Goal: Task Accomplishment & Management: Manage account settings

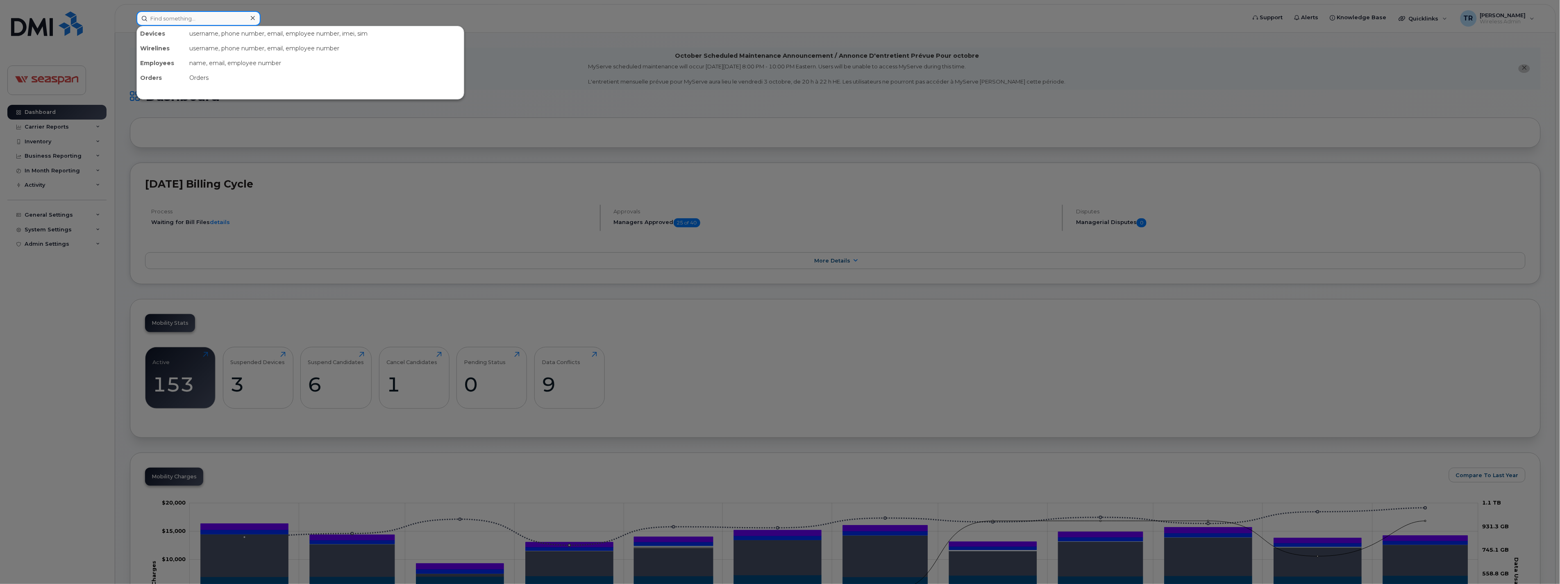
click at [177, 17] on input at bounding box center [198, 18] width 124 height 15
click at [27, 391] on div at bounding box center [780, 292] width 1560 height 584
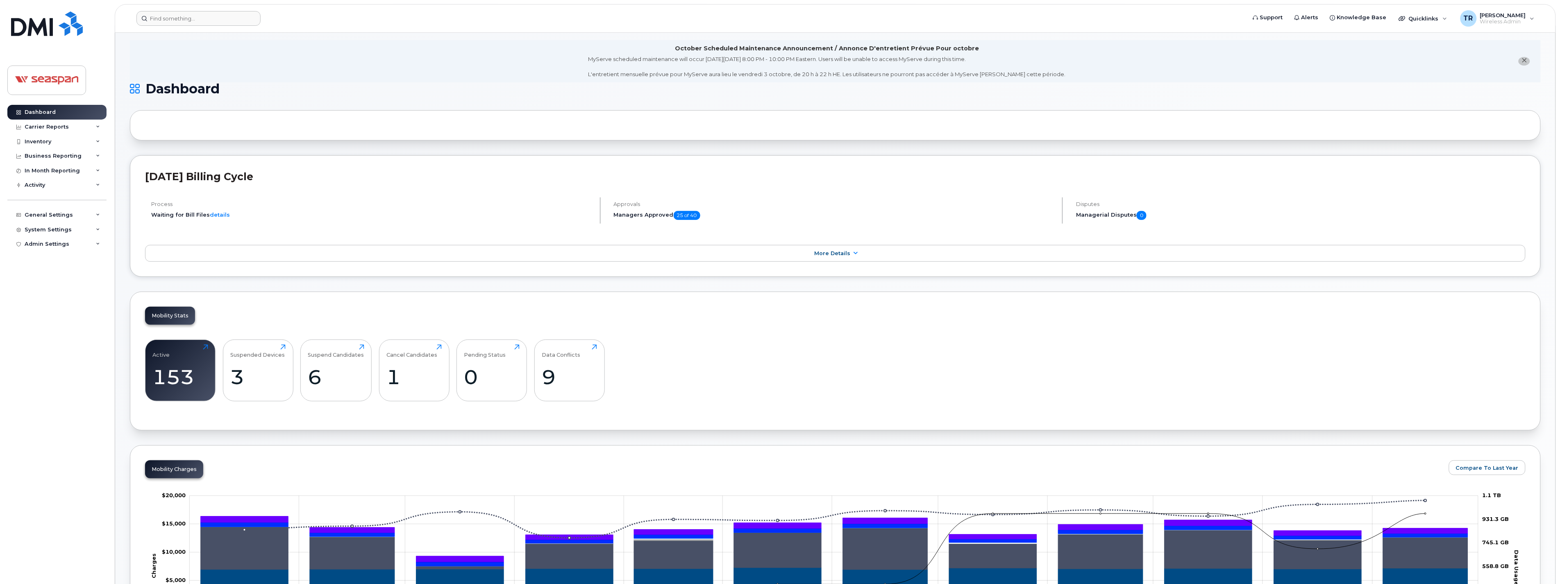
scroll to position [15, 0]
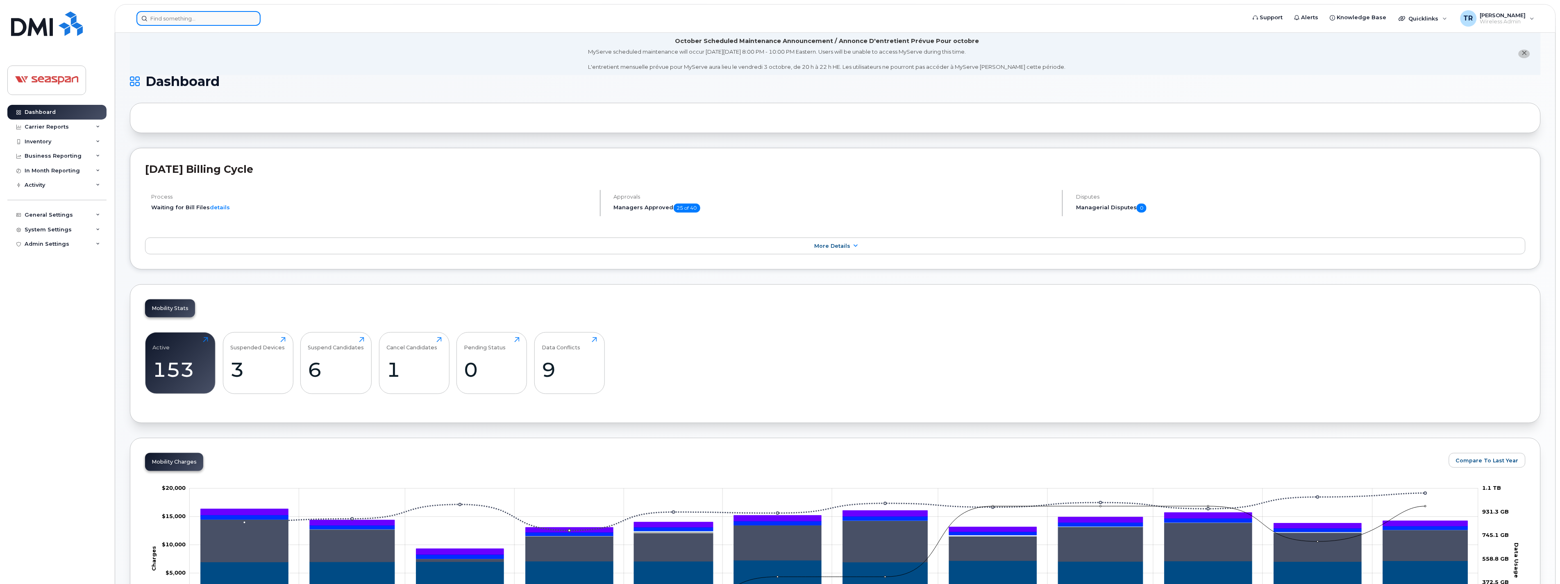
click at [199, 23] on input at bounding box center [198, 18] width 124 height 15
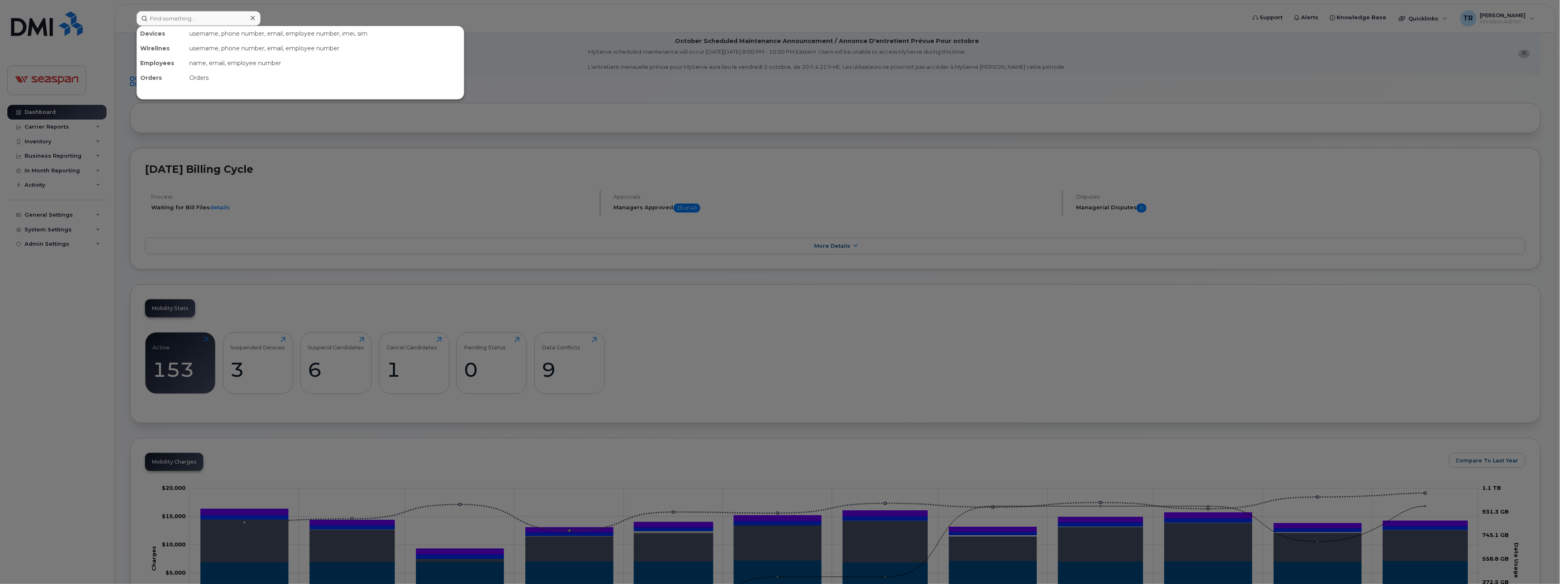
click at [43, 298] on div at bounding box center [780, 292] width 1560 height 584
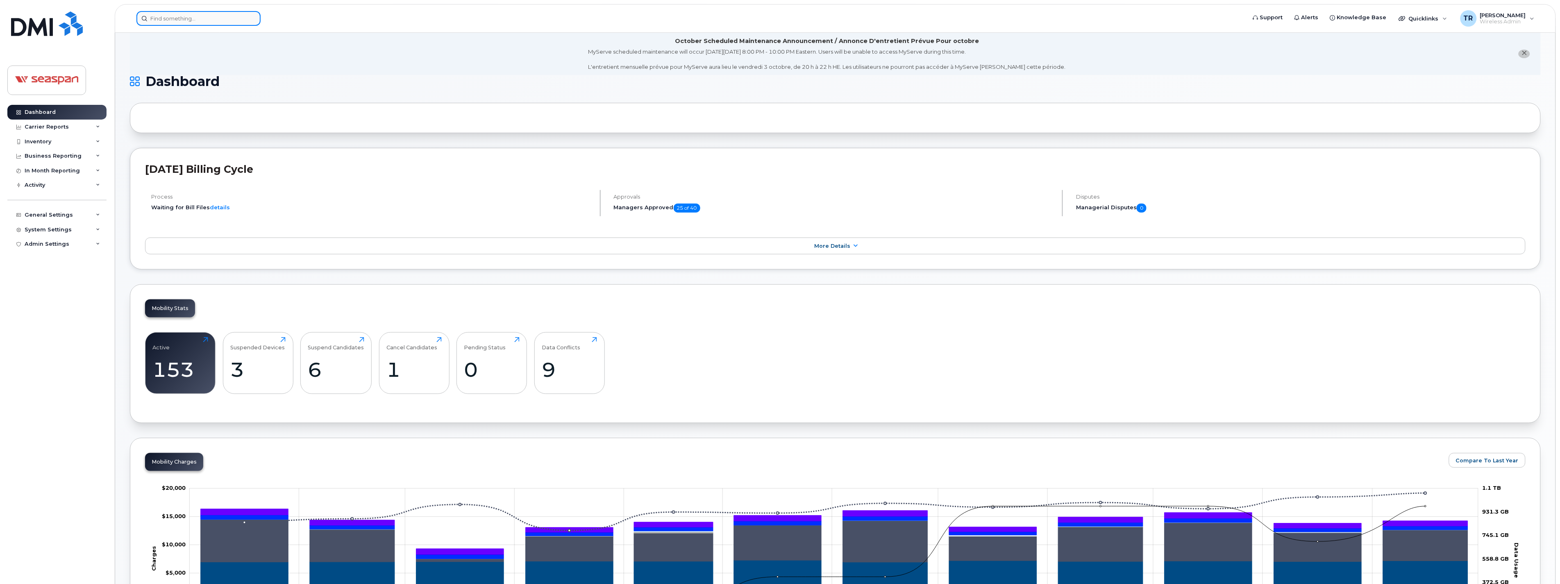
click at [182, 18] on input at bounding box center [198, 18] width 124 height 15
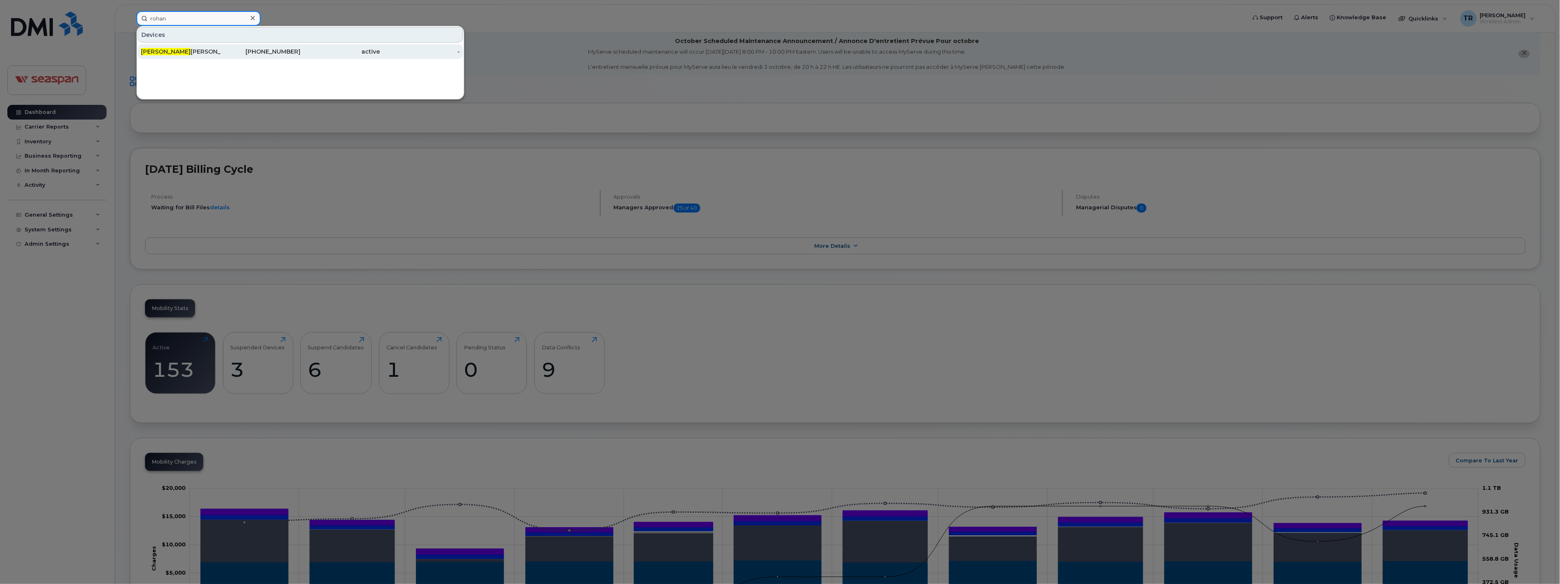
type input "rohan"
click at [198, 50] on div "Rohan Chhibber" at bounding box center [181, 52] width 80 height 8
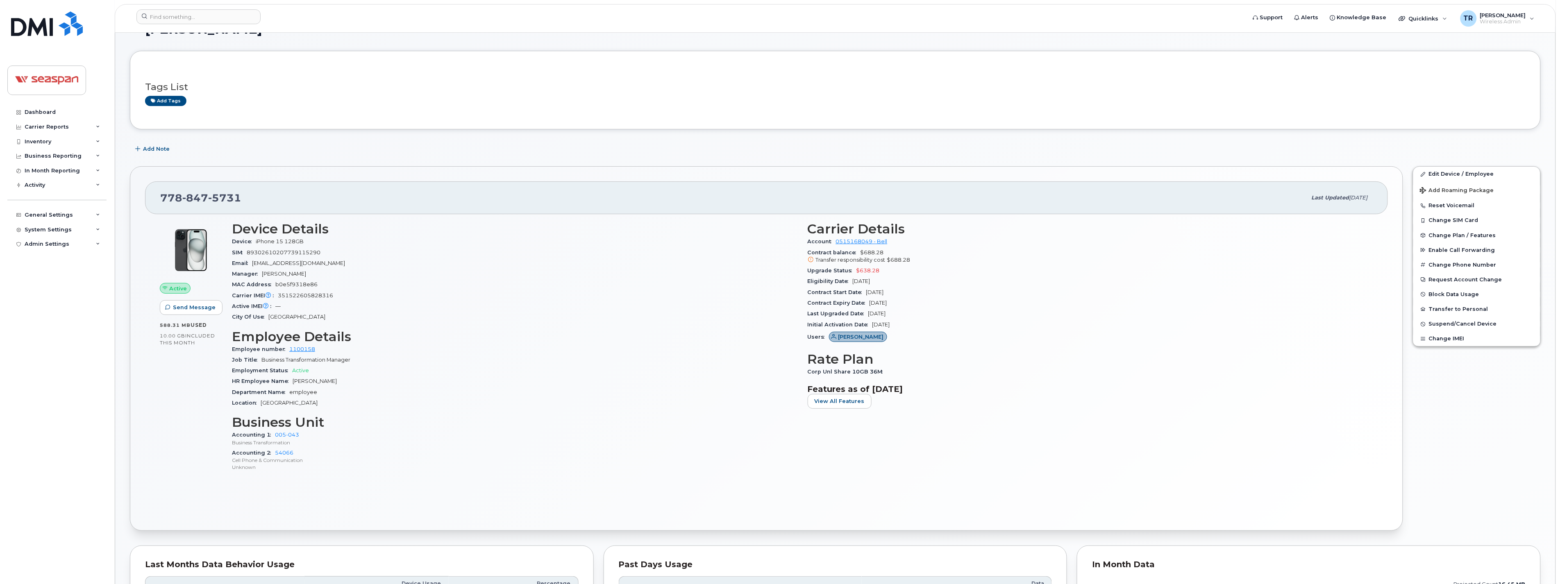
scroll to position [7, 0]
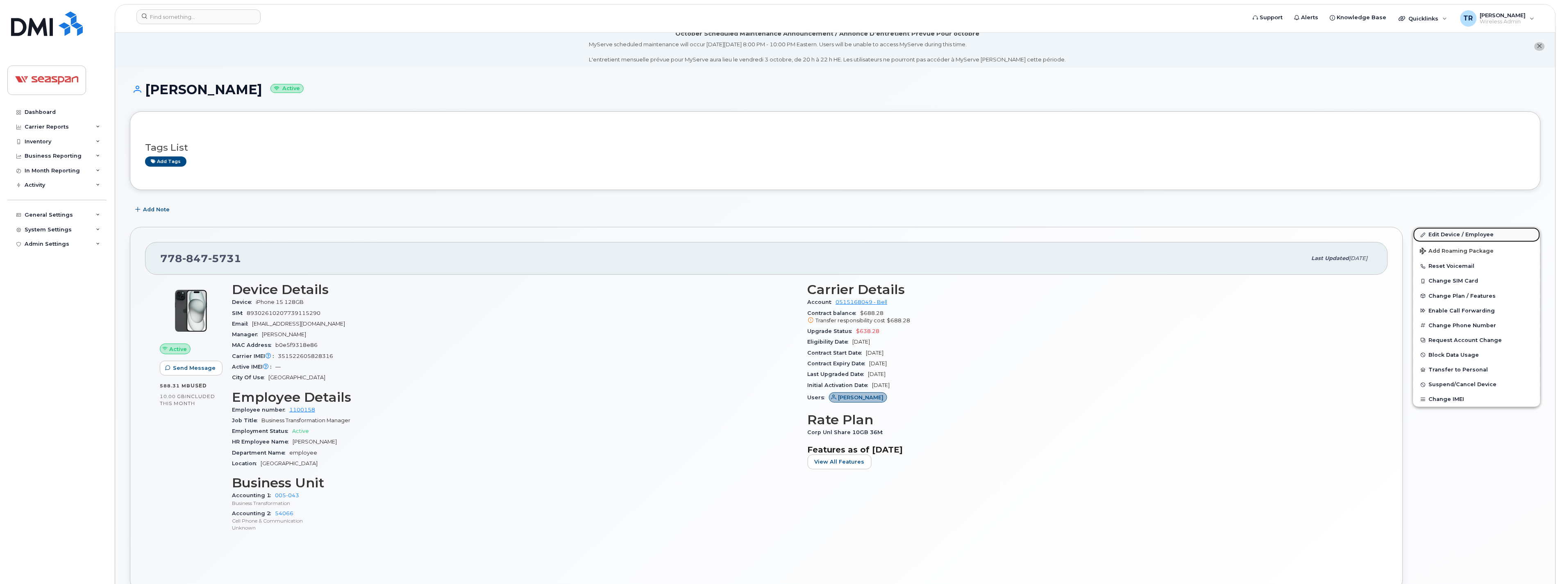
click at [1439, 234] on link "Edit Device / Employee" at bounding box center [1476, 234] width 127 height 15
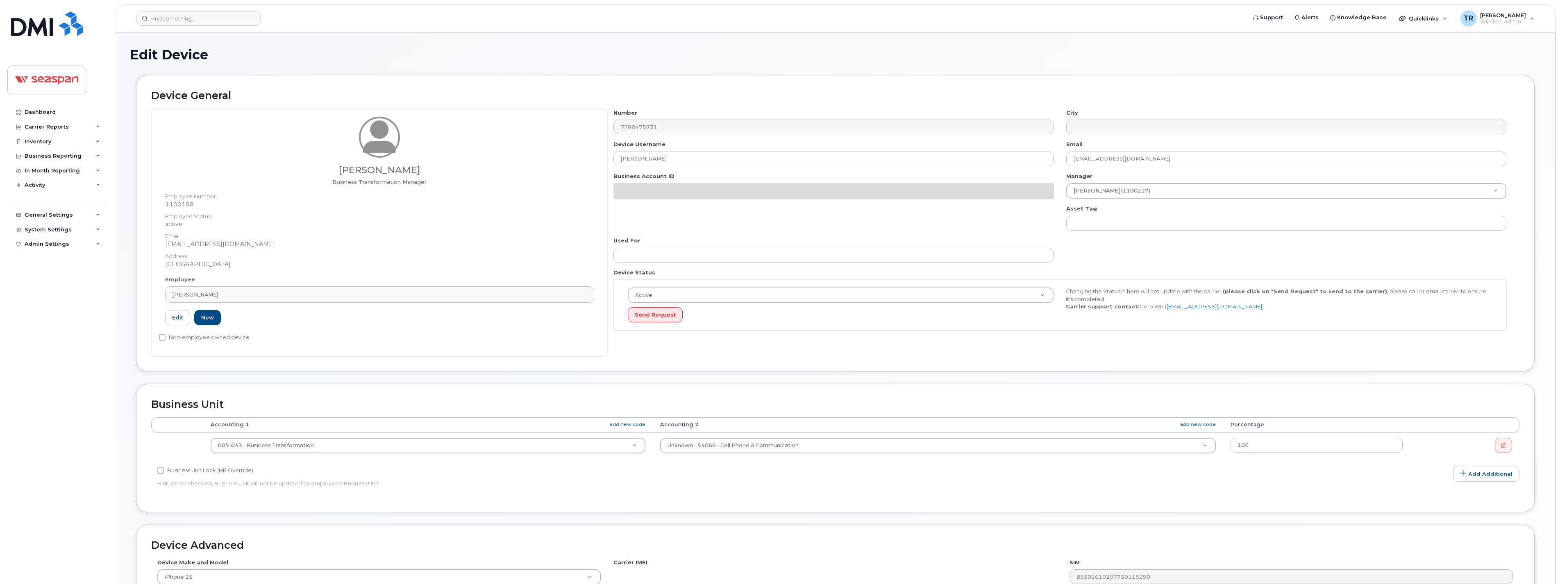
select select "378202"
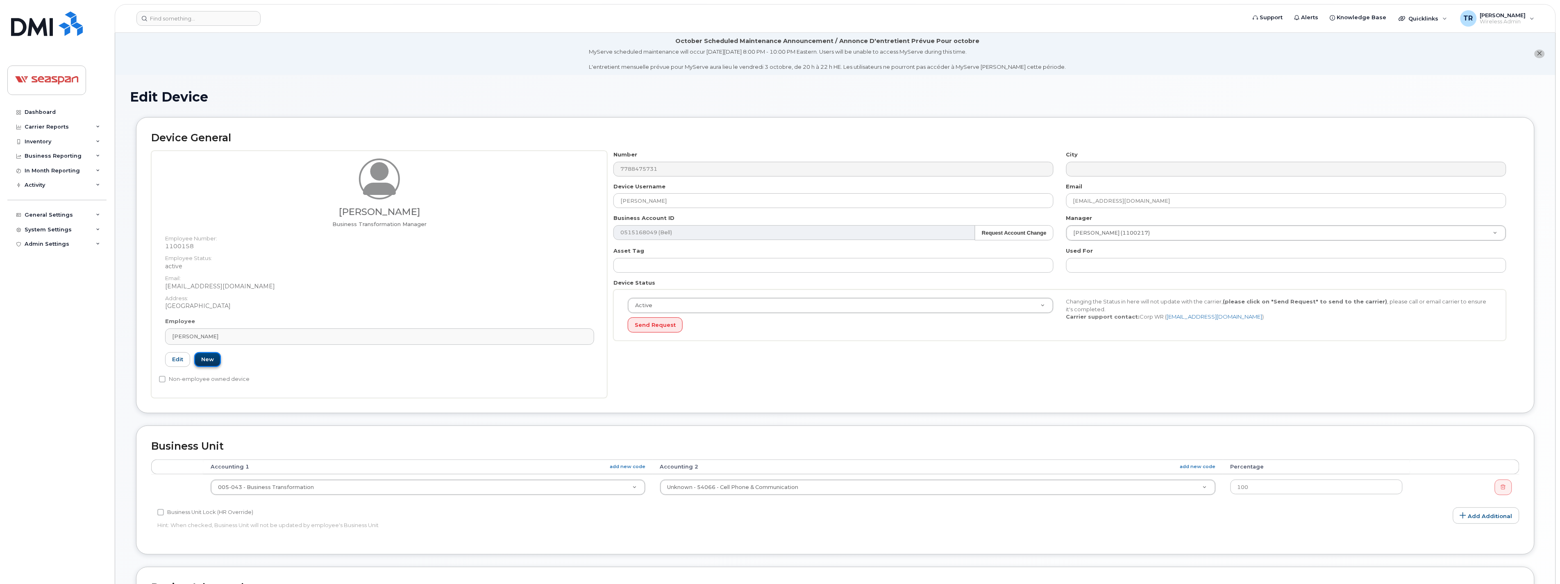
click at [207, 359] on link "New" at bounding box center [207, 359] width 27 height 15
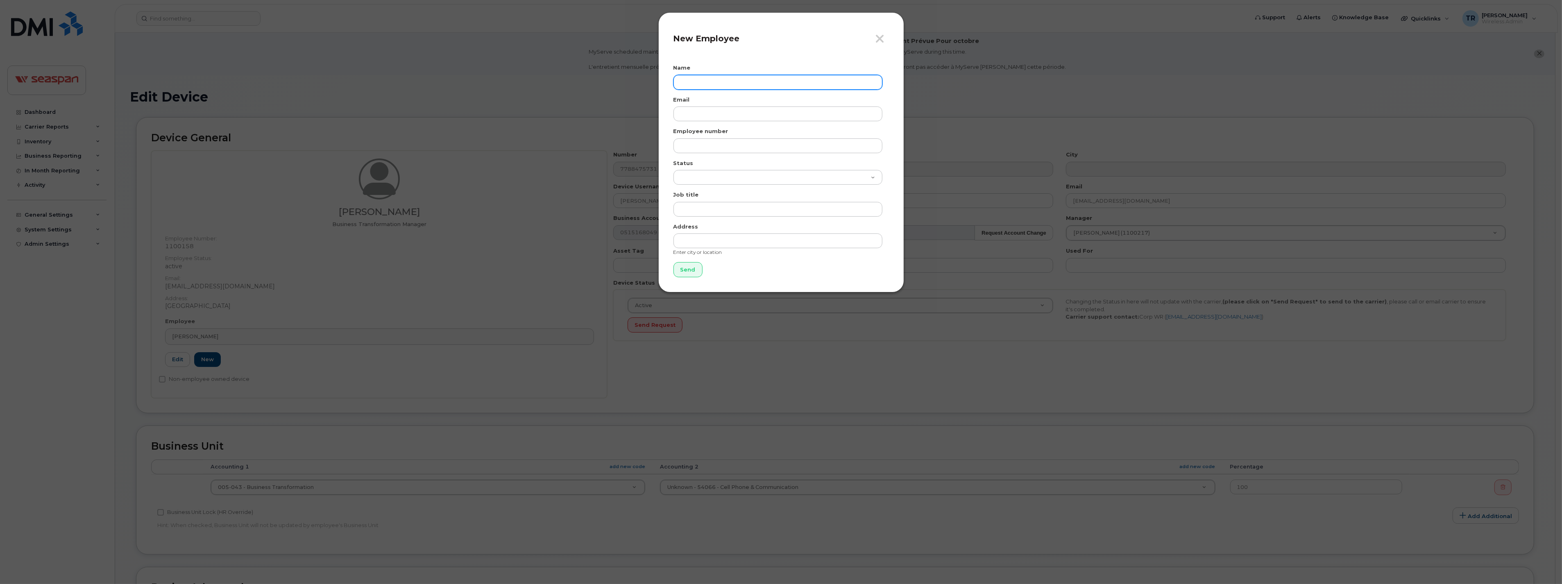
click at [707, 83] on input "text" at bounding box center [778, 82] width 209 height 15
click at [718, 83] on input "text" at bounding box center [778, 82] width 209 height 15
paste input "[PERSON_NAME]"
click at [682, 79] on input "[PERSON_NAME]" at bounding box center [778, 82] width 209 height 15
click at [681, 80] on input "[PERSON_NAME]" at bounding box center [778, 82] width 209 height 15
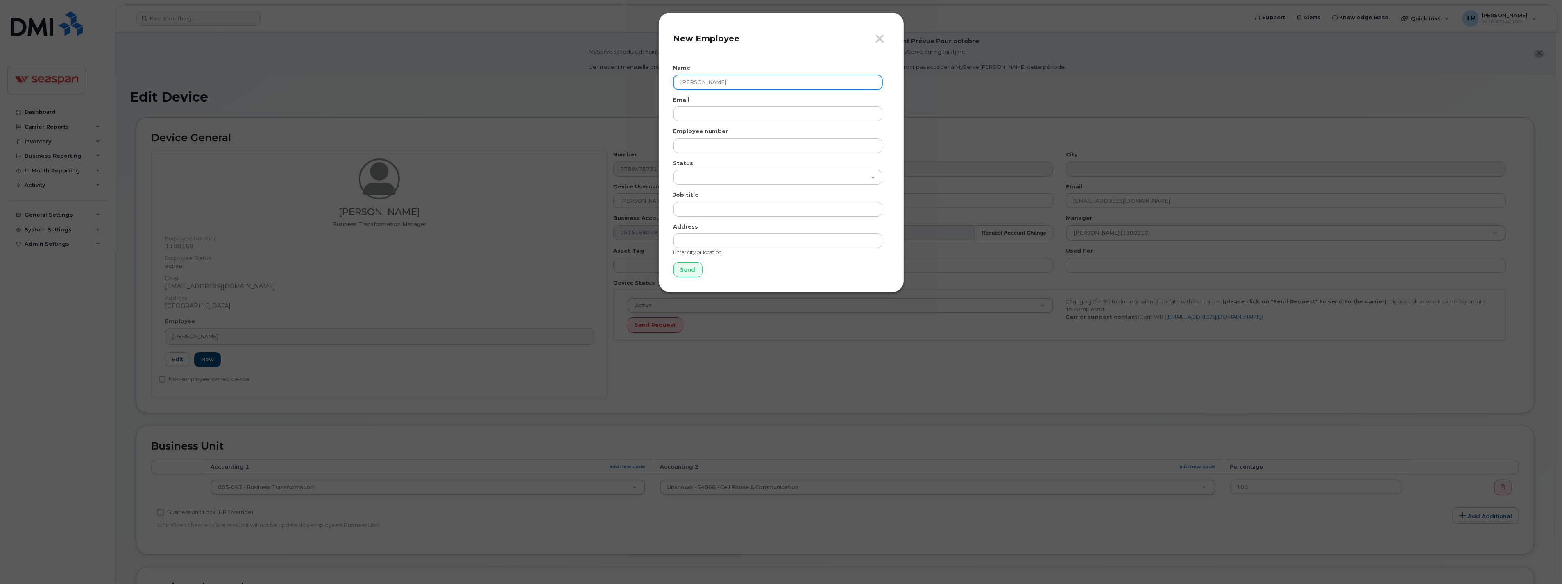
type input "[PERSON_NAME]"
click at [708, 113] on input "email" at bounding box center [778, 114] width 209 height 15
paste input "[EMAIL_ADDRESS][DOMAIN_NAME]"
type input "[EMAIL_ADDRESS][DOMAIN_NAME]"
click at [686, 141] on input "text" at bounding box center [778, 145] width 209 height 15
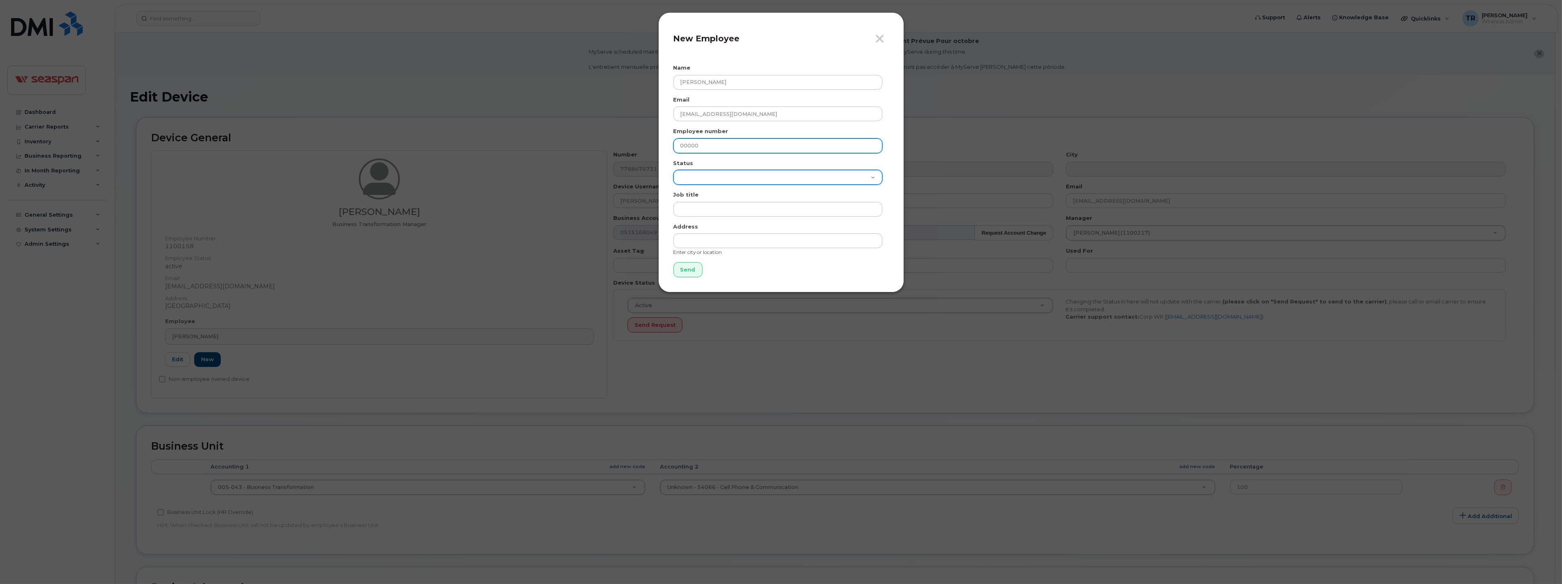
type input "00000"
click at [690, 178] on select "Active On-Leave Long Term Short Term Maternity Leave Temp Layoff Inactive" at bounding box center [778, 177] width 209 height 15
select select "active"
click at [674, 170] on select "Active On-Leave Long Term Short Term Maternity Leave Temp Layoff Inactive" at bounding box center [778, 177] width 209 height 15
click at [709, 212] on input "text" at bounding box center [778, 209] width 209 height 15
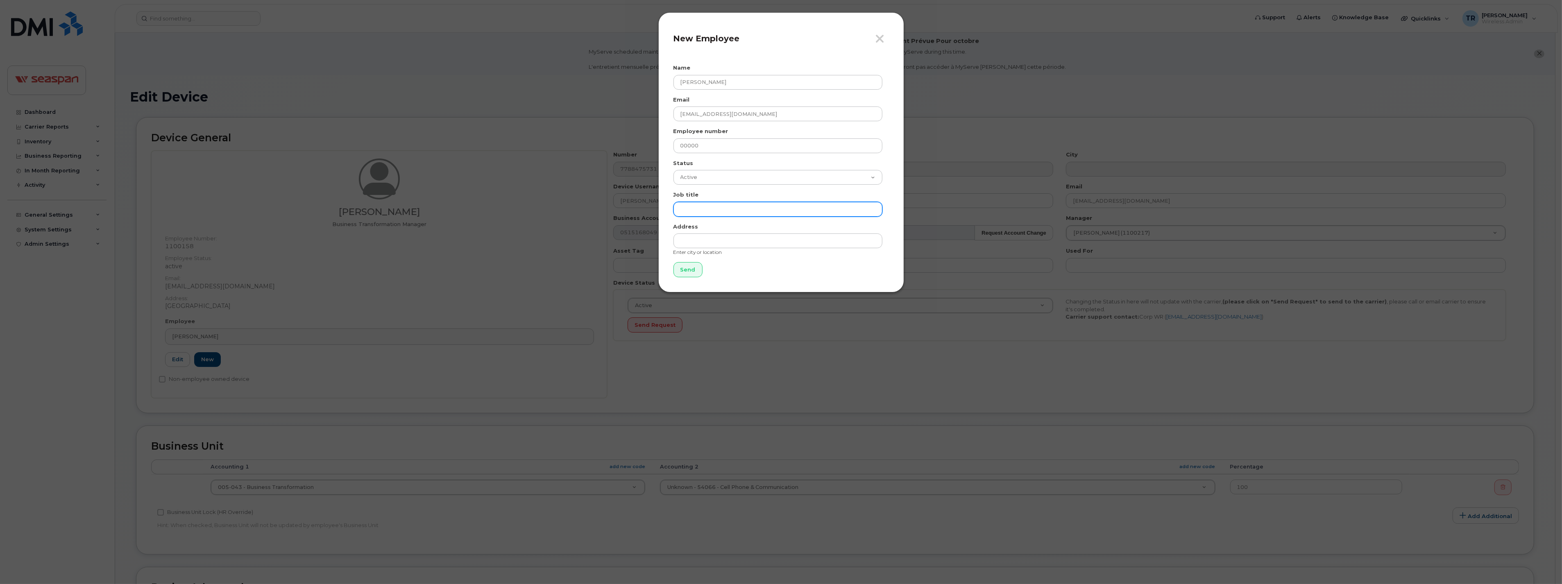
click at [694, 211] on input "text" at bounding box center [778, 209] width 209 height 15
paste input "Manager, Business Transformation"
type input "Manager, Business Transformation"
click at [702, 236] on input "text" at bounding box center [778, 241] width 209 height 15
type input "[GEOGRAPHIC_DATA]"
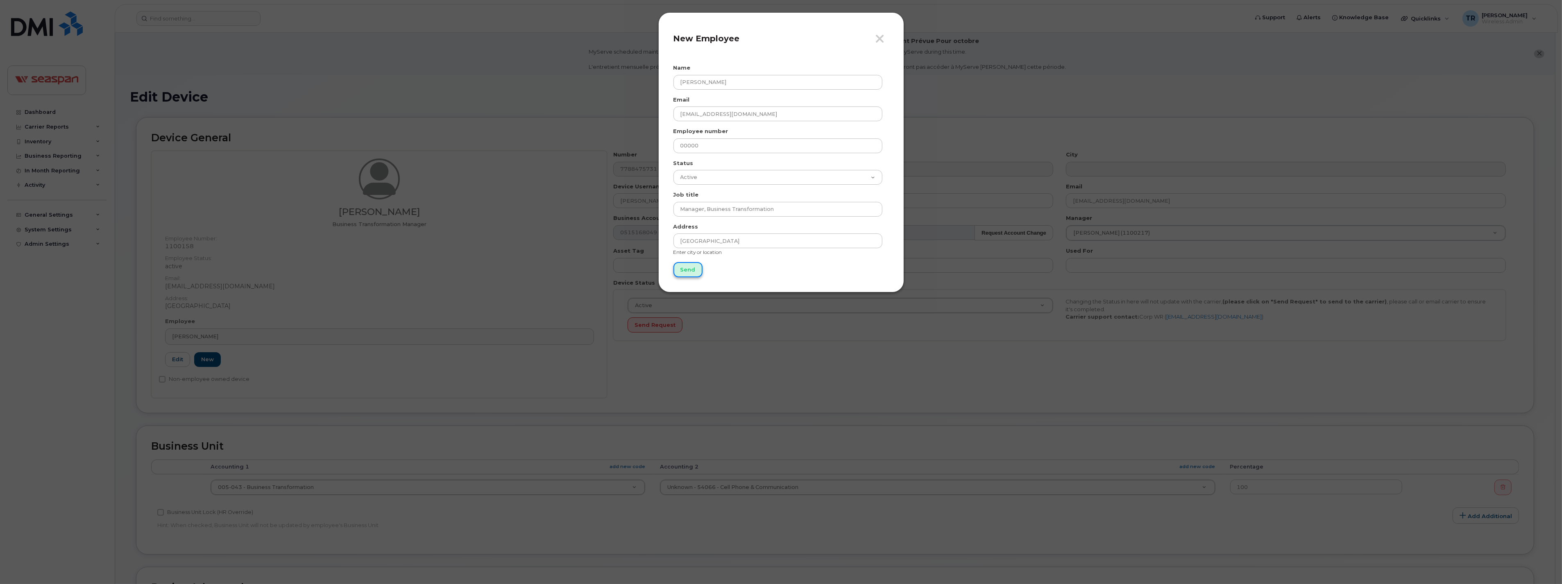
click at [689, 265] on input "Send" at bounding box center [688, 269] width 29 height 15
type input "Sending..."
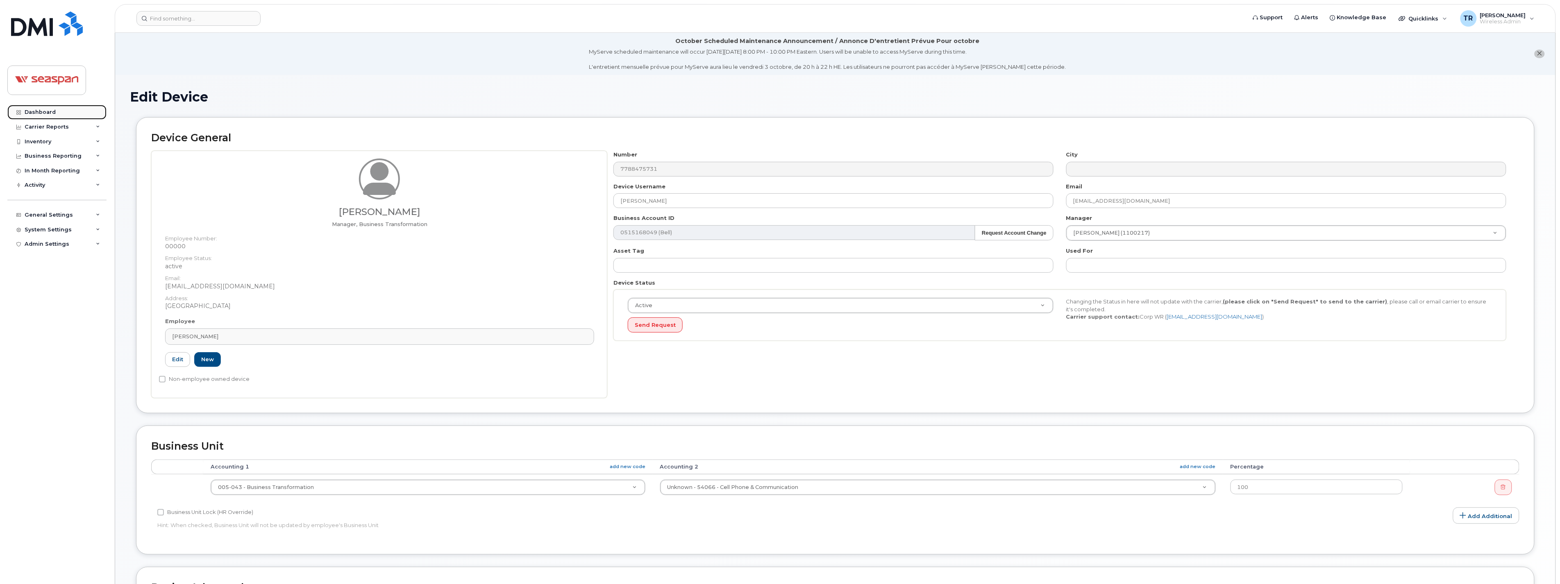
click at [37, 113] on div "Dashboard" at bounding box center [40, 112] width 31 height 7
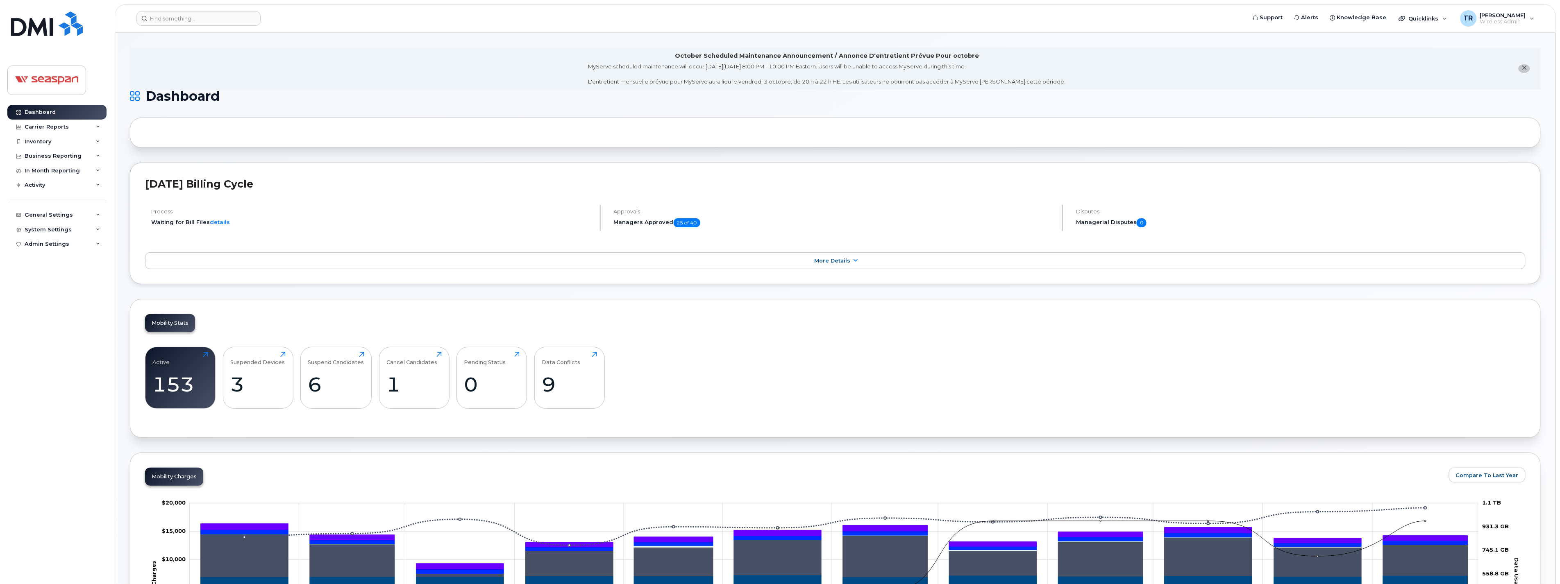
click at [537, 378] on div "Data Conflicts 9 Click to view more" at bounding box center [569, 378] width 70 height 62
click at [546, 379] on div "9" at bounding box center [569, 384] width 55 height 24
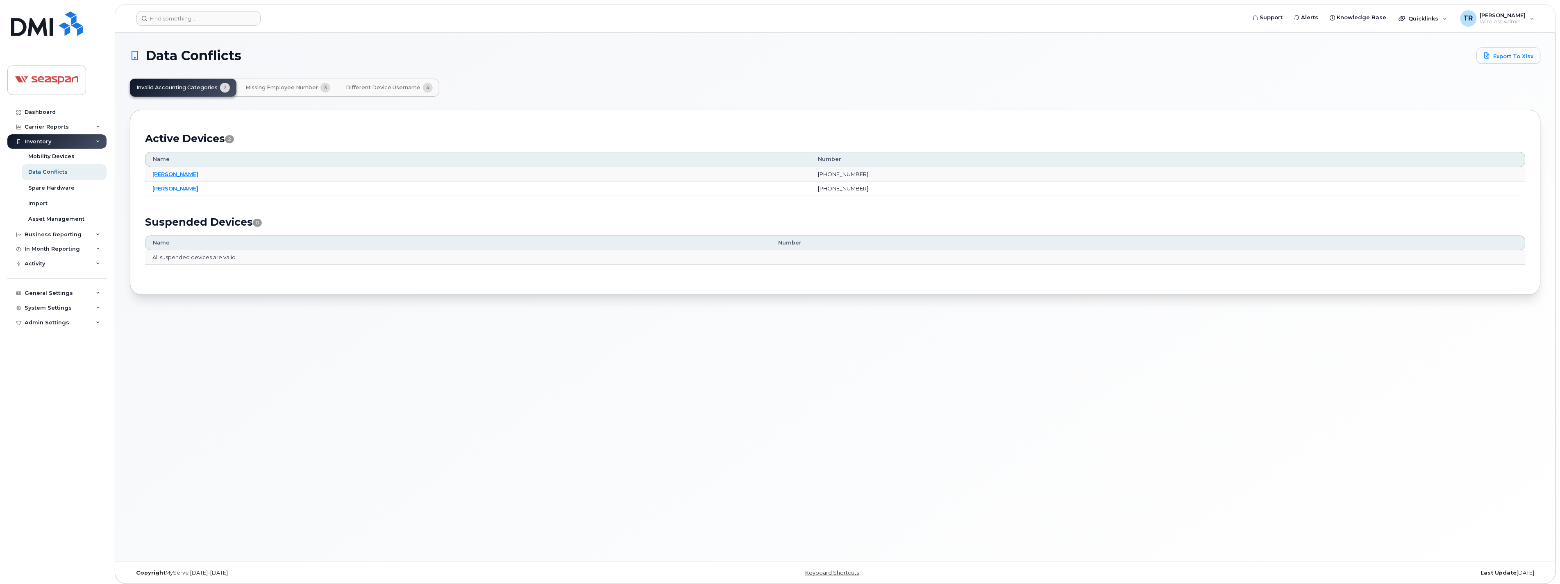
click at [354, 87] on span "Different Device Username" at bounding box center [383, 87] width 75 height 7
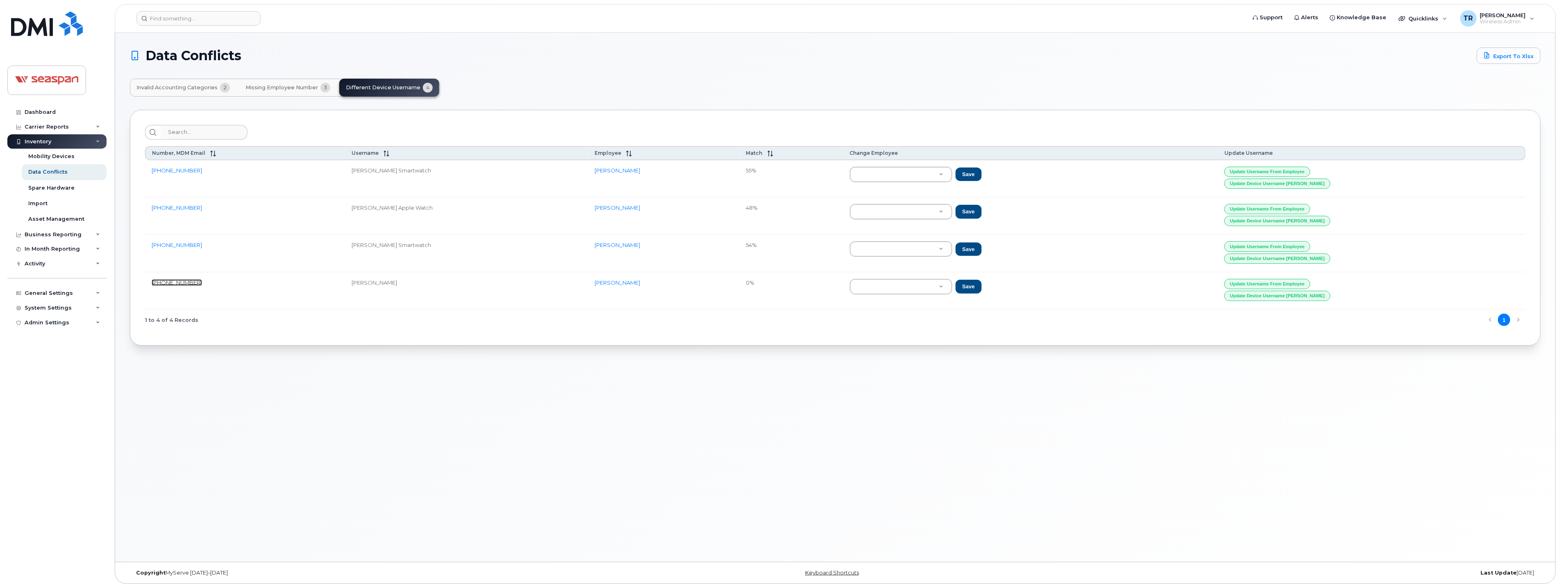
click at [164, 286] on link "778-847-5731" at bounding box center [177, 282] width 50 height 7
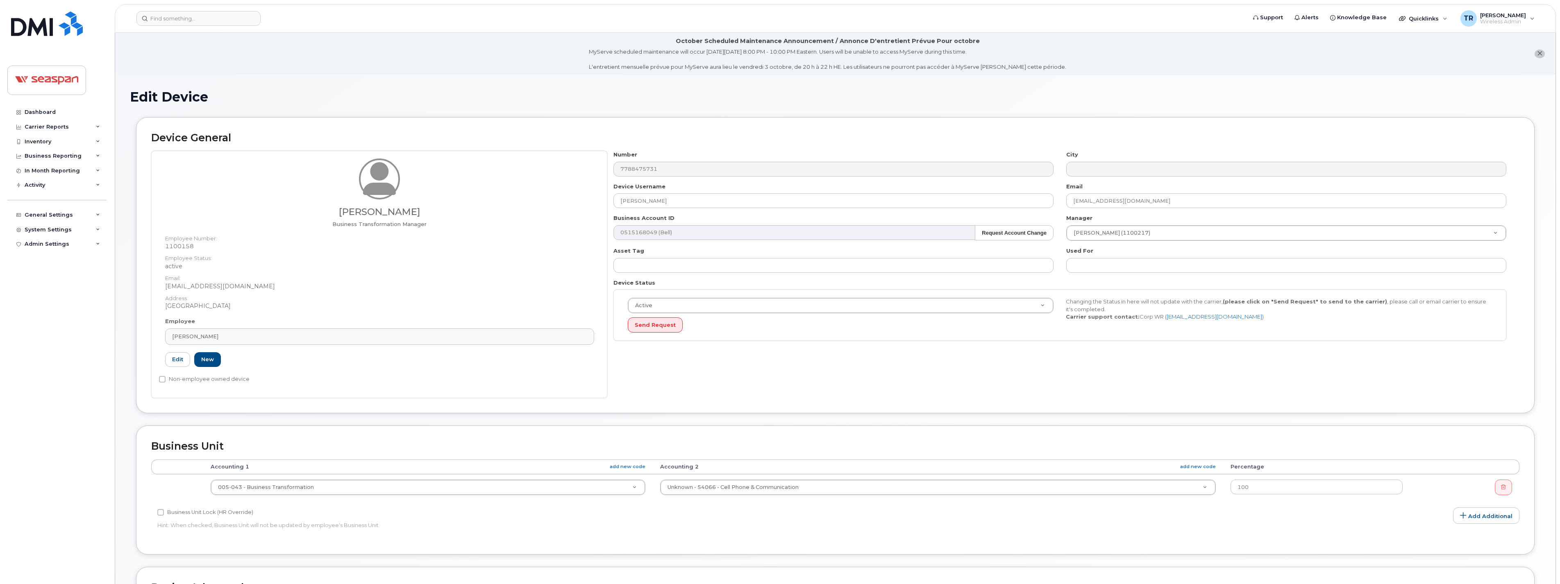
select select "378202"
click at [172, 358] on link "Edit" at bounding box center [177, 359] width 25 height 15
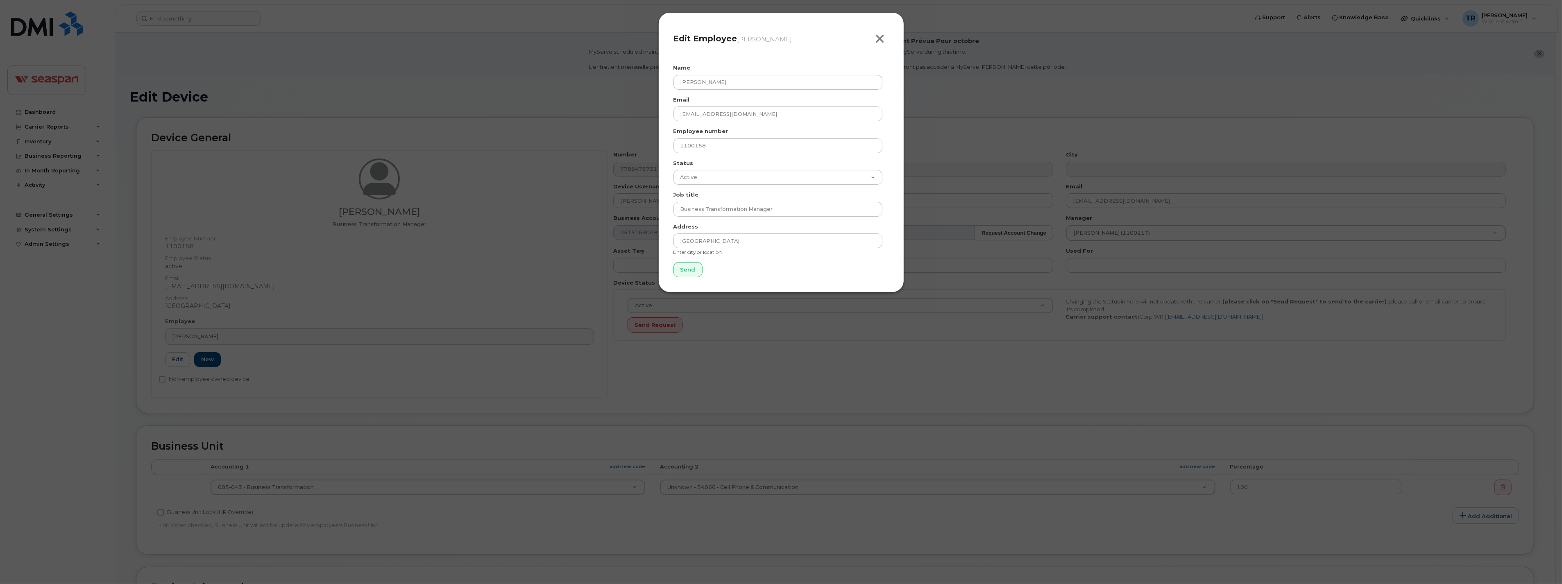
click at [878, 37] on icon "button" at bounding box center [880, 39] width 9 height 12
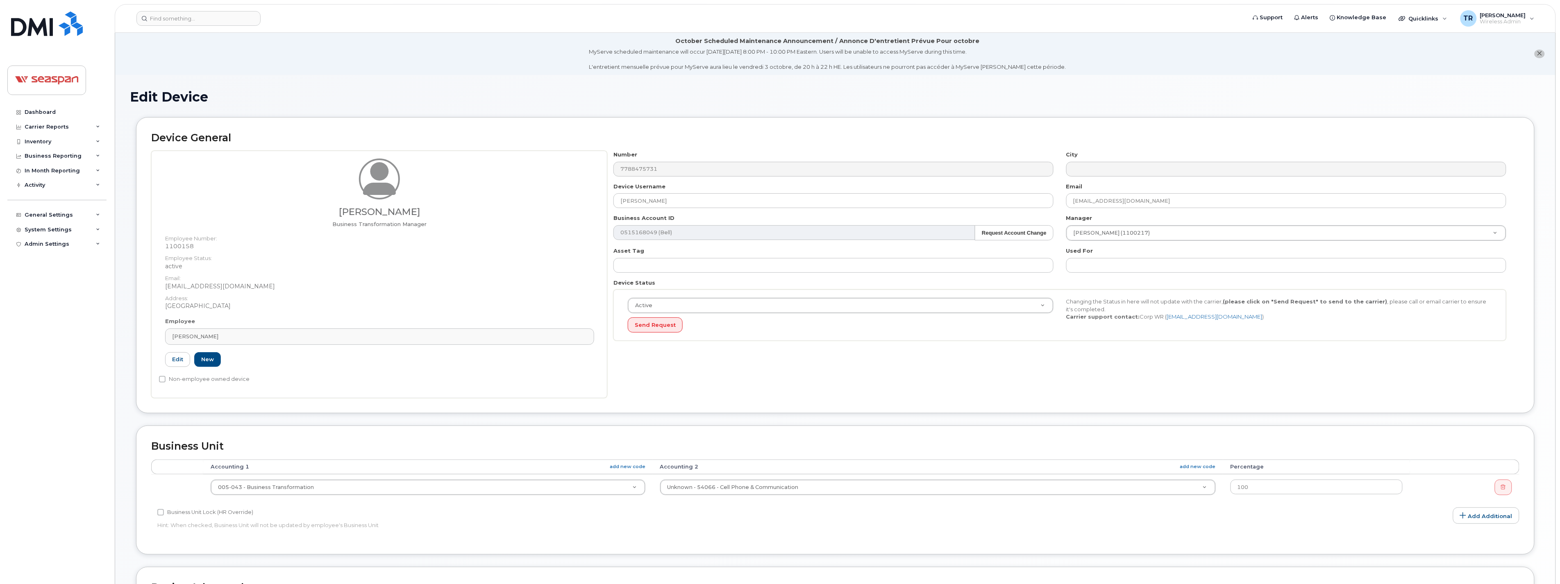
click at [248, 328] on div "Employee Lubaib Vaidyarakathu Type first three symbols or more 1100158 Edit New" at bounding box center [379, 346] width 441 height 57
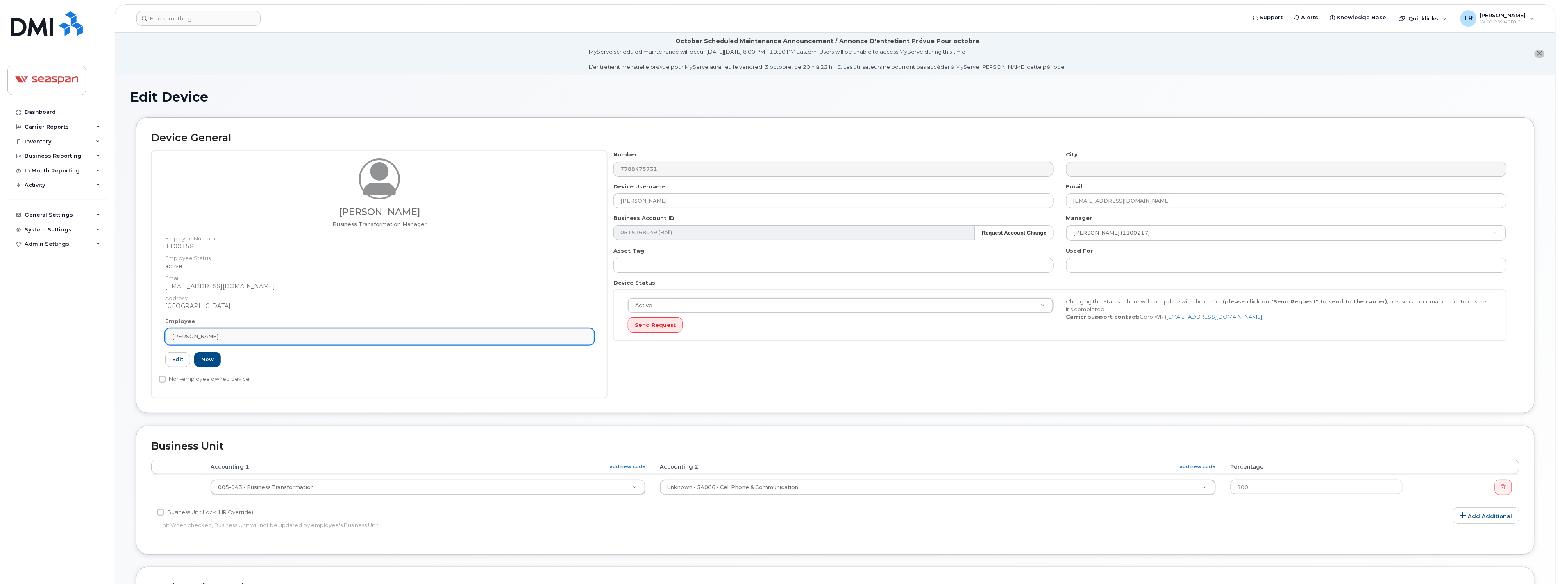
click at [248, 334] on div "[PERSON_NAME]" at bounding box center [379, 337] width 415 height 8
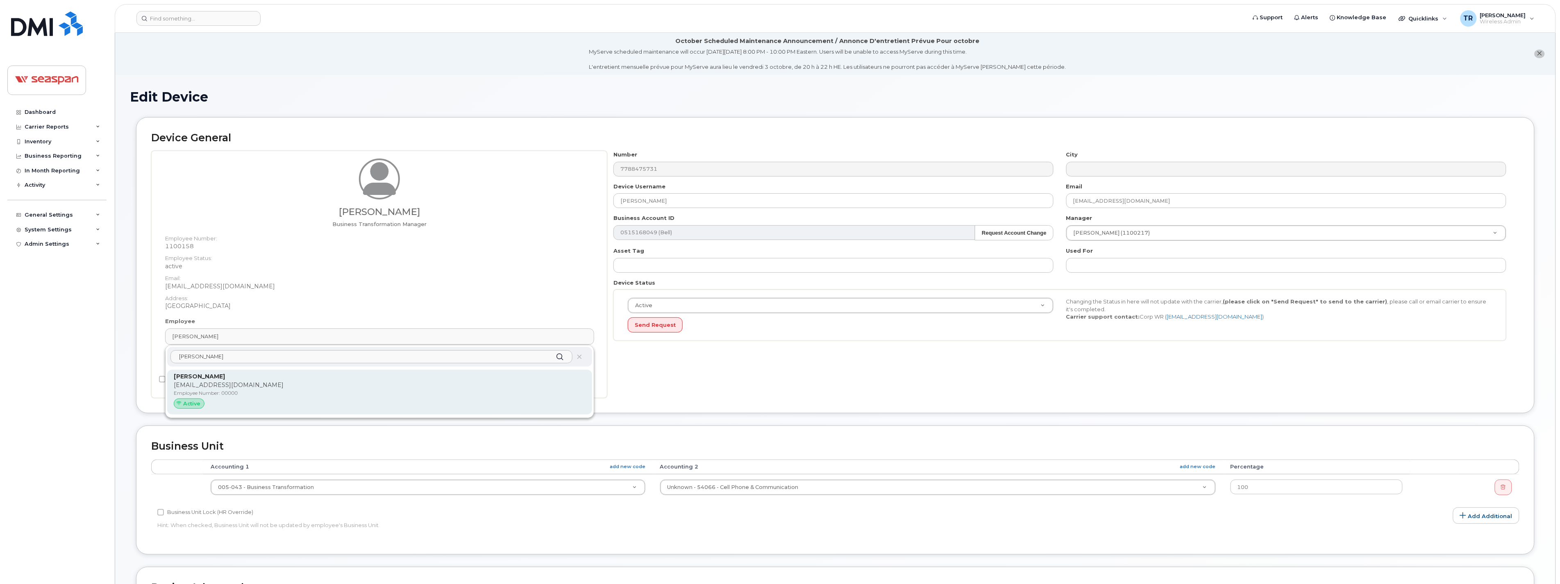
type input "Rohan"
click at [241, 392] on p "Employee Number: 00000" at bounding box center [380, 393] width 412 height 7
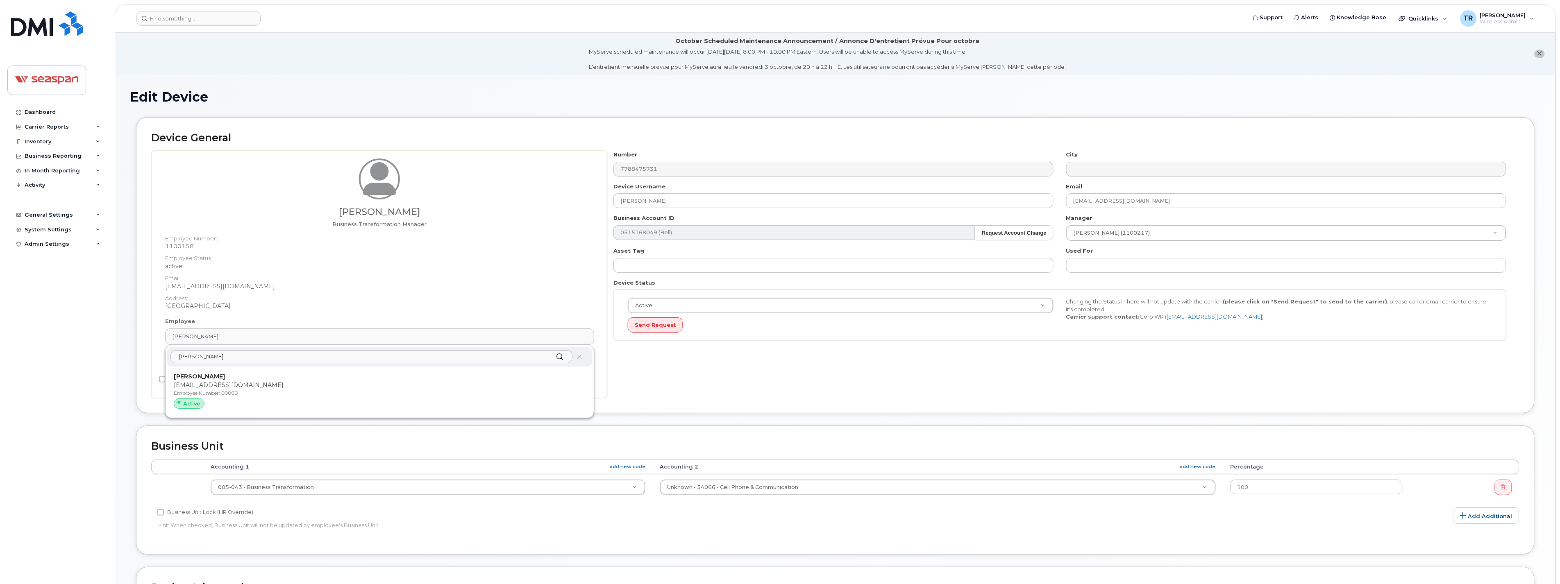
type input "00000"
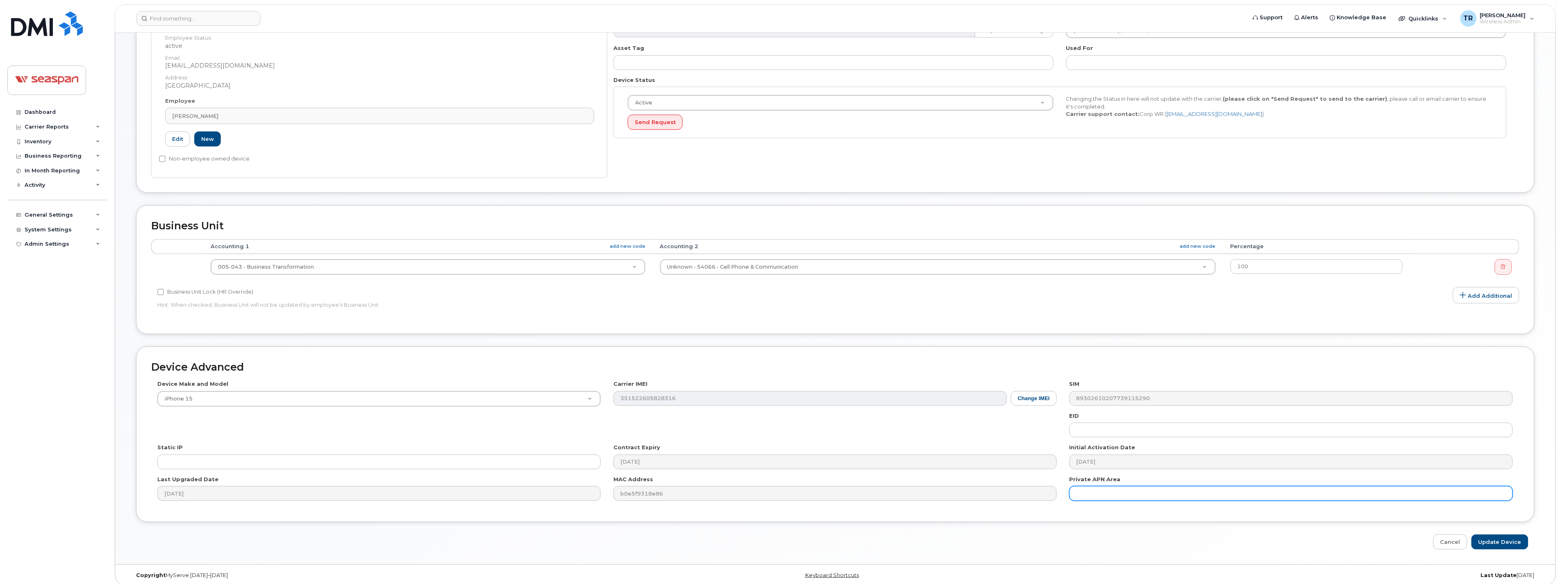
scroll to position [210, 0]
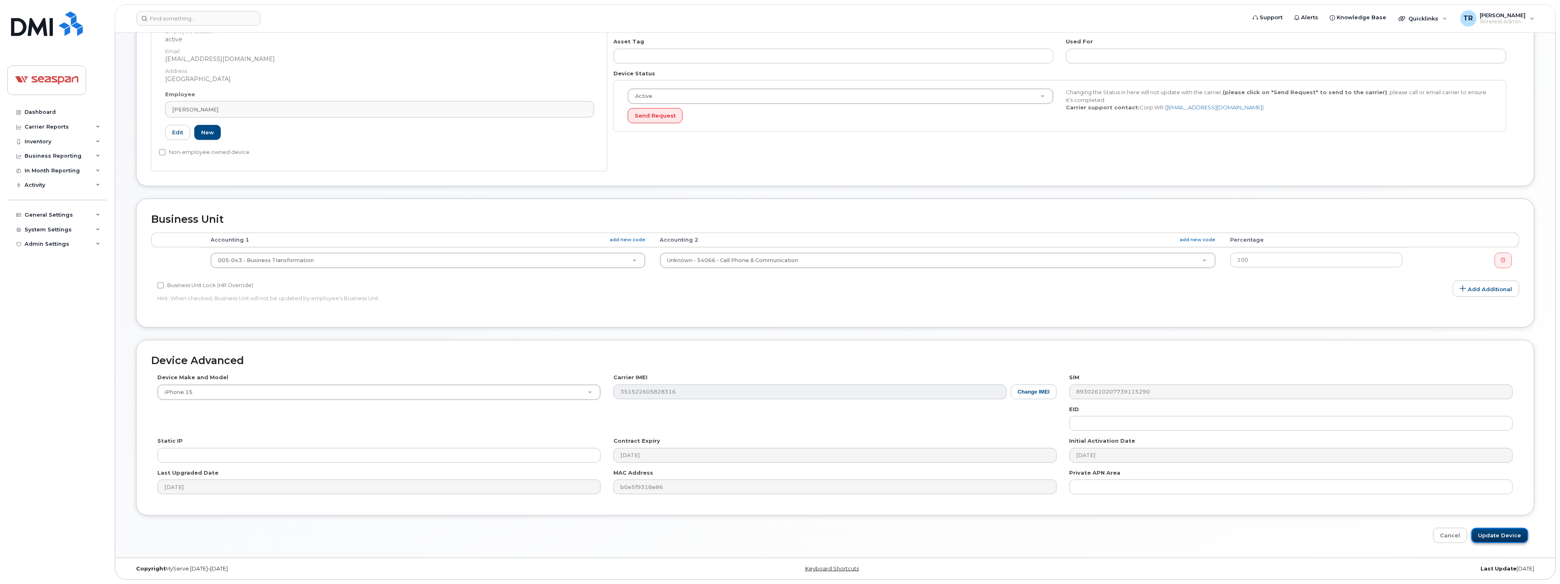
click at [1496, 538] on input "Update Device" at bounding box center [1499, 535] width 57 height 15
type input "Saving..."
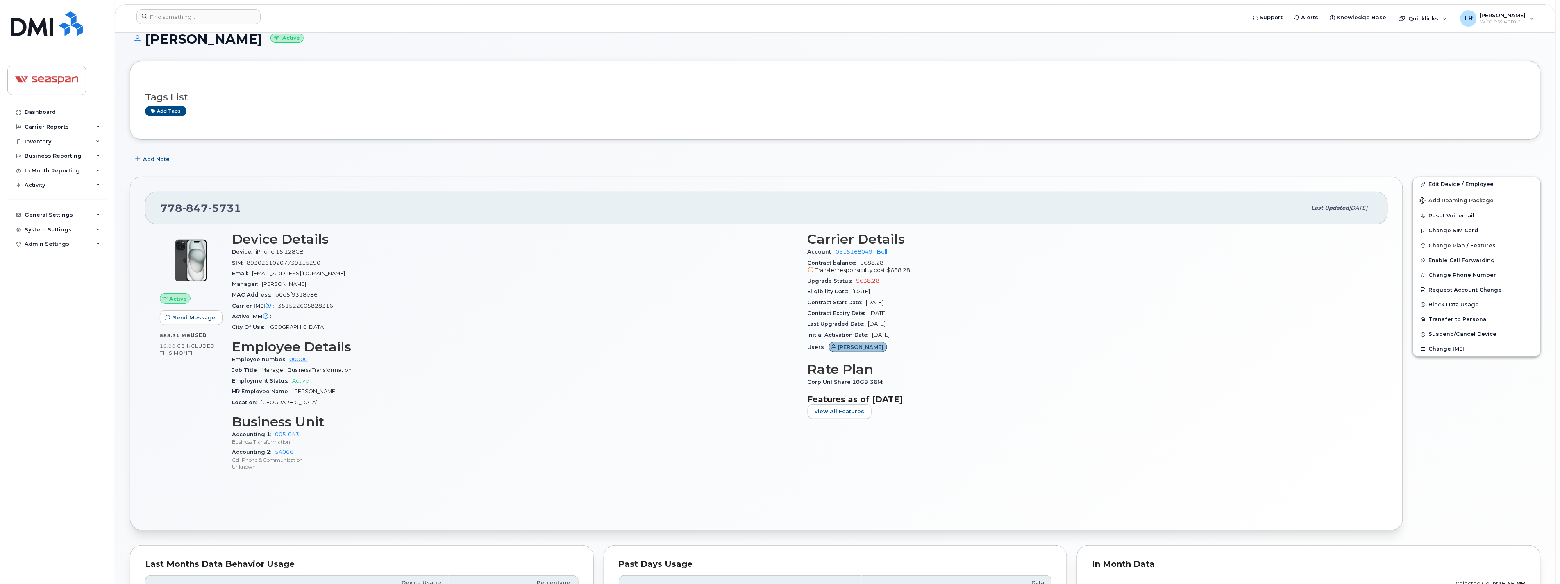
scroll to position [76, 0]
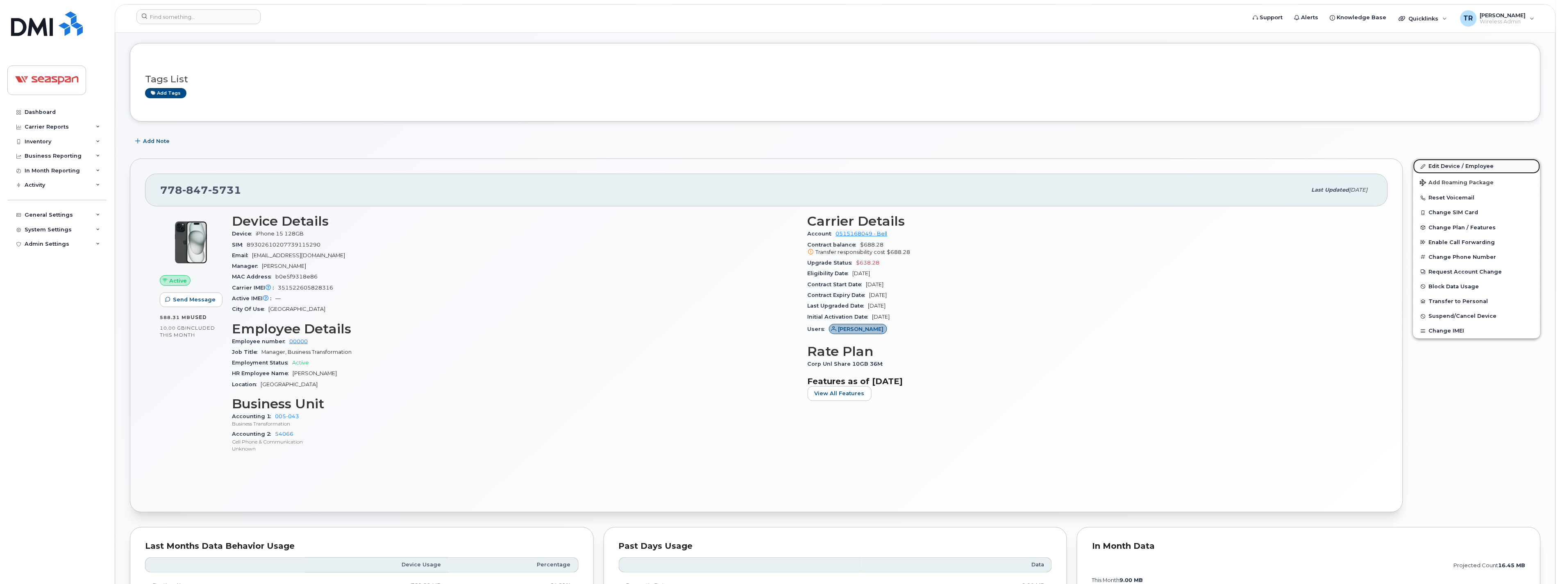
click at [1444, 163] on link "Edit Device / Employee" at bounding box center [1476, 166] width 127 height 15
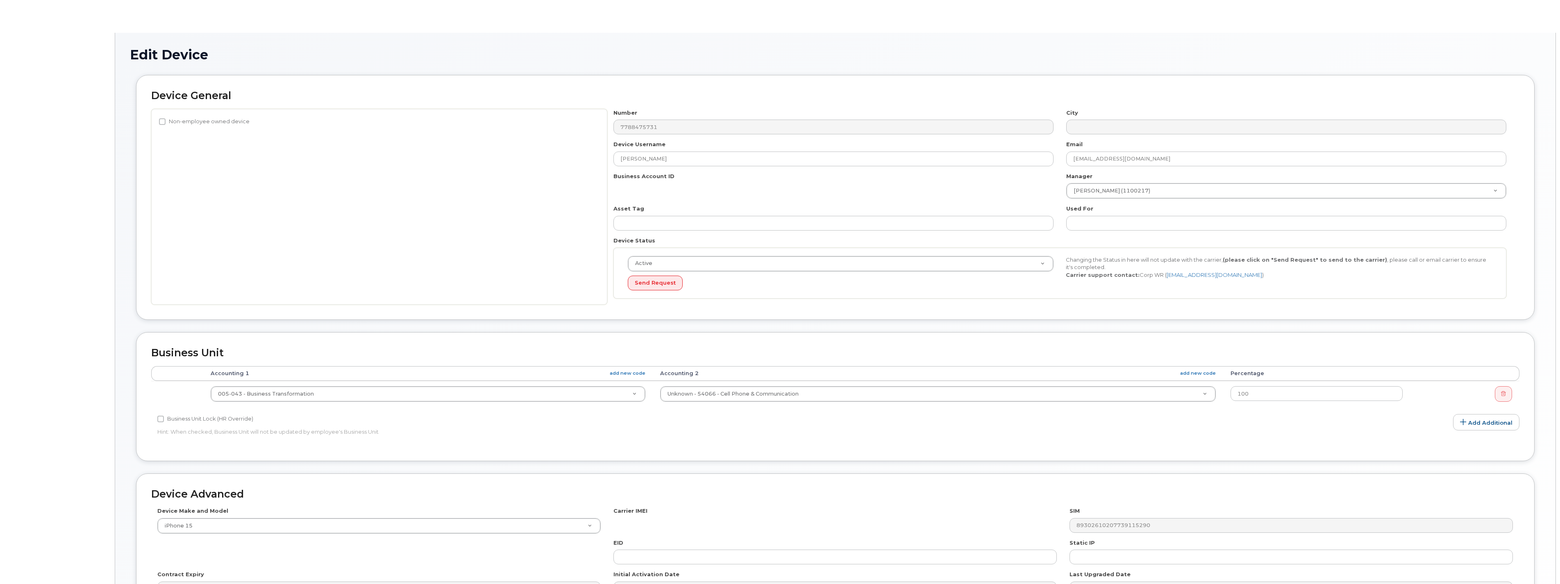
select select "378202"
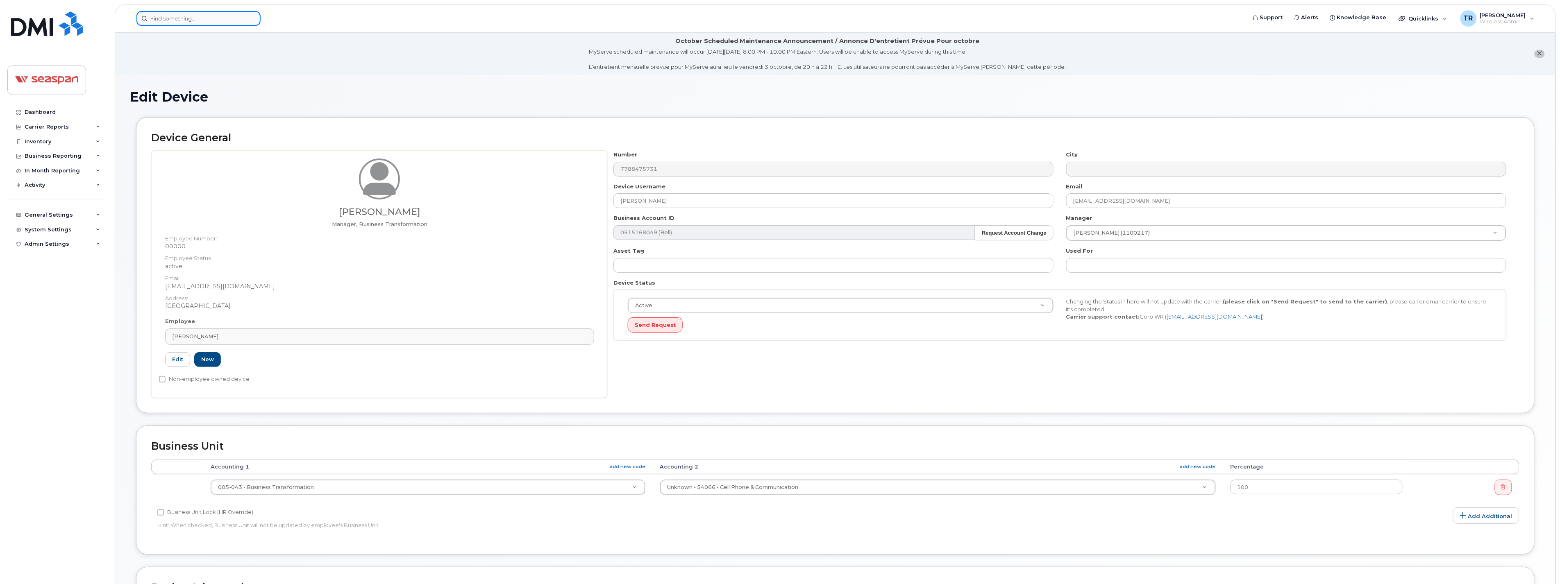
click at [186, 20] on input at bounding box center [198, 18] width 124 height 15
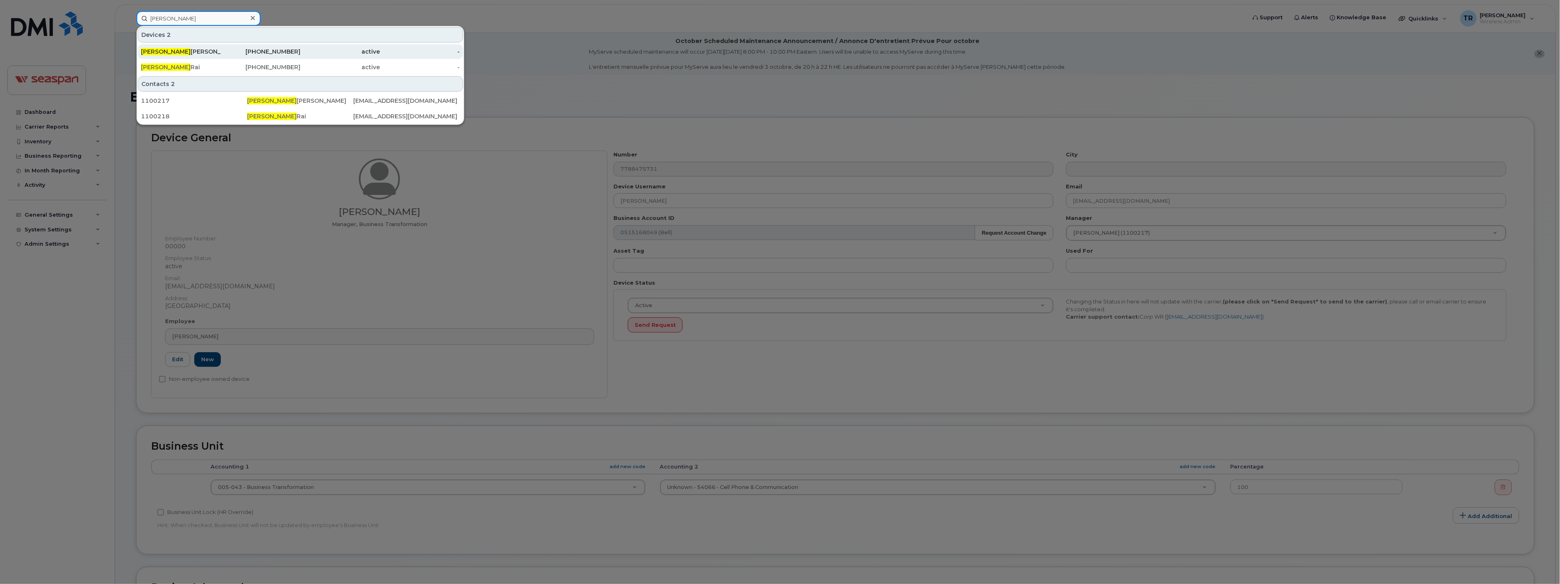
type input "Rajesh"
click at [193, 48] on div "Rajesh Gopinathan" at bounding box center [181, 52] width 80 height 8
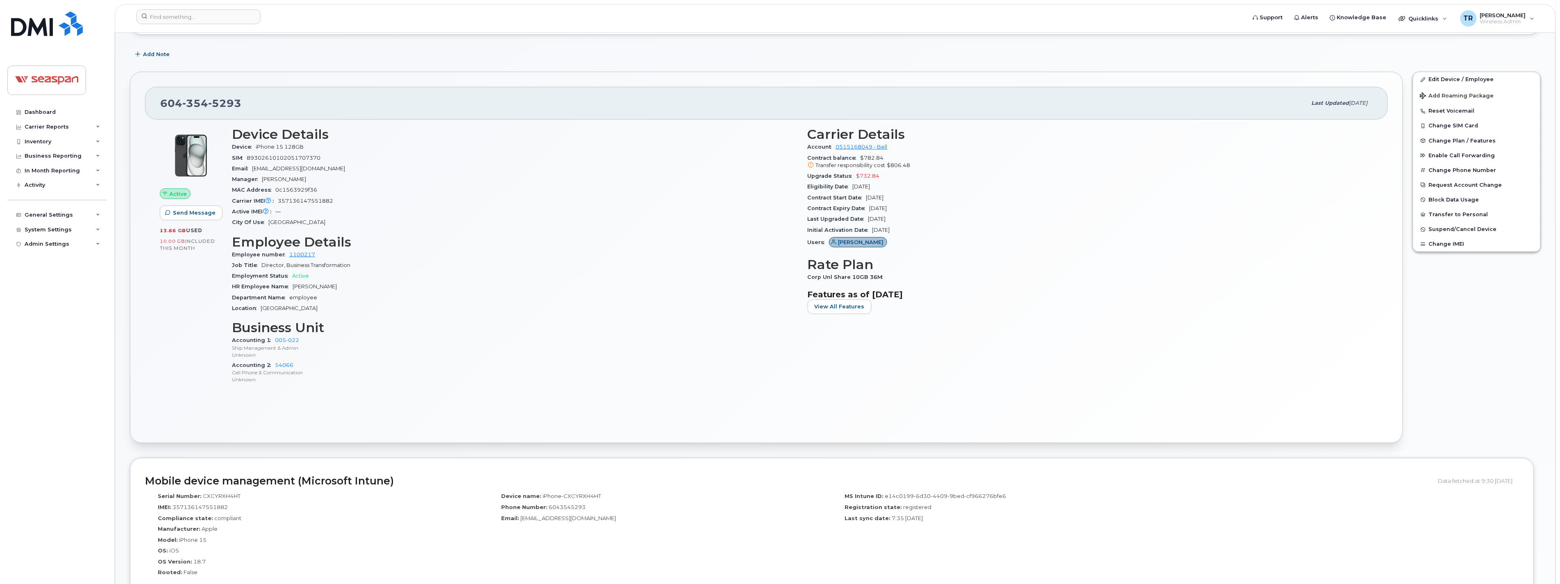
scroll to position [152, 0]
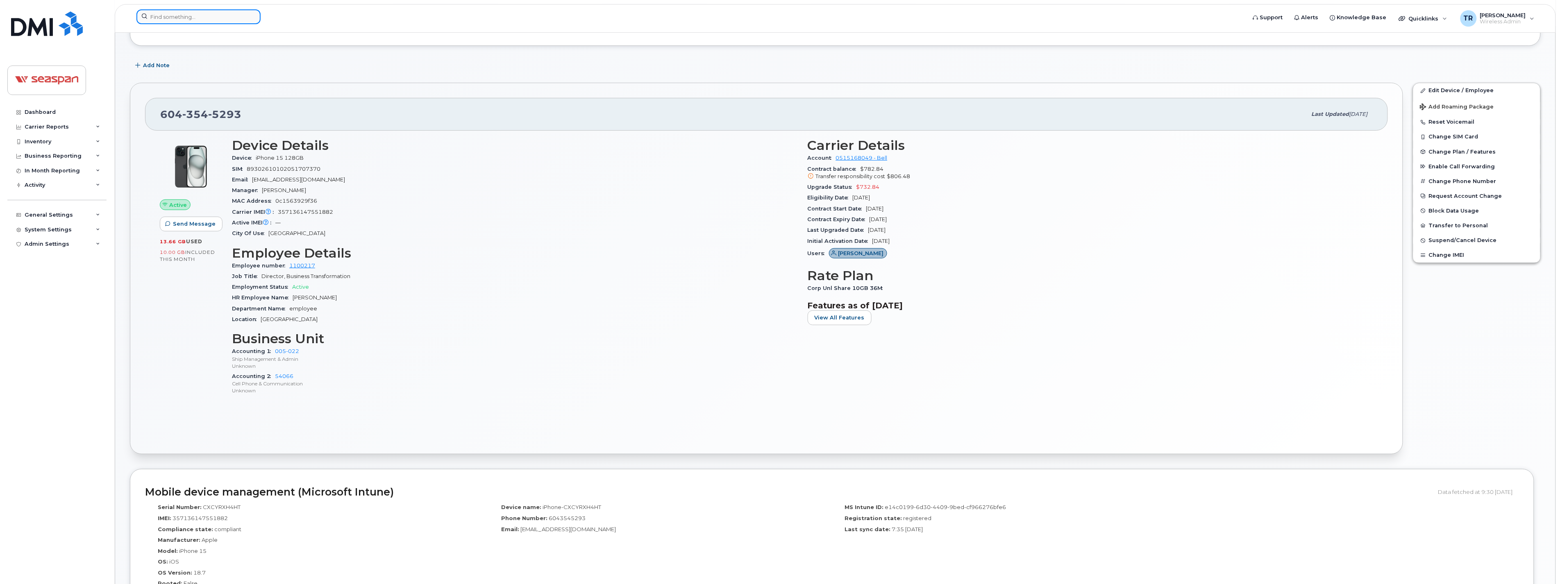
click at [193, 13] on input at bounding box center [198, 16] width 124 height 15
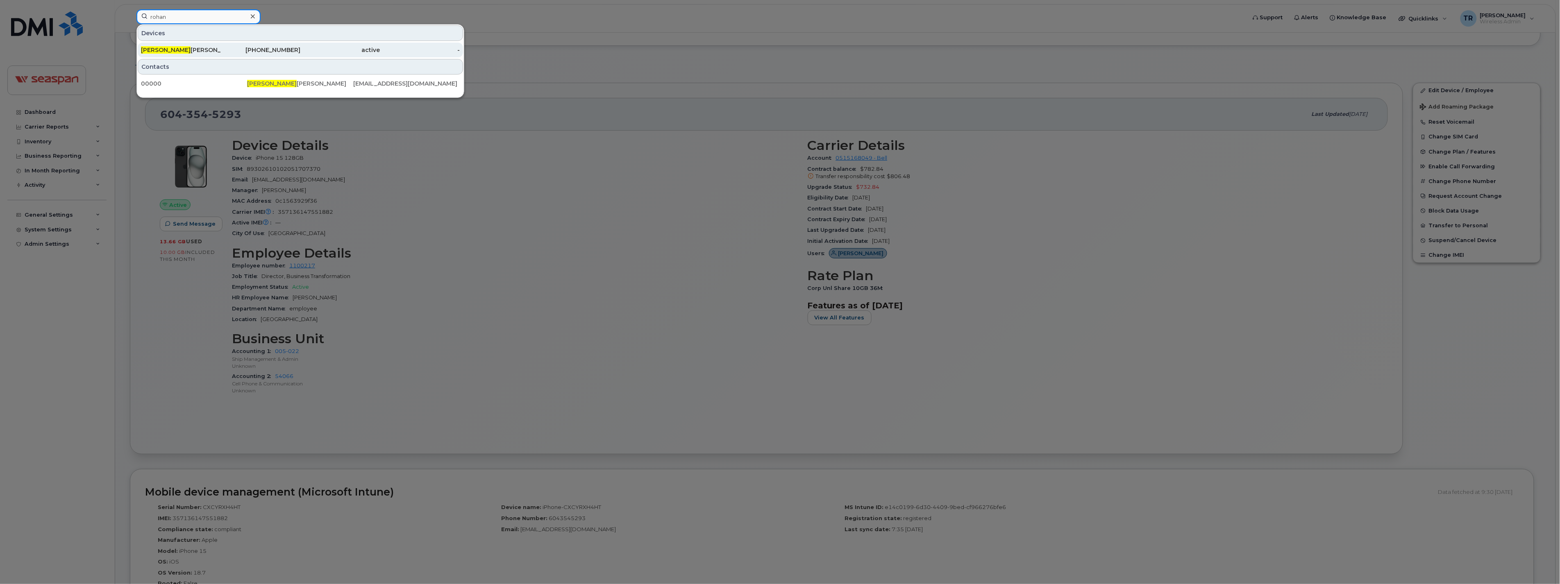
type input "rohan"
click at [206, 49] on div "Rohan Chhibber" at bounding box center [181, 50] width 80 height 8
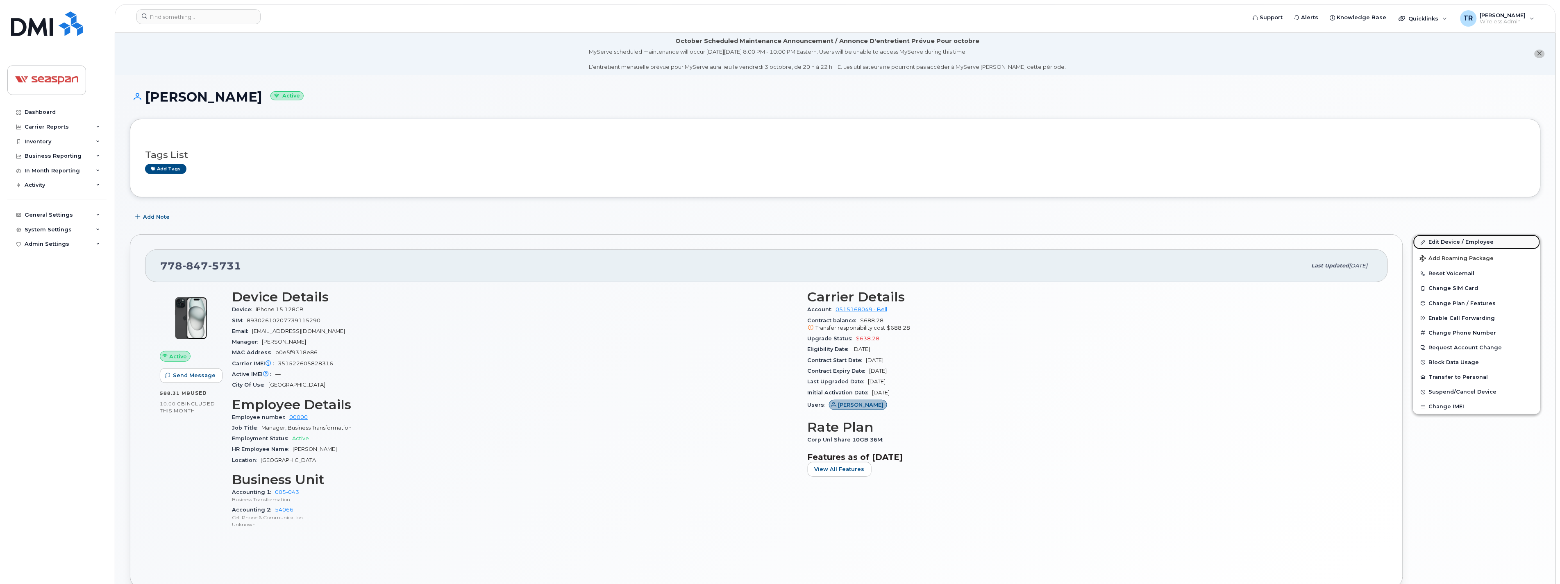
click at [1477, 242] on link "Edit Device / Employee" at bounding box center [1476, 242] width 127 height 15
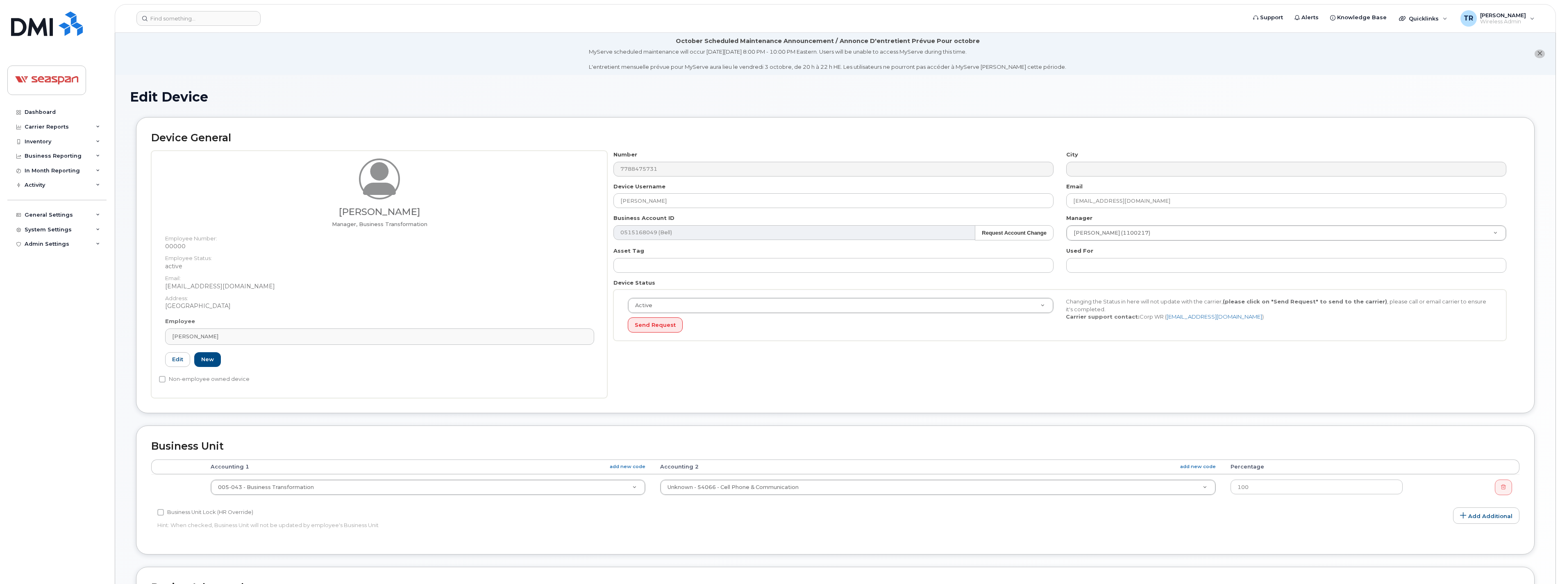
select select "378202"
click at [58, 108] on link "Dashboard" at bounding box center [56, 112] width 99 height 15
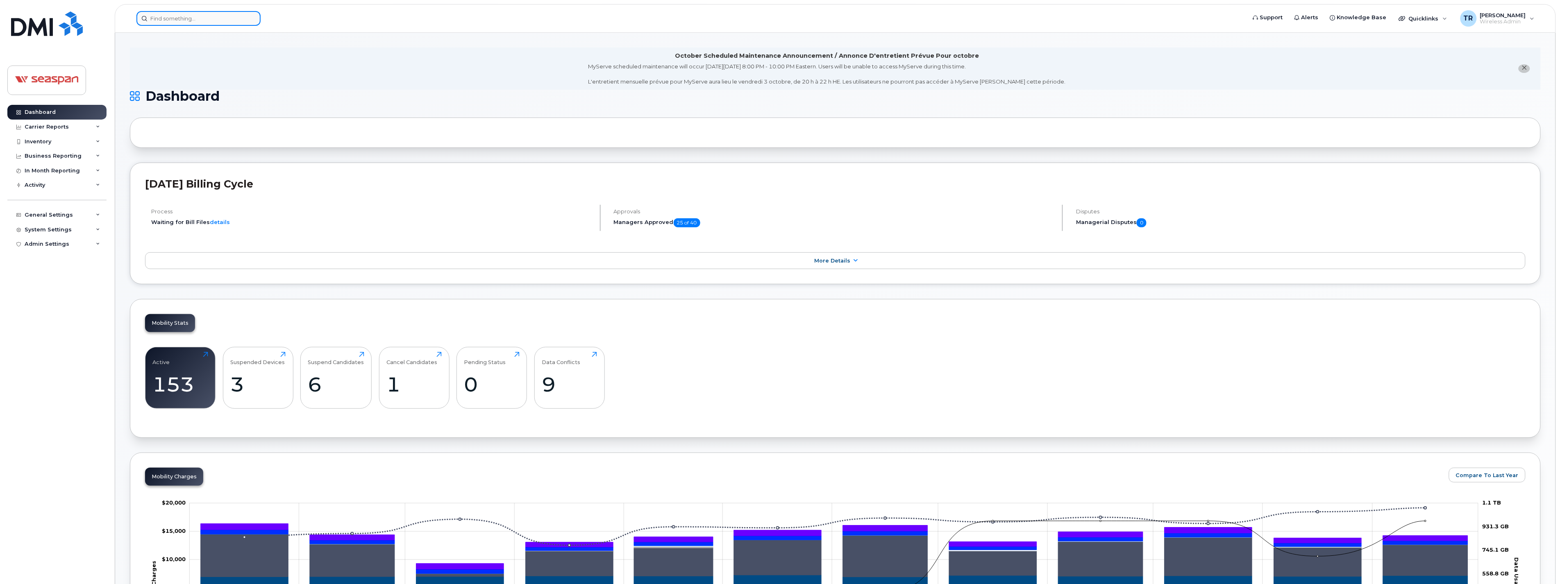
click at [207, 17] on input at bounding box center [198, 18] width 124 height 15
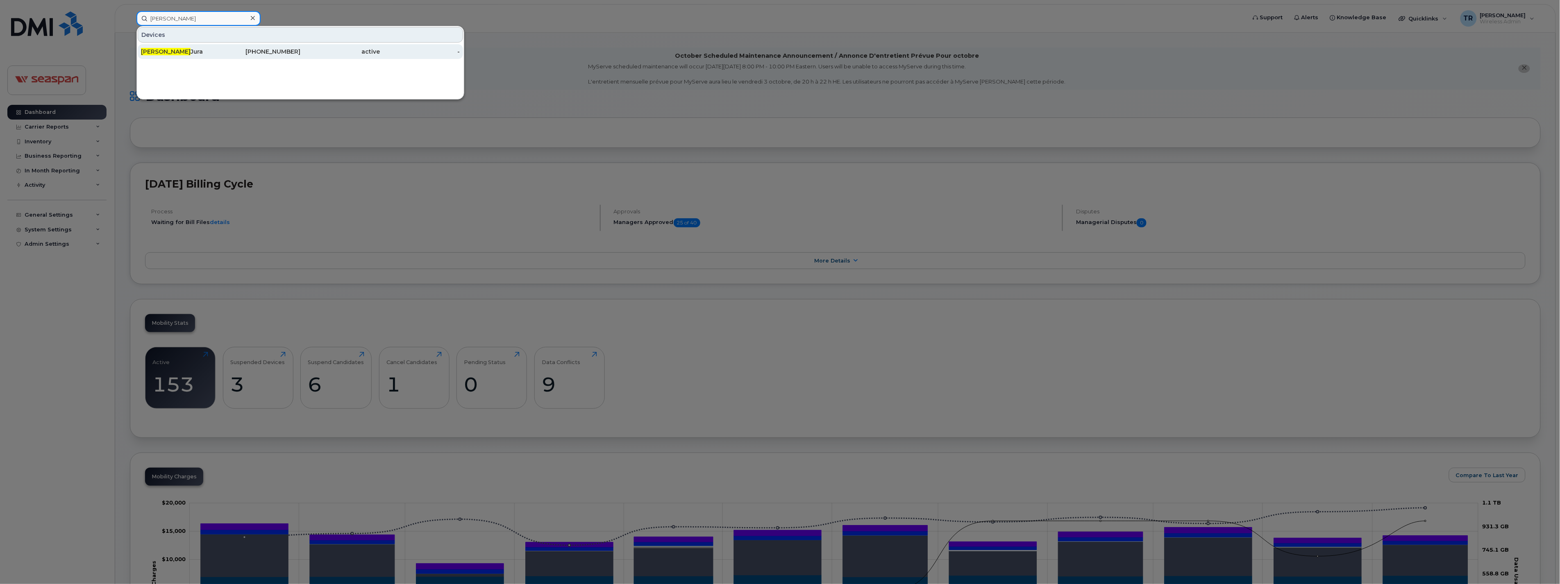
type input "lloyd"
click at [196, 52] on div "Lloyd Jura" at bounding box center [181, 52] width 80 height 8
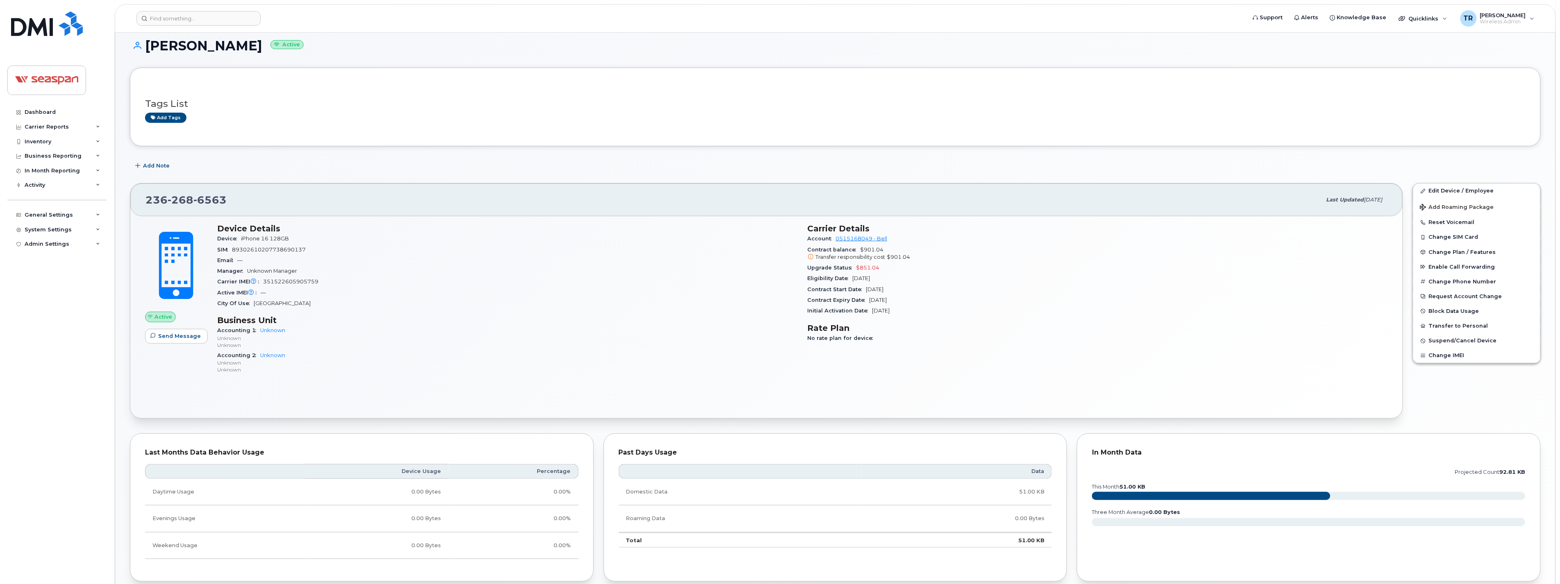
scroll to position [53, 0]
click at [1464, 187] on link "Edit Device / Employee" at bounding box center [1476, 188] width 127 height 15
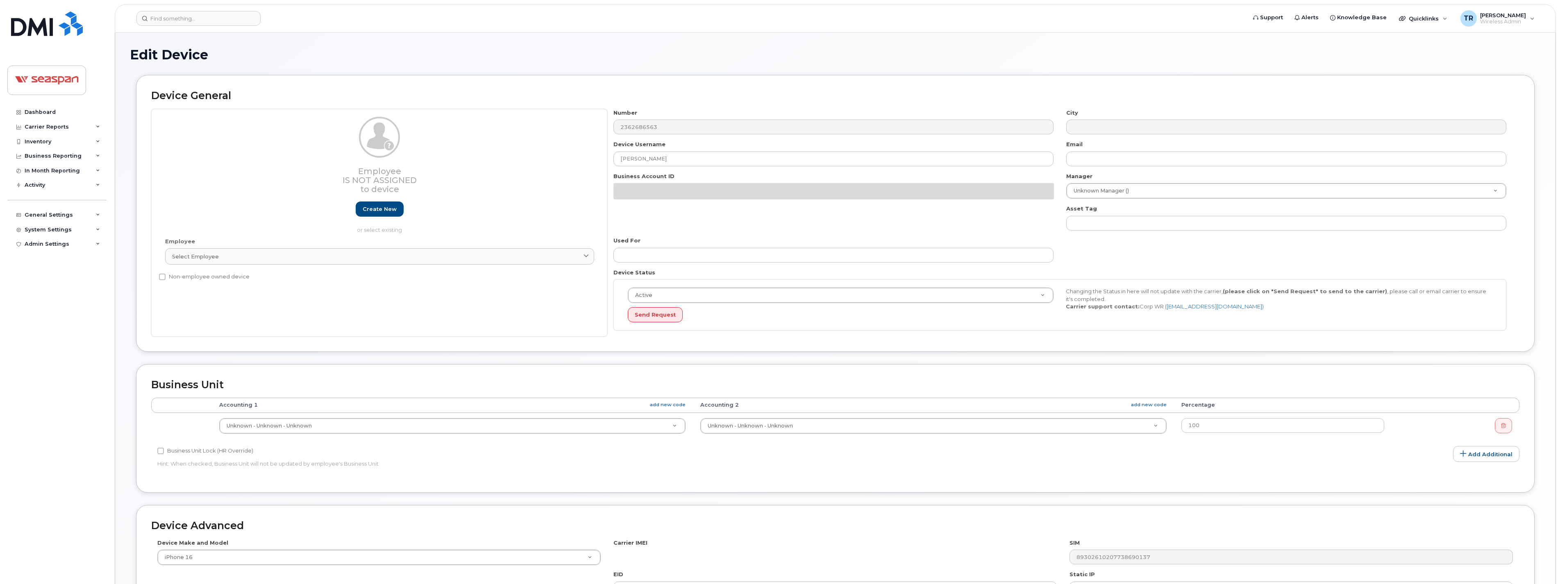
select select "14480"
select select "16943"
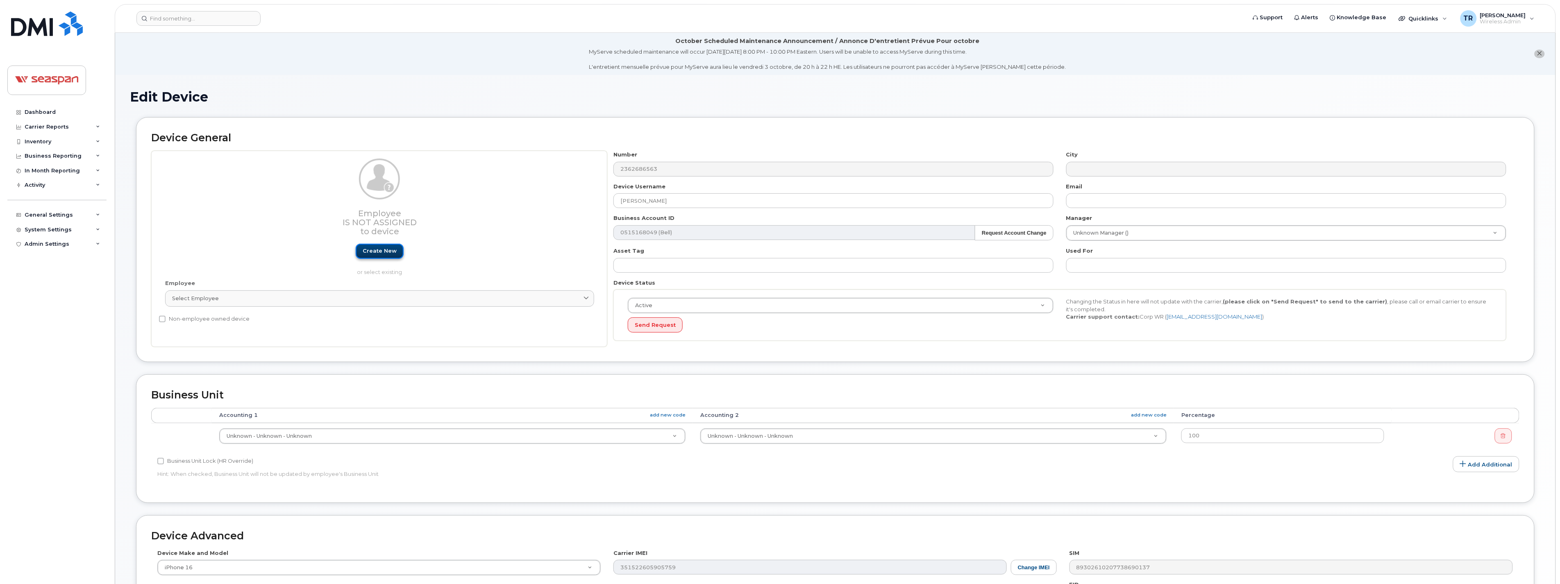
click at [387, 248] on link "Create new" at bounding box center [380, 251] width 48 height 15
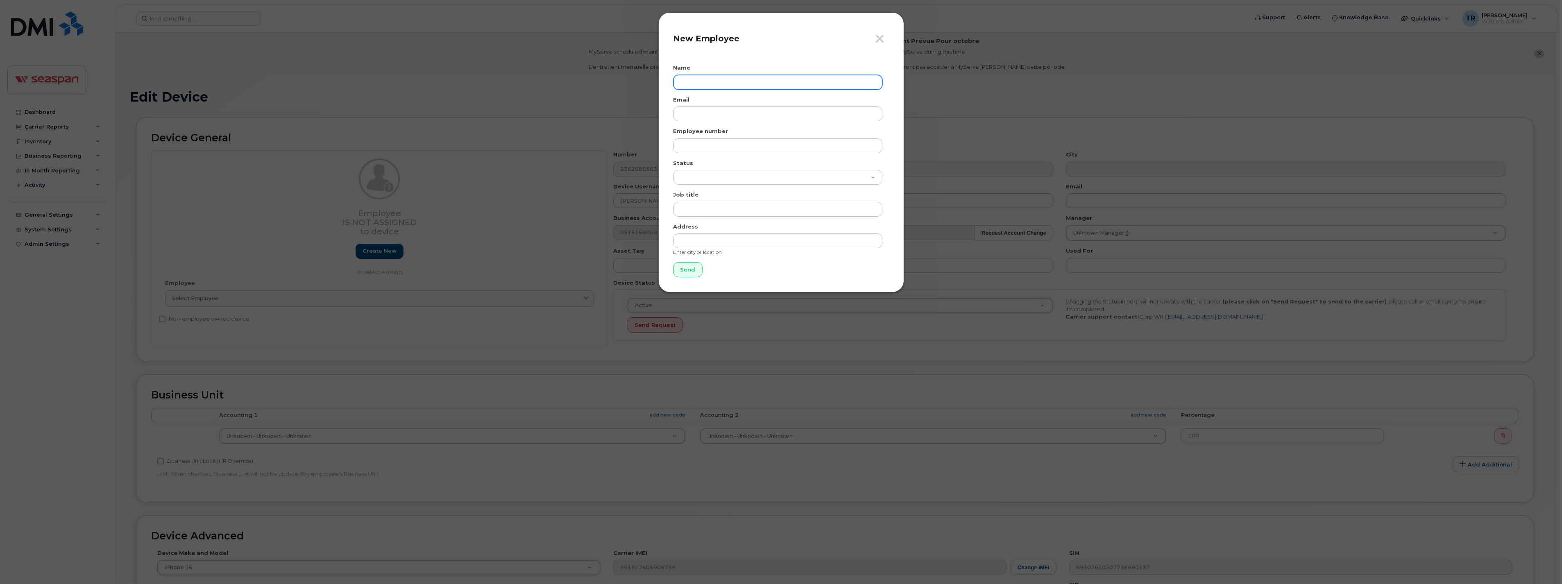
click at [720, 83] on input "text" at bounding box center [778, 82] width 209 height 15
paste input "[PERSON_NAME]"
drag, startPoint x: 694, startPoint y: 80, endPoint x: 579, endPoint y: 81, distance: 115.1
click at [579, 81] on div "Close New Employee Name Lloyd Jura Email Employee number Status Active On-Leave…" at bounding box center [781, 292] width 1562 height 584
type input "[PERSON_NAME]"
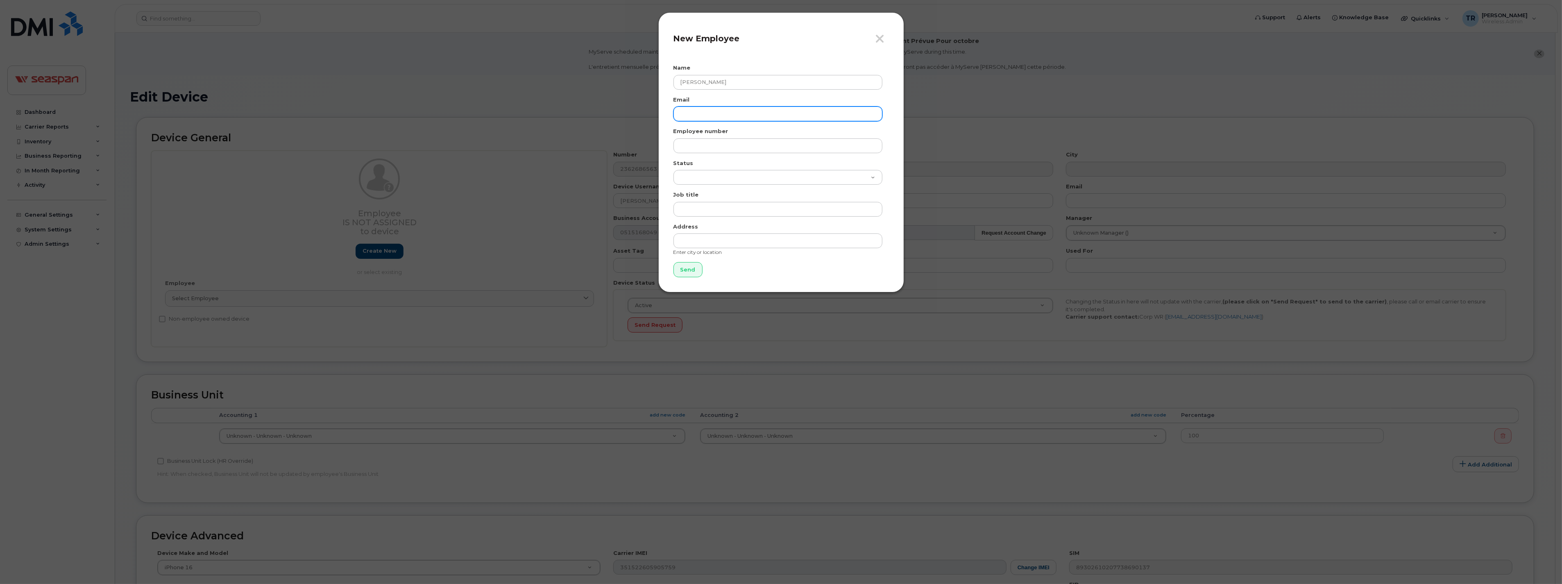
click at [706, 112] on input "email" at bounding box center [778, 114] width 209 height 15
paste input "ljura@seaspancorp.com"
type input "ljura@seaspancorp.com"
click at [727, 143] on input "text" at bounding box center [778, 145] width 209 height 15
click at [696, 177] on select "Active On-Leave Long Term Short Term Maternity Leave Temp Layoff Inactive" at bounding box center [778, 177] width 209 height 15
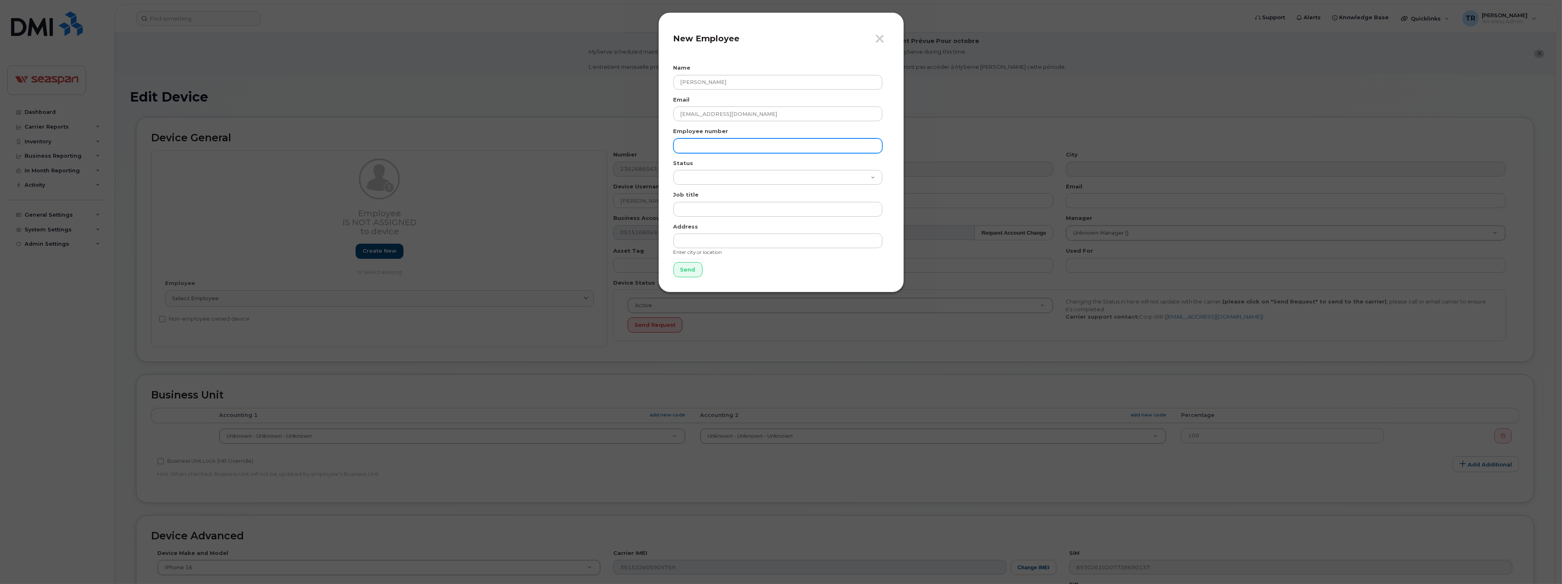
click at [690, 153] on input "text" at bounding box center [778, 145] width 209 height 15
type input "00001"
click at [772, 180] on select "Active On-Leave Long Term Short Term Maternity Leave Temp Layoff Inactive" at bounding box center [778, 177] width 209 height 15
select select "active"
click at [674, 170] on select "Active On-Leave Long Term Short Term Maternity Leave Temp Layoff Inactive" at bounding box center [778, 177] width 209 height 15
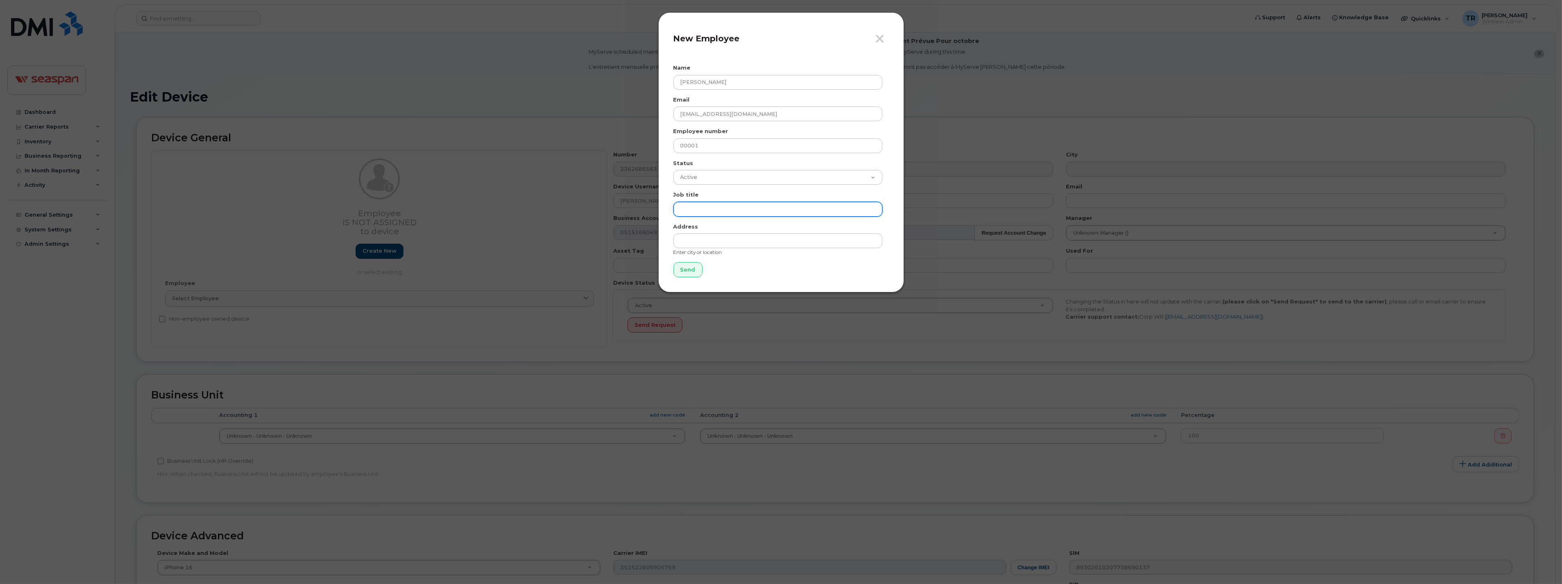
click at [743, 209] on input "text" at bounding box center [778, 209] width 209 height 15
click at [699, 208] on input "text" at bounding box center [778, 209] width 209 height 15
paste input "Senior Cyber Security Specialist"
type input "Senior Cyber Security Specialist"
click at [718, 239] on input "text" at bounding box center [778, 241] width 209 height 15
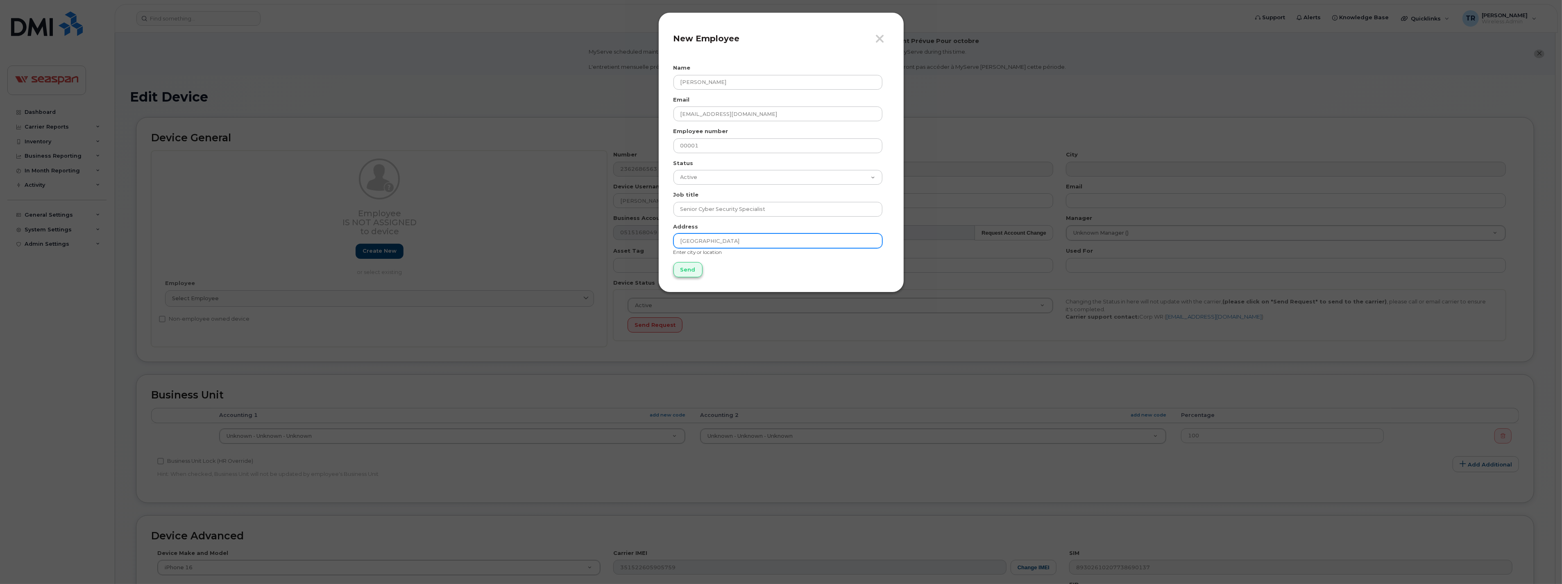
type input "[GEOGRAPHIC_DATA]"
click at [694, 269] on input "Send" at bounding box center [688, 269] width 29 height 15
type input "Send"
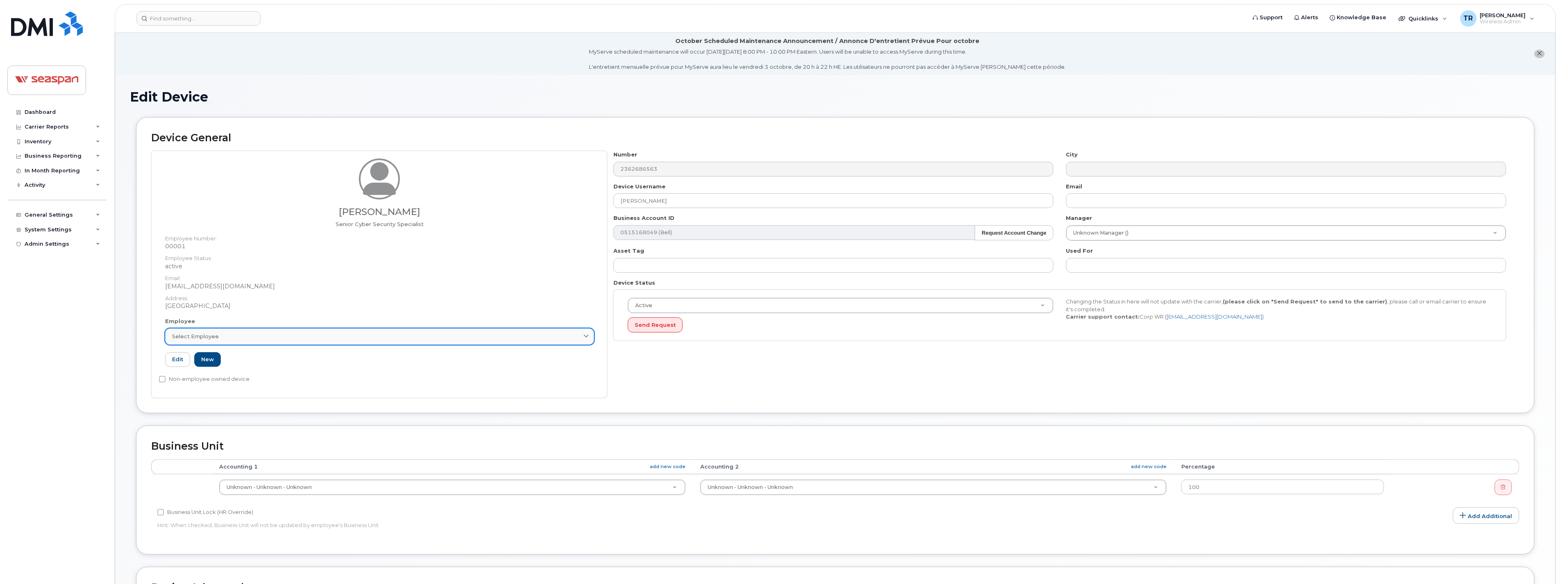
click at [438, 343] on link "Select employee" at bounding box center [379, 337] width 429 height 16
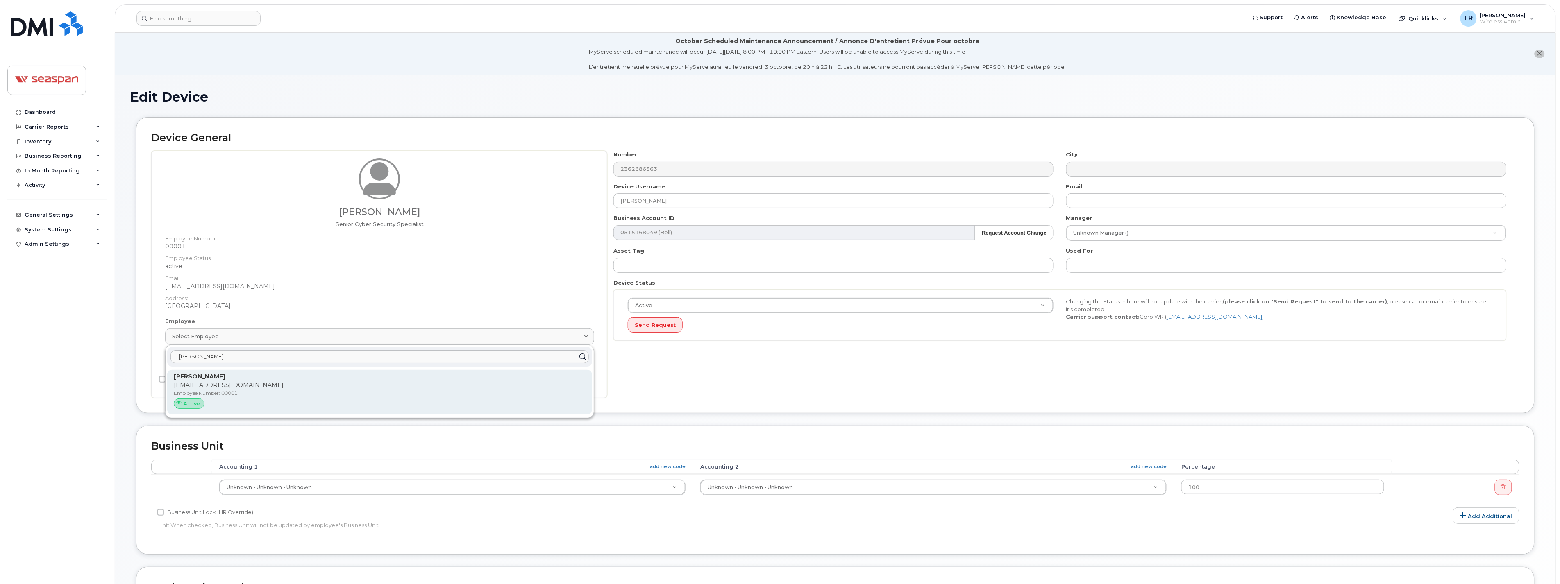
type input "lloyd"
click at [304, 386] on p "ljura@seaspancorp.com" at bounding box center [380, 385] width 412 height 9
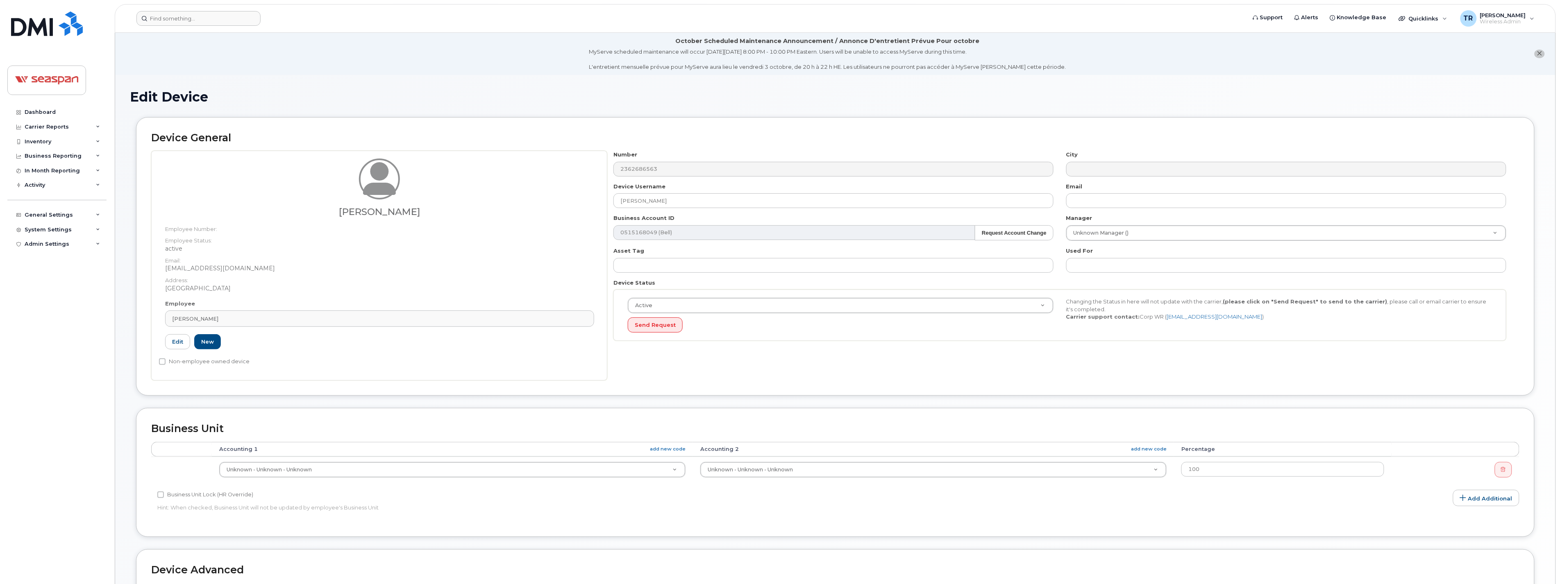
type input "00001"
type input "ljura@seaspancorp.com"
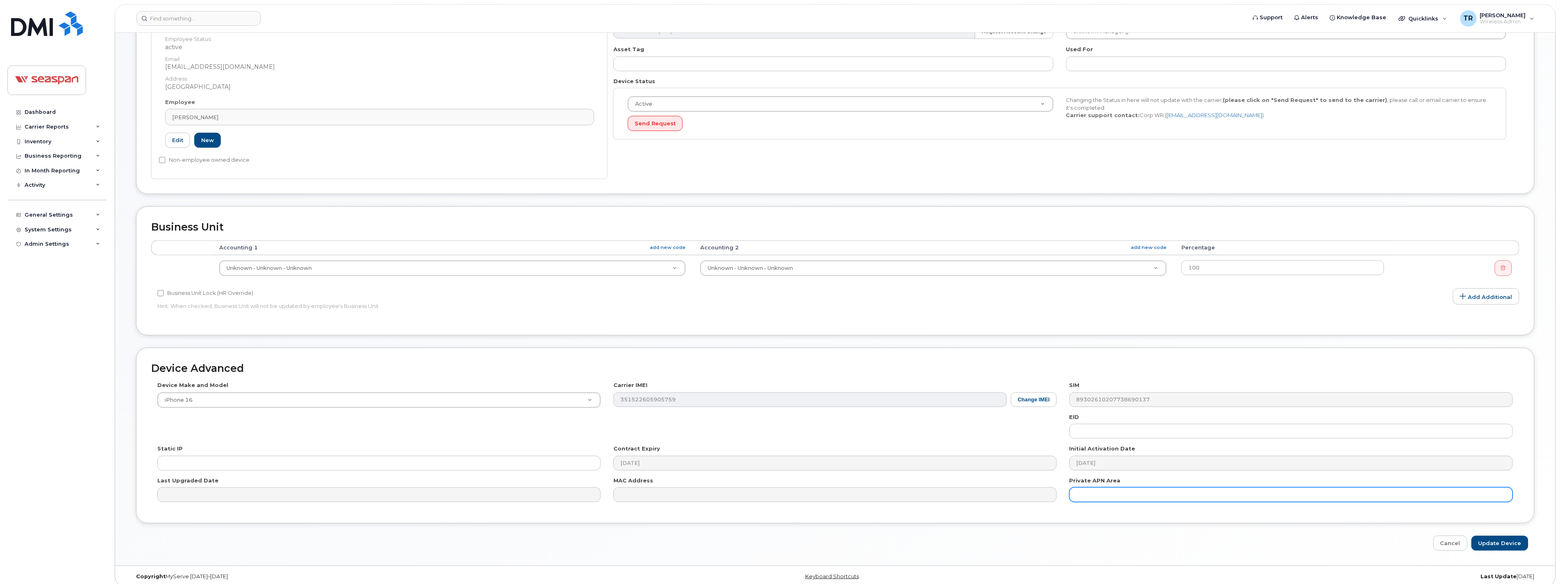
scroll to position [210, 0]
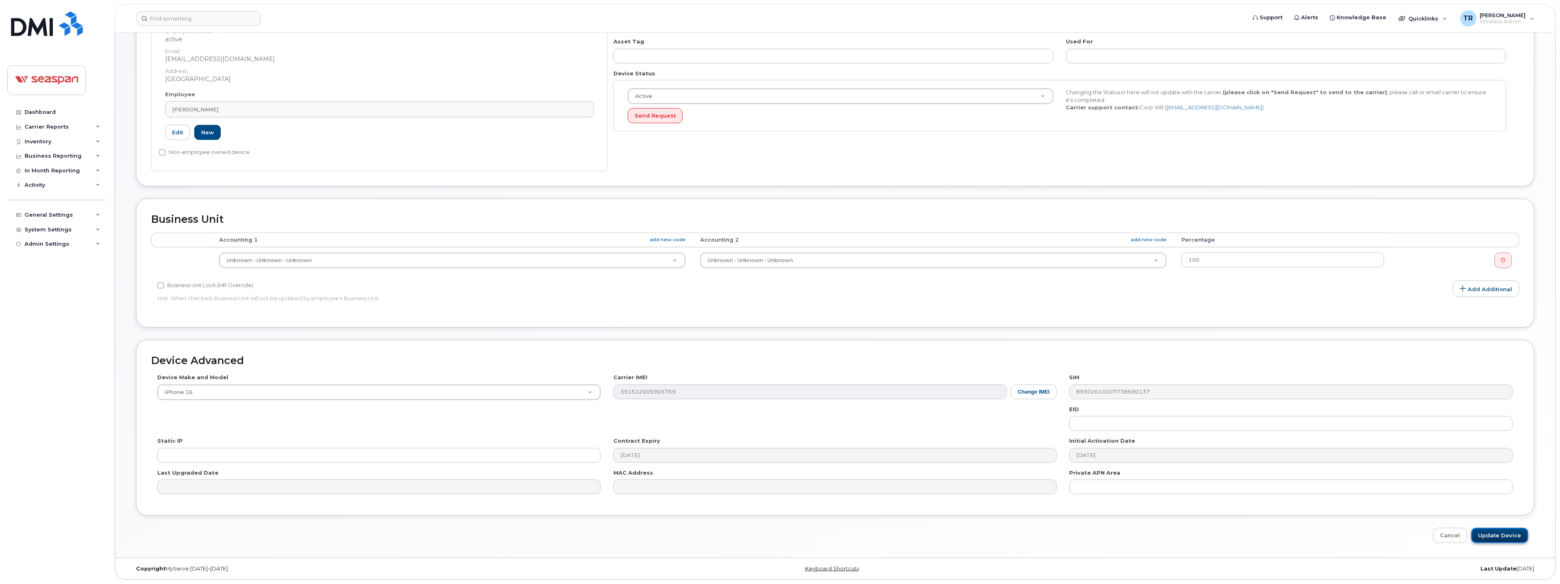
click at [1490, 537] on input "Update Device" at bounding box center [1499, 535] width 57 height 15
type input "Saving..."
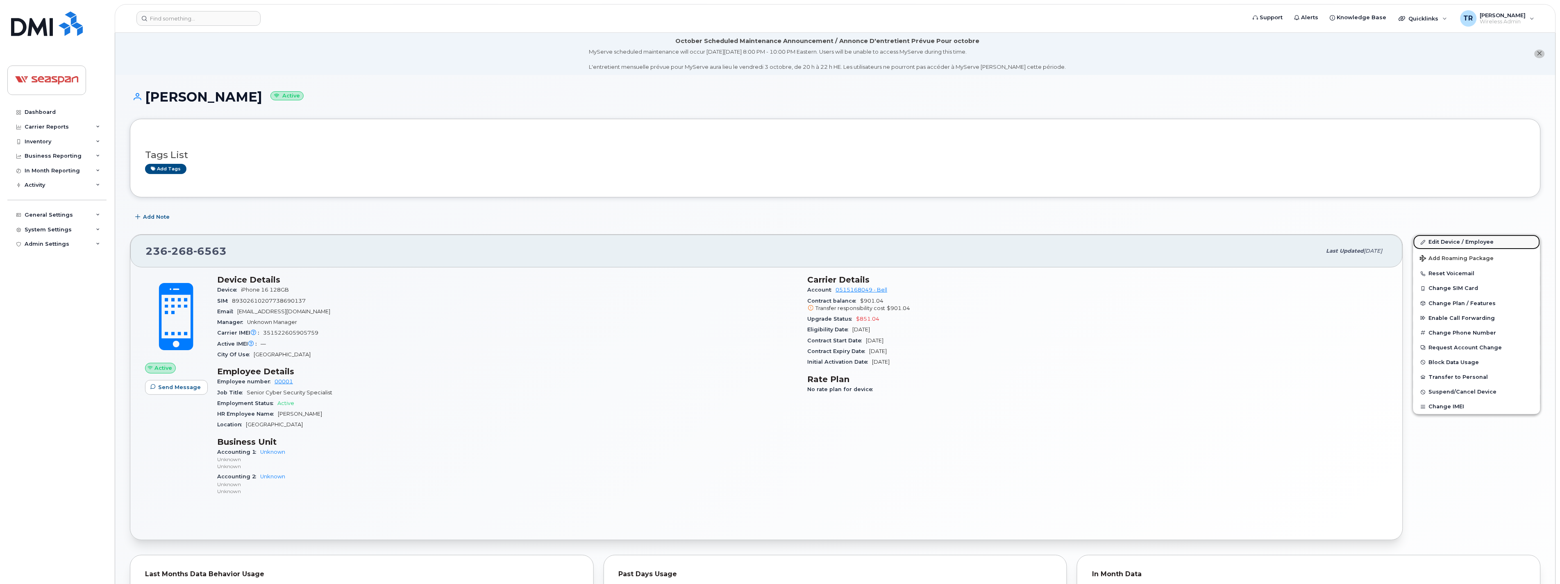
click at [1443, 243] on link "Edit Device / Employee" at bounding box center [1476, 242] width 127 height 15
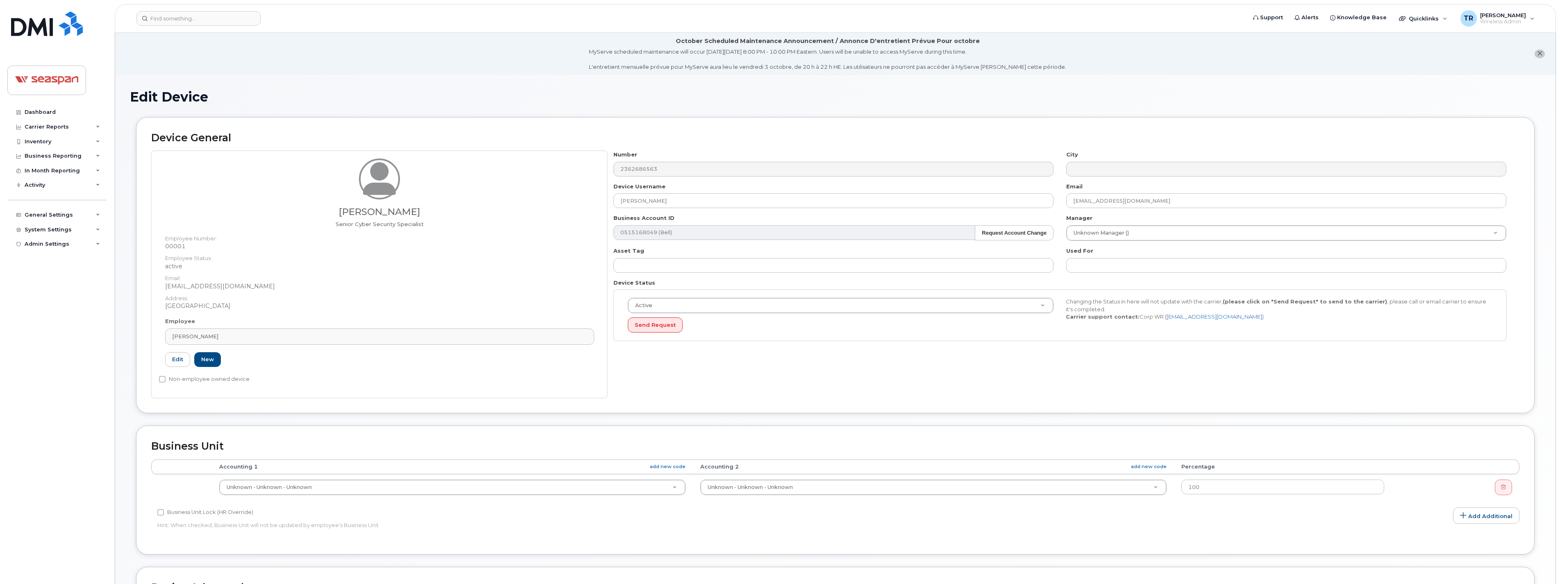
select select "14480"
select select "16943"
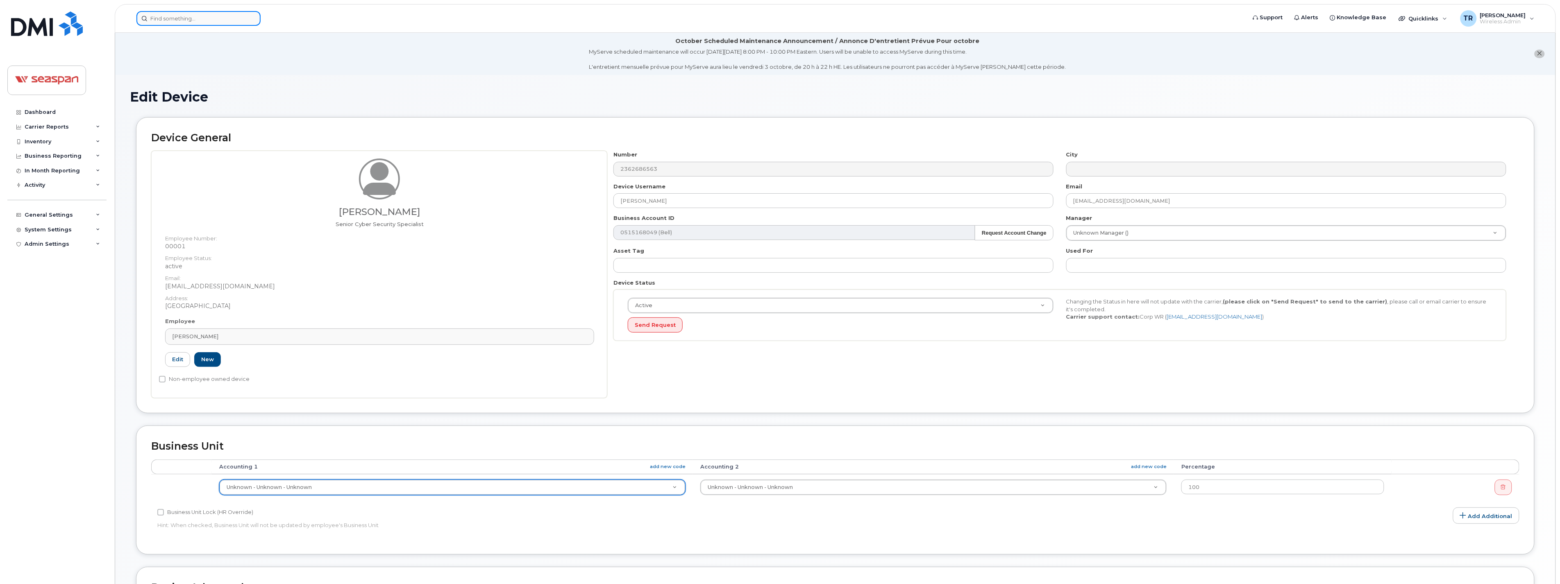
click at [168, 11] on input at bounding box center [198, 18] width 124 height 15
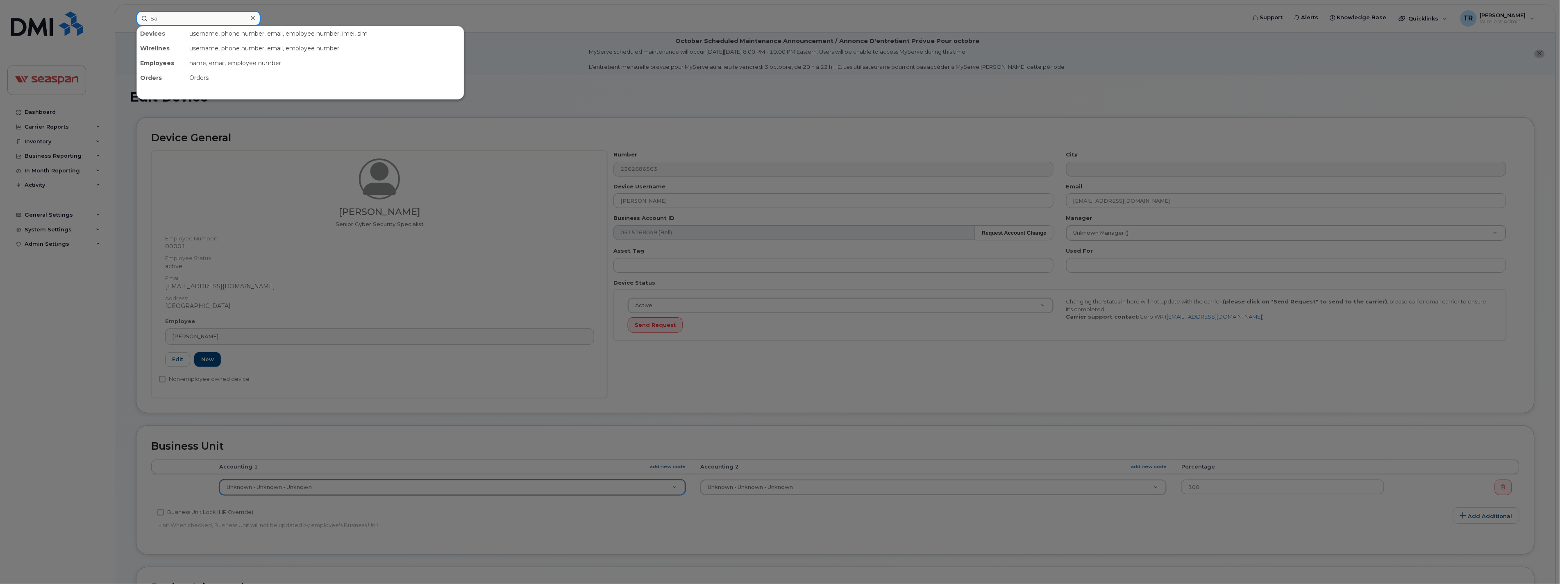
type input "Sam"
drag, startPoint x: 175, startPoint y: 17, endPoint x: -2, endPoint y: 20, distance: 176.6
click at [0, 20] on html "Sam No results Support Alerts Knowledge Base Quicklinks Suspend / Cancel Device…" at bounding box center [780, 405] width 1560 height 811
click at [74, 325] on div at bounding box center [780, 292] width 1560 height 584
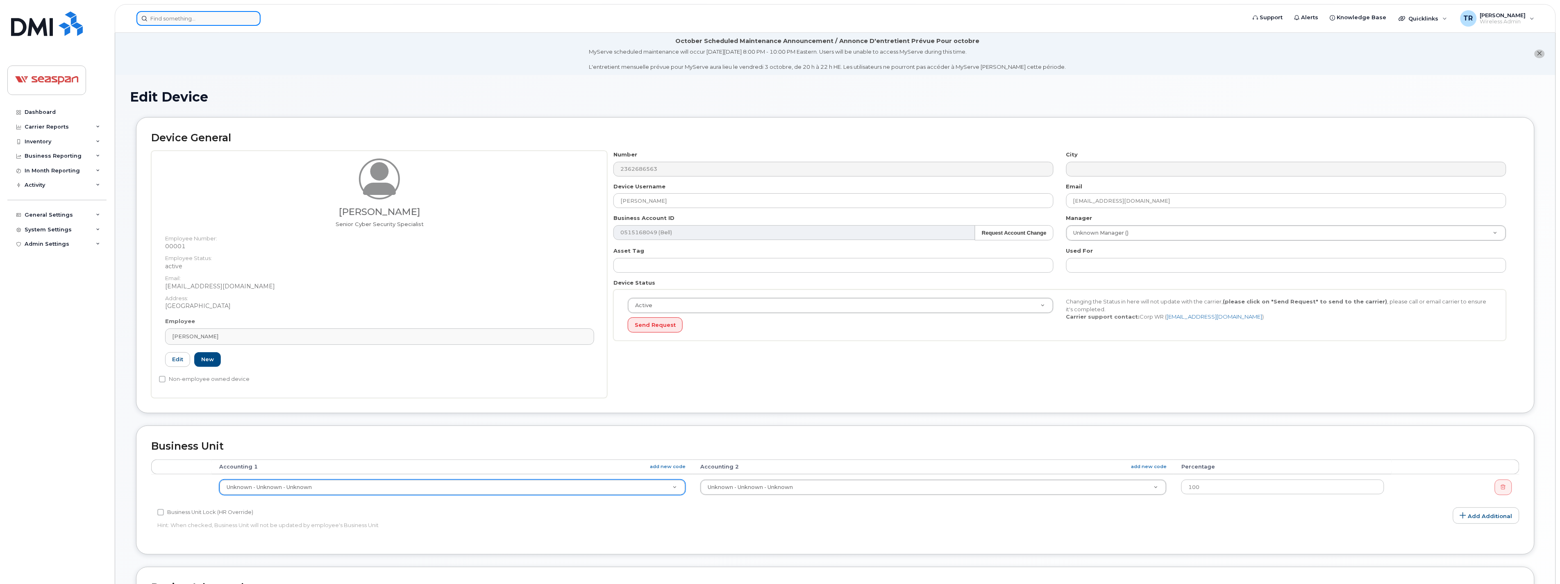
click at [202, 24] on input at bounding box center [198, 18] width 124 height 15
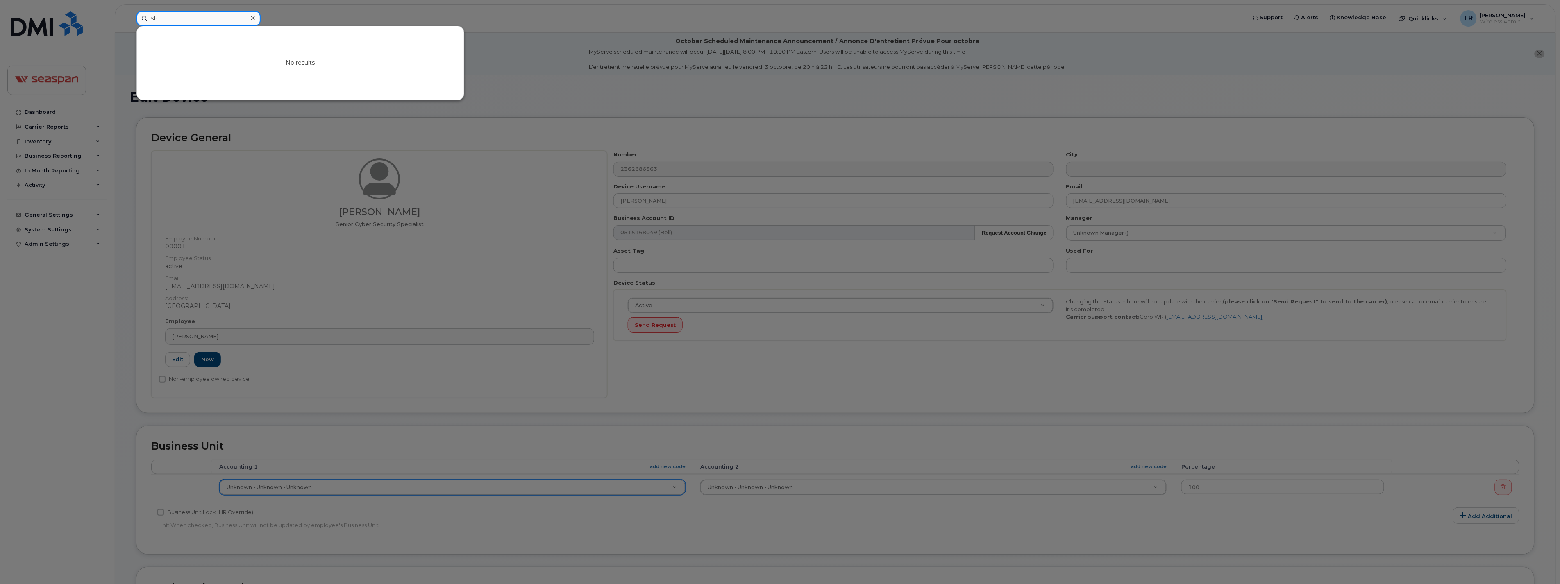
type input "S"
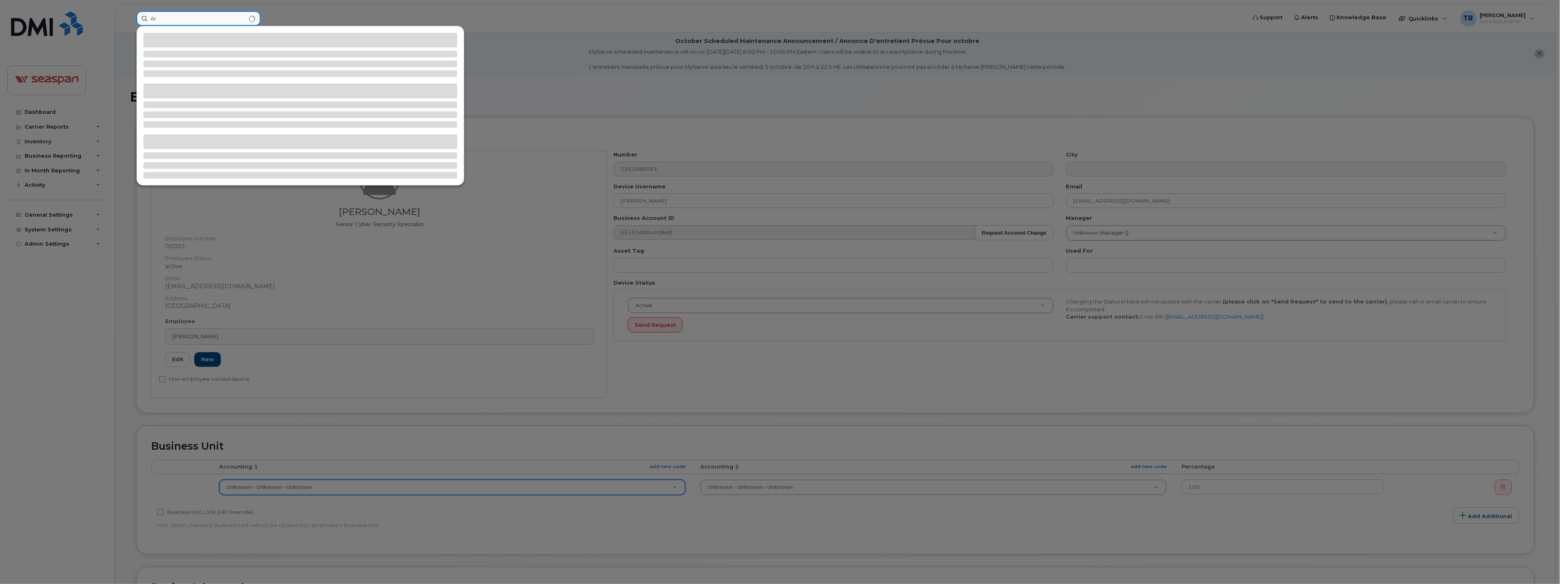
type input "A"
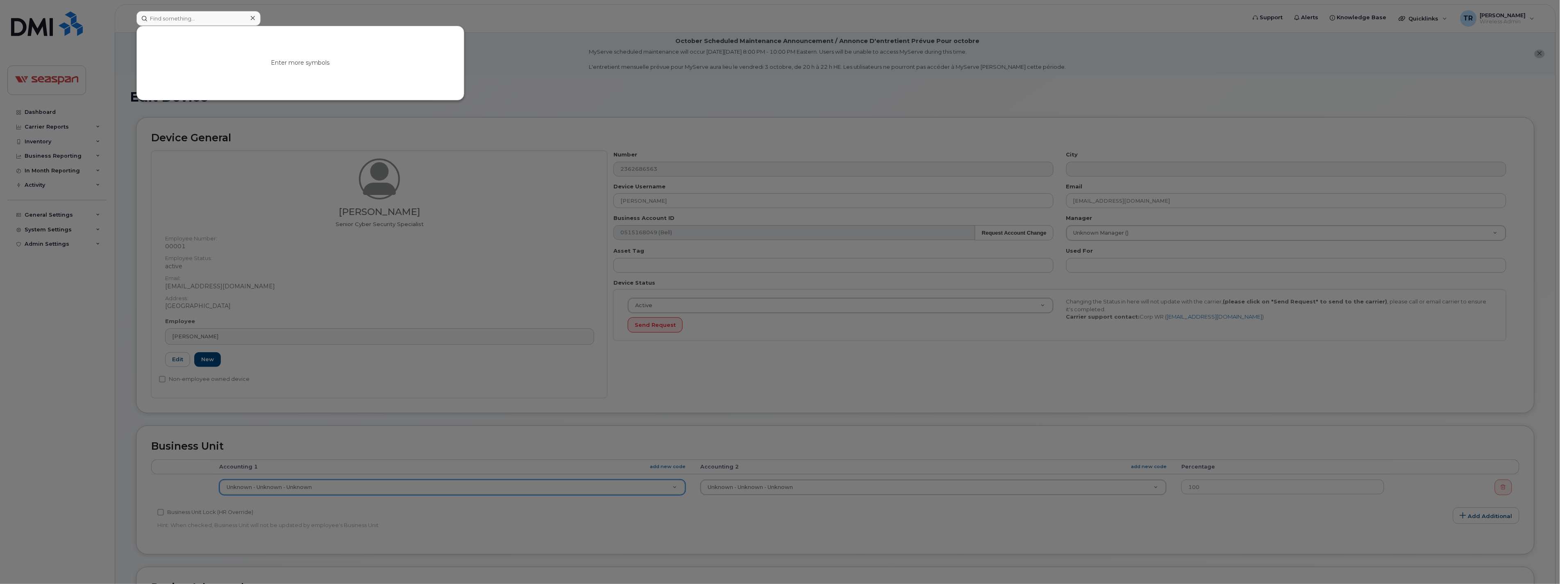
click at [57, 406] on div at bounding box center [780, 292] width 1560 height 584
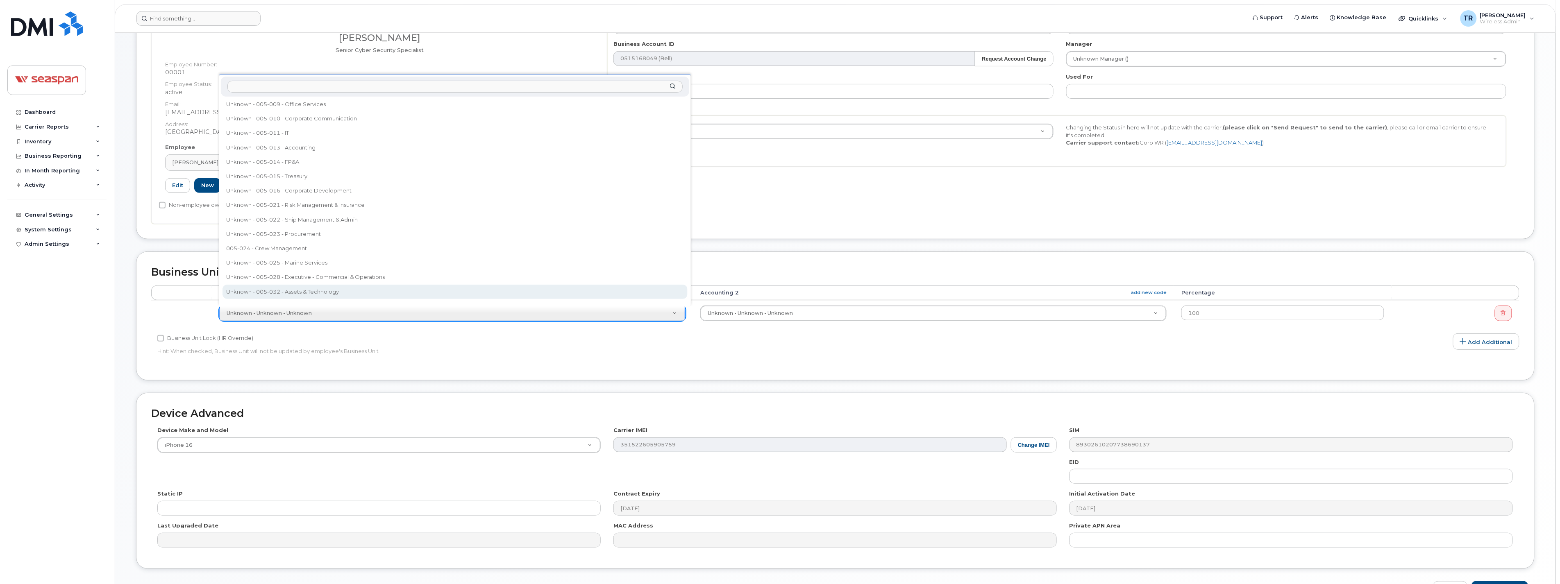
scroll to position [84, 0]
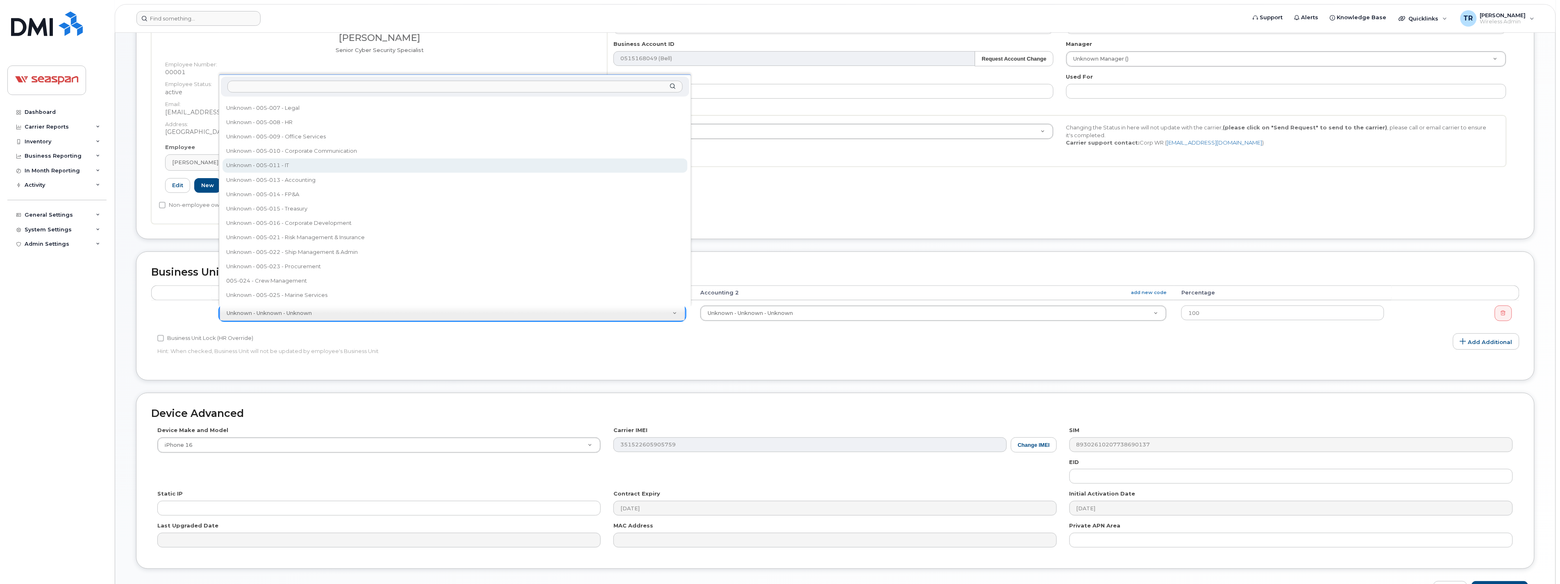
select select "16946"
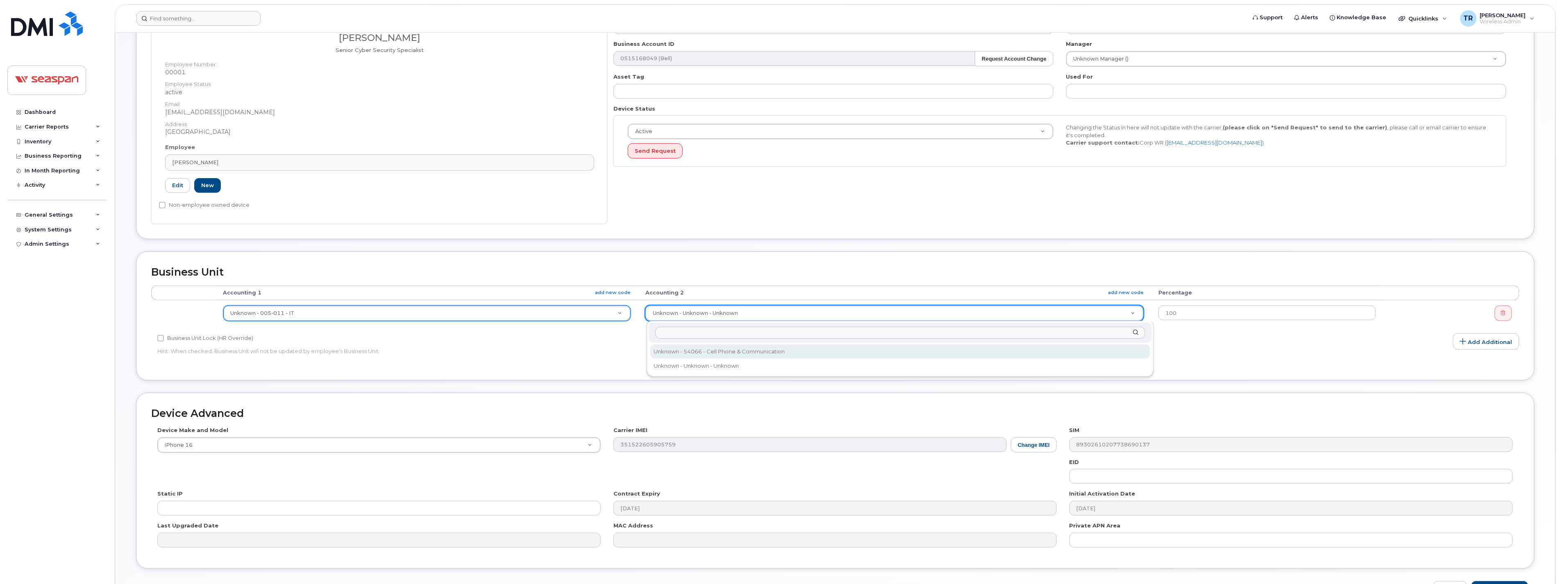
select select "16960"
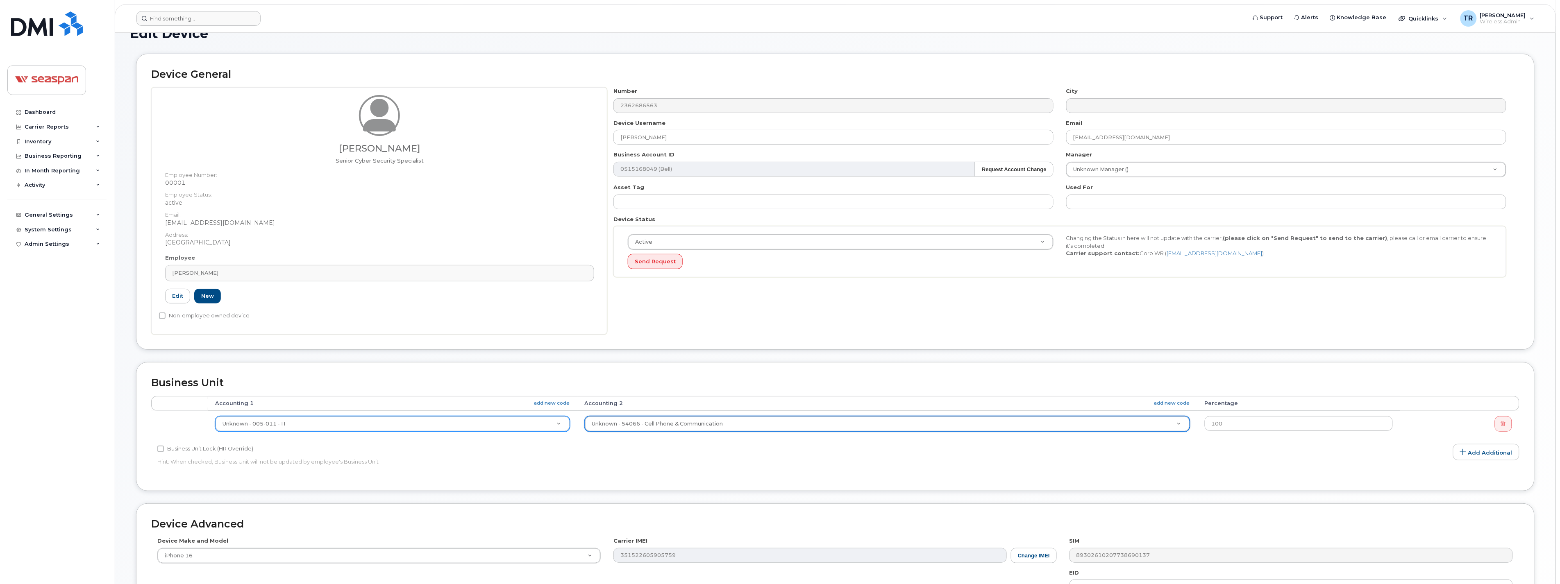
scroll to position [45, 0]
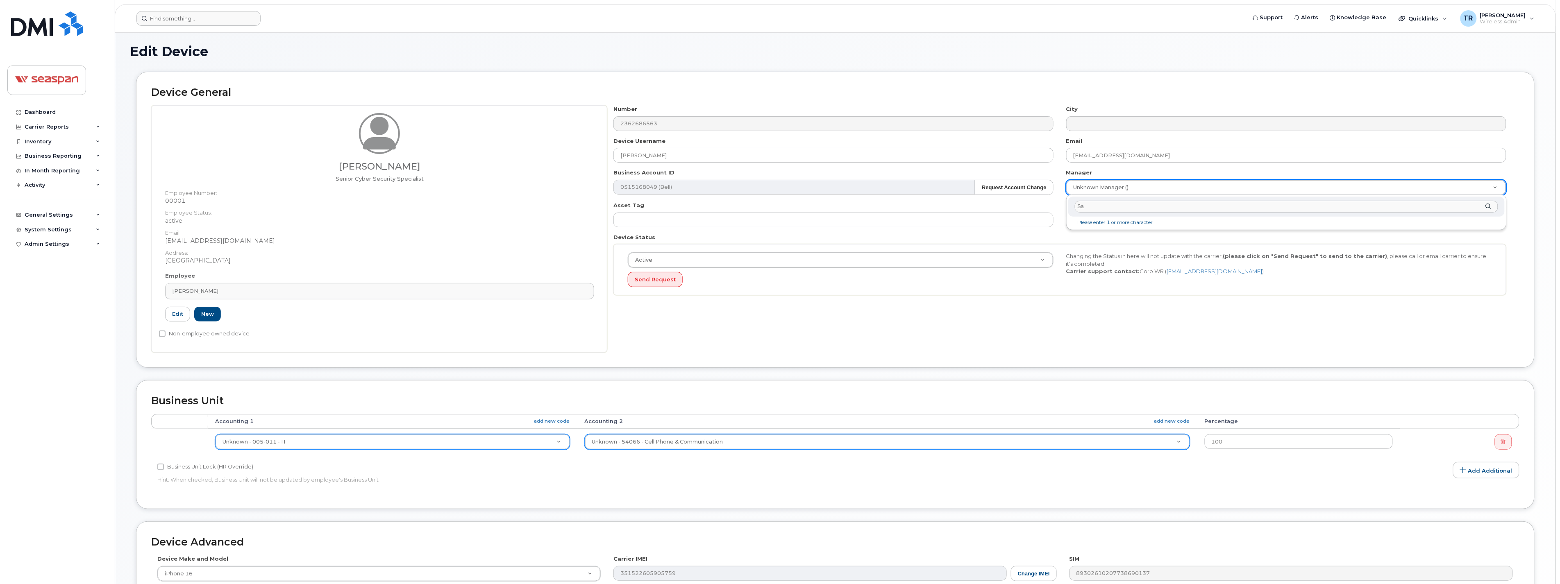
type input "S"
type input "Adr"
type input "1865123"
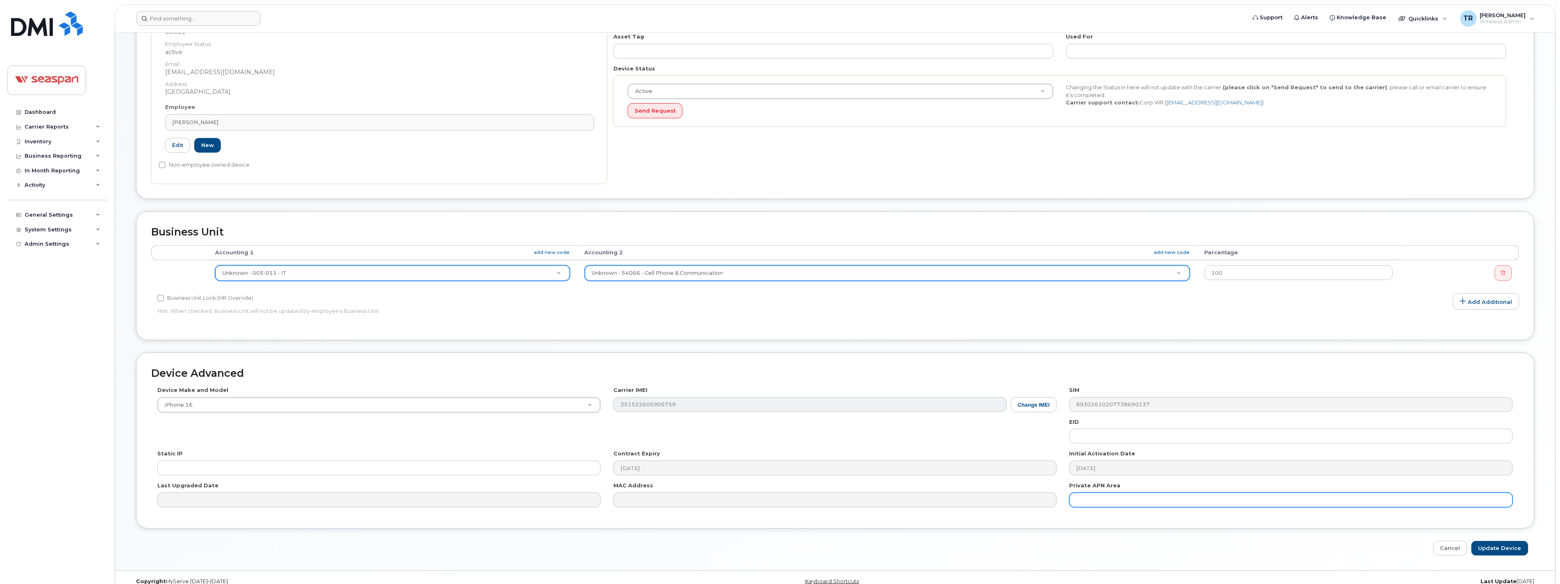
scroll to position [227, 0]
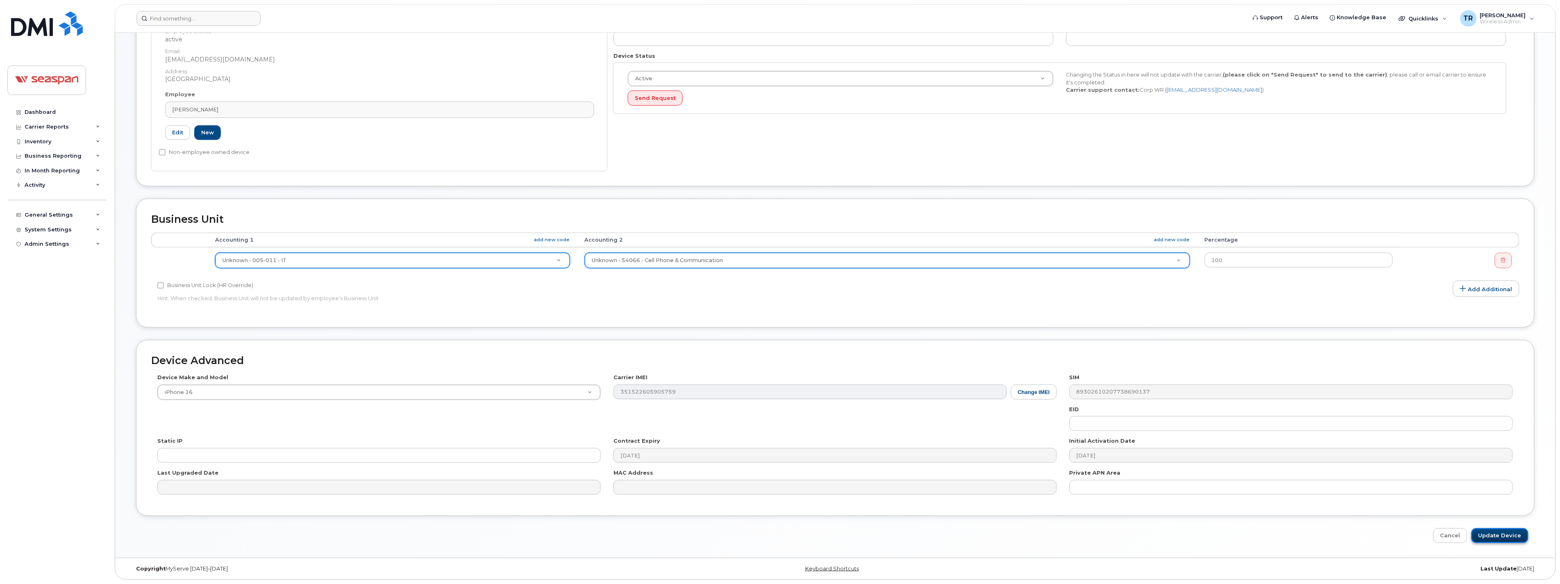
click at [1513, 541] on input "Update Device" at bounding box center [1499, 536] width 57 height 15
type input "Saving..."
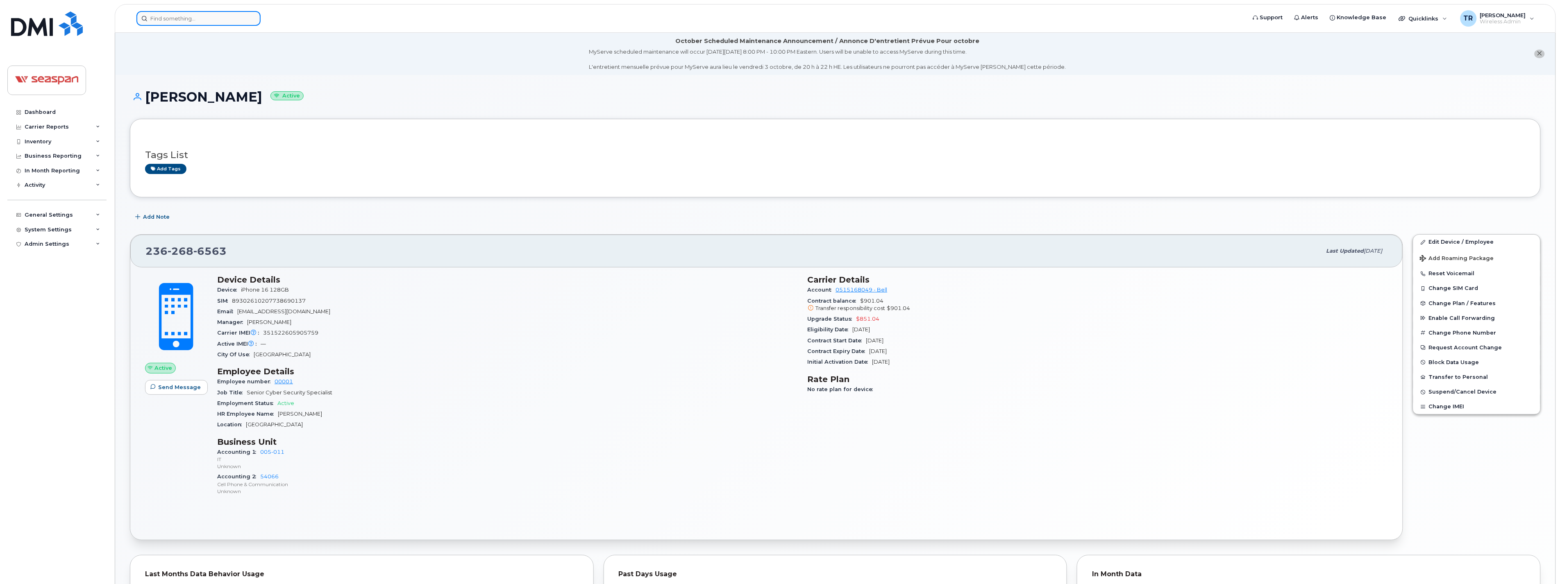
click at [178, 16] on input at bounding box center [198, 18] width 124 height 15
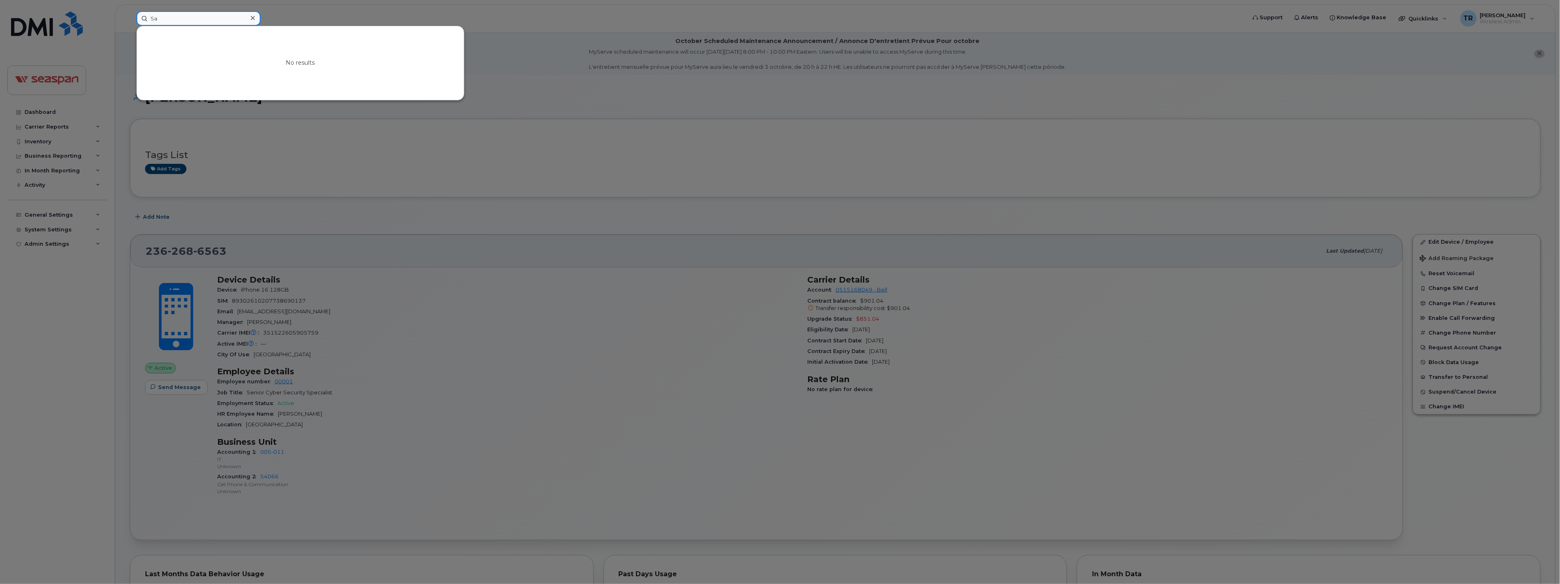
type input "S"
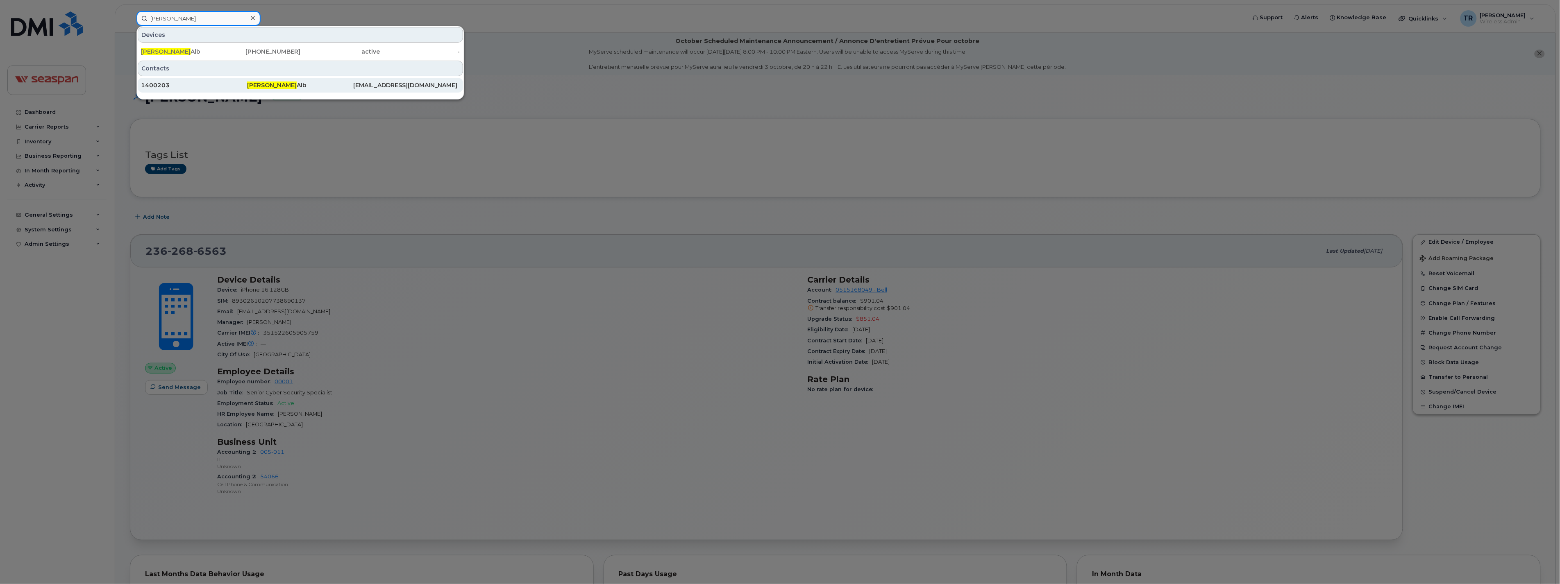
type input "Adrian"
click at [199, 83] on div "1400203" at bounding box center [194, 85] width 106 height 8
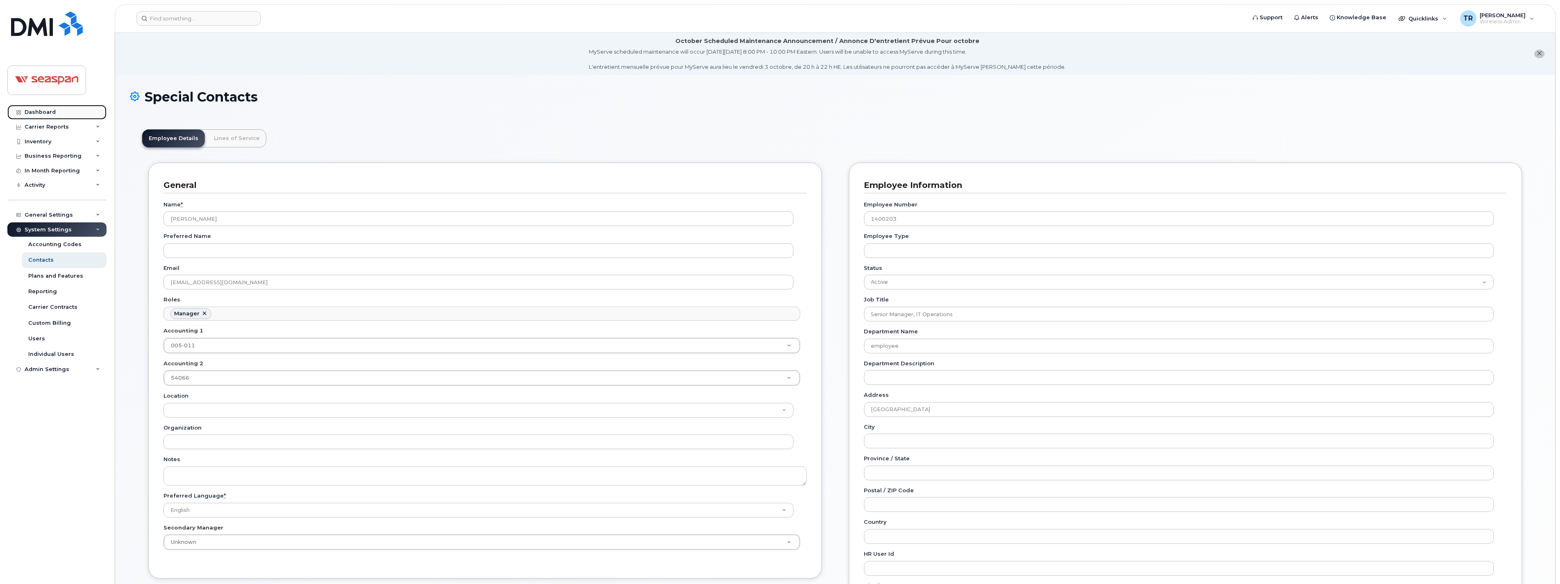
click at [47, 113] on div "Dashboard" at bounding box center [40, 112] width 31 height 7
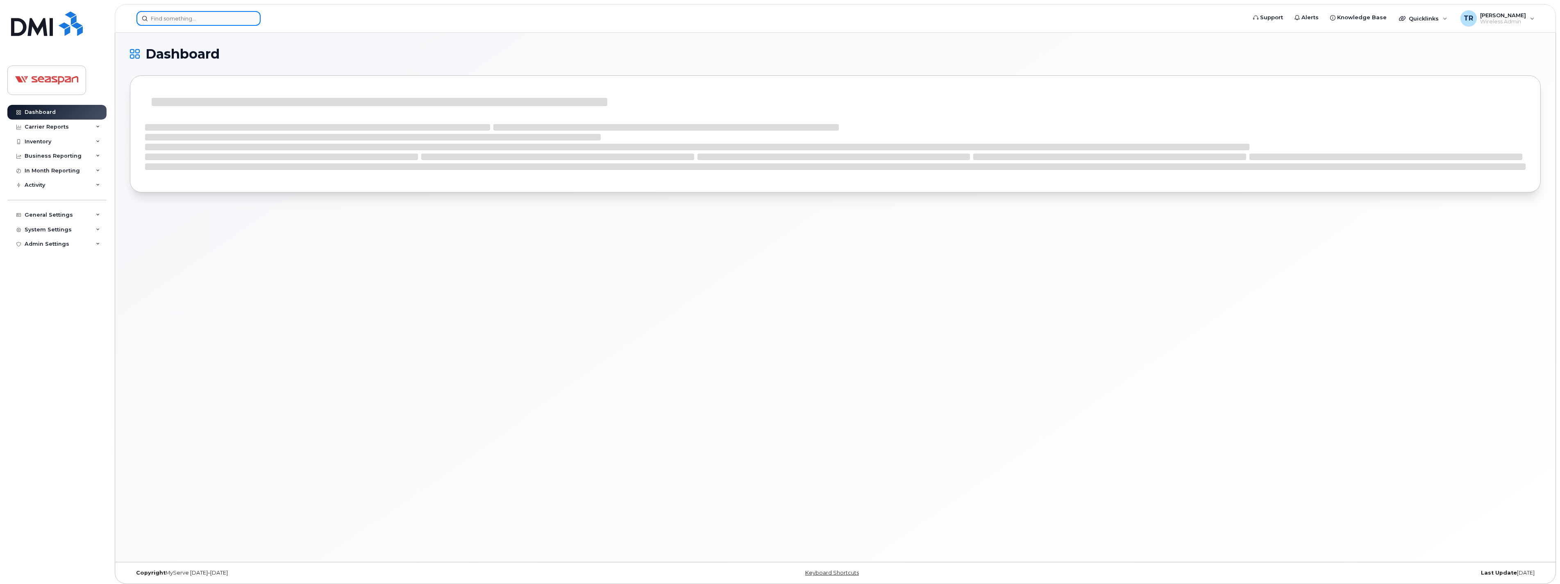
click at [224, 23] on input at bounding box center [198, 18] width 124 height 15
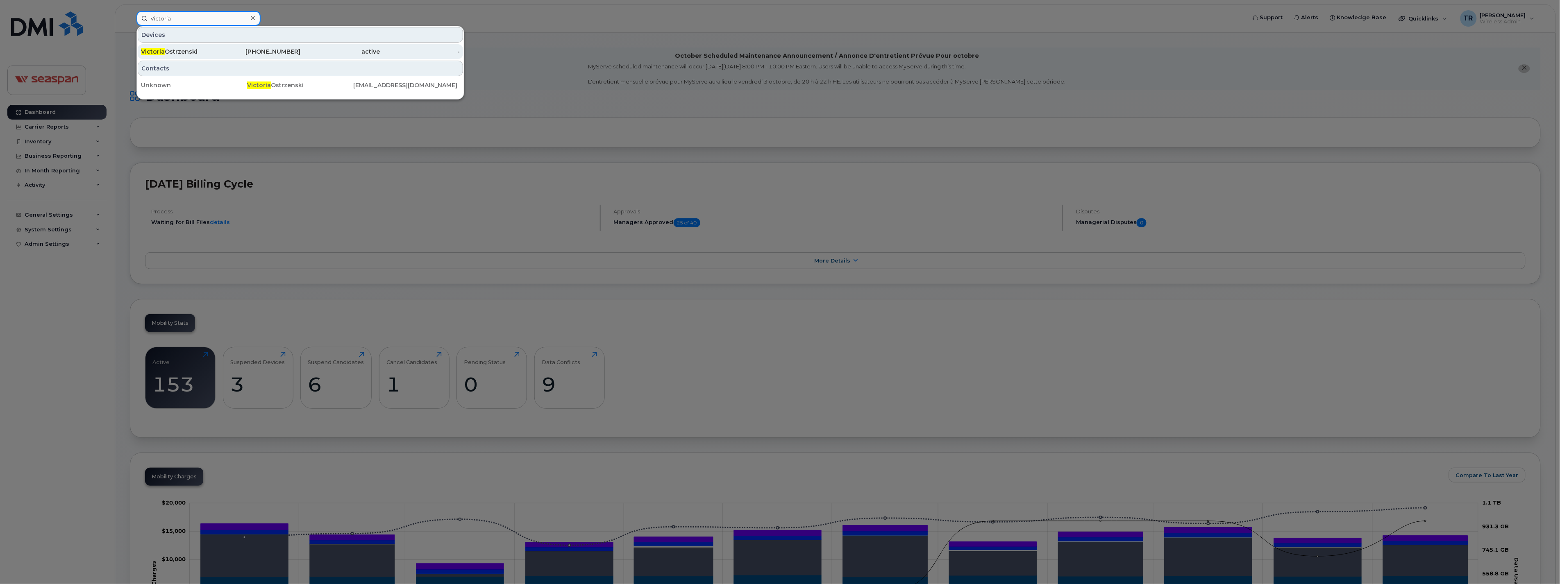
type input "Victoria"
click at [195, 48] on div "Victoria Ostrzenski" at bounding box center [181, 52] width 80 height 8
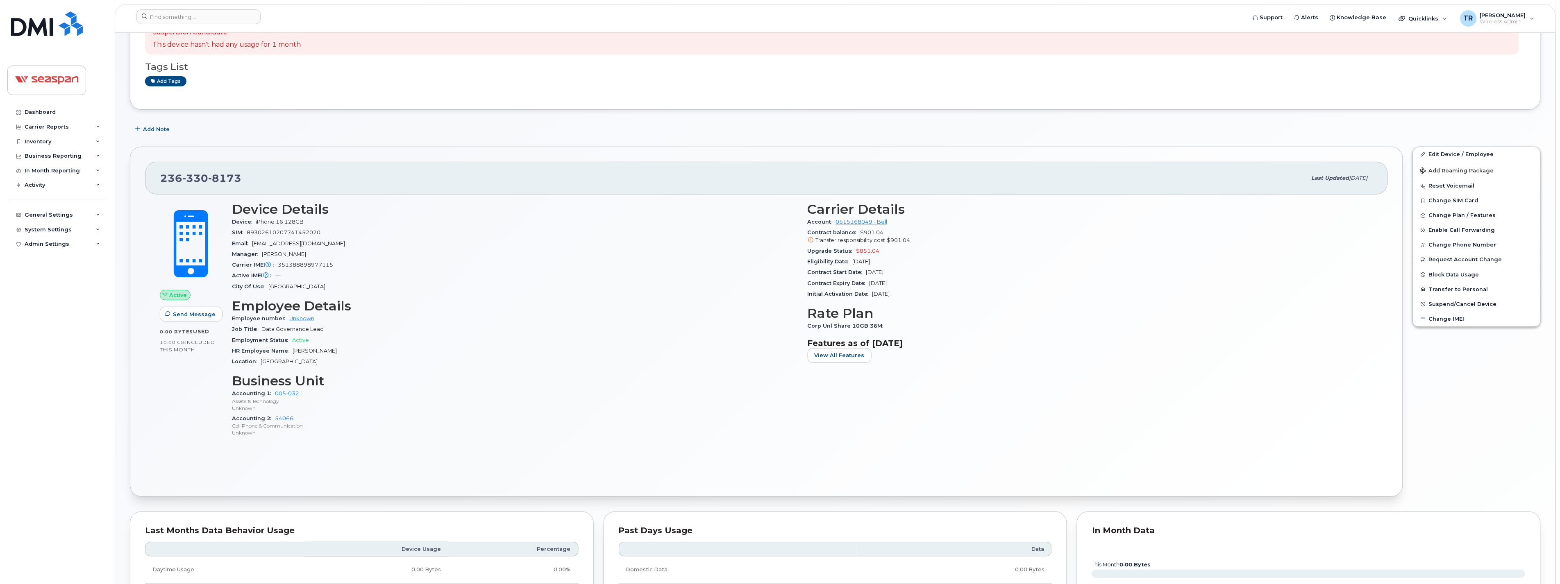
scroll to position [121, 0]
click at [1446, 152] on link "Edit Device / Employee" at bounding box center [1476, 152] width 127 height 15
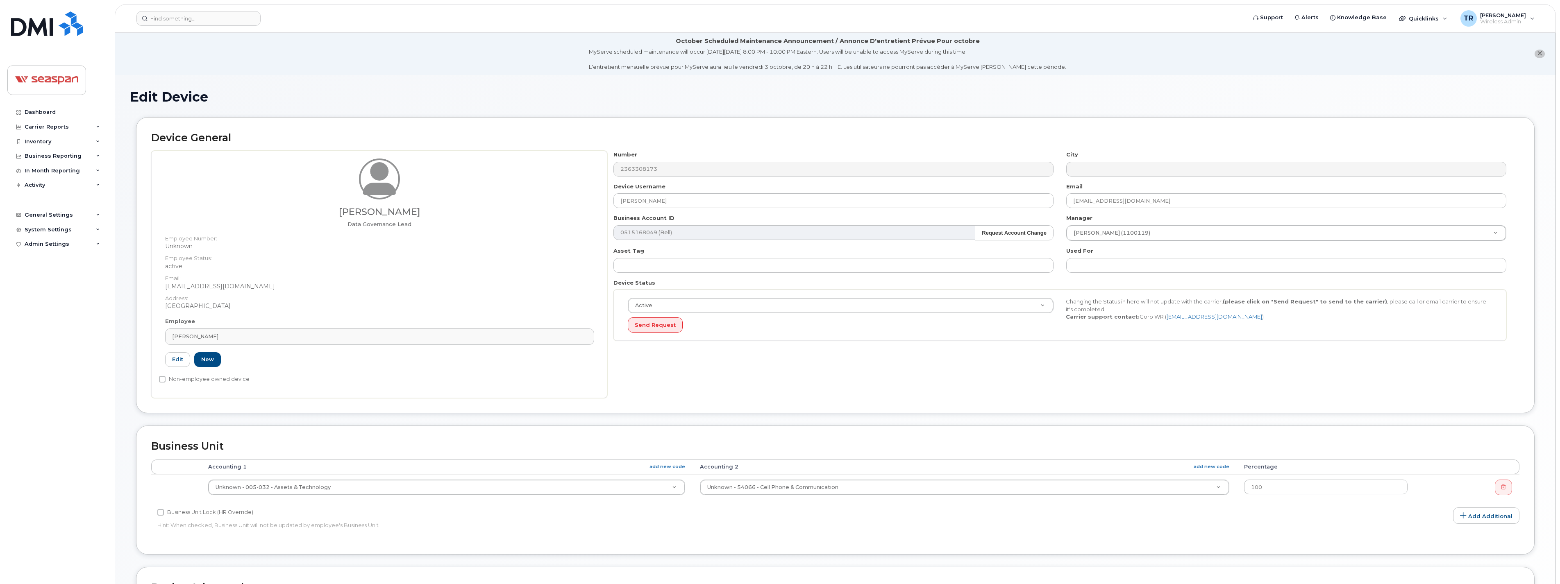
select select "16945"
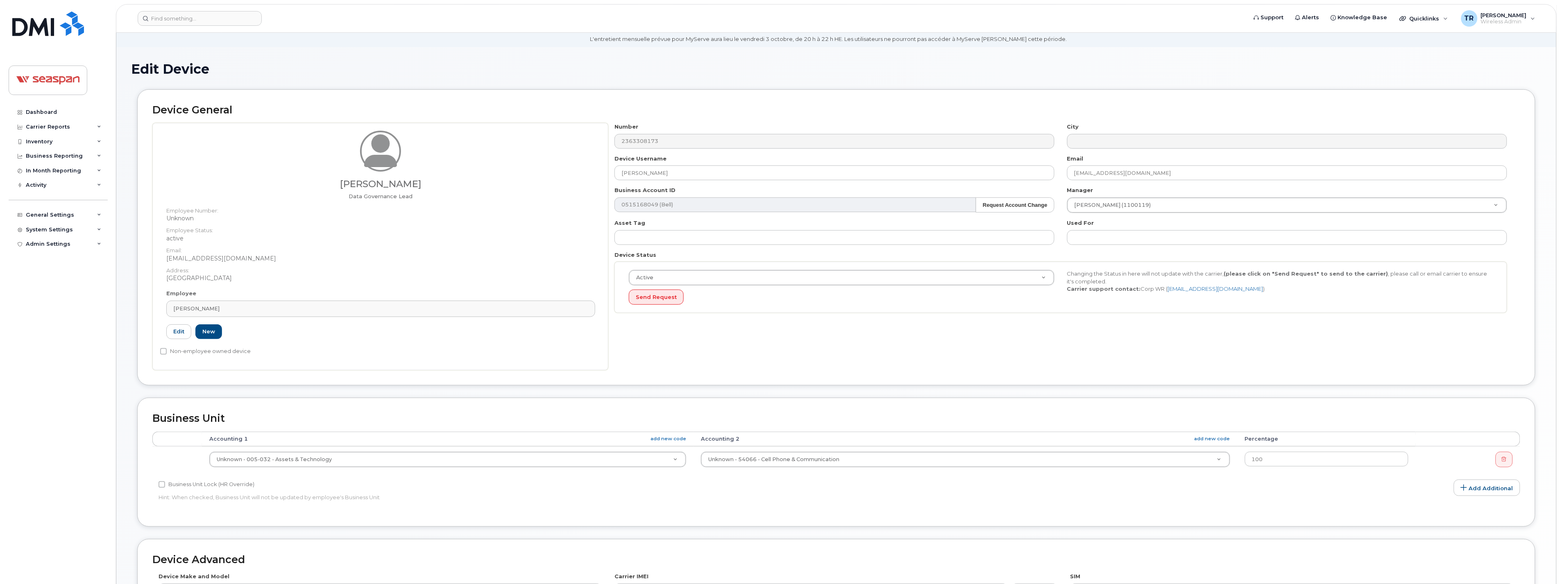
scroll to position [7, 0]
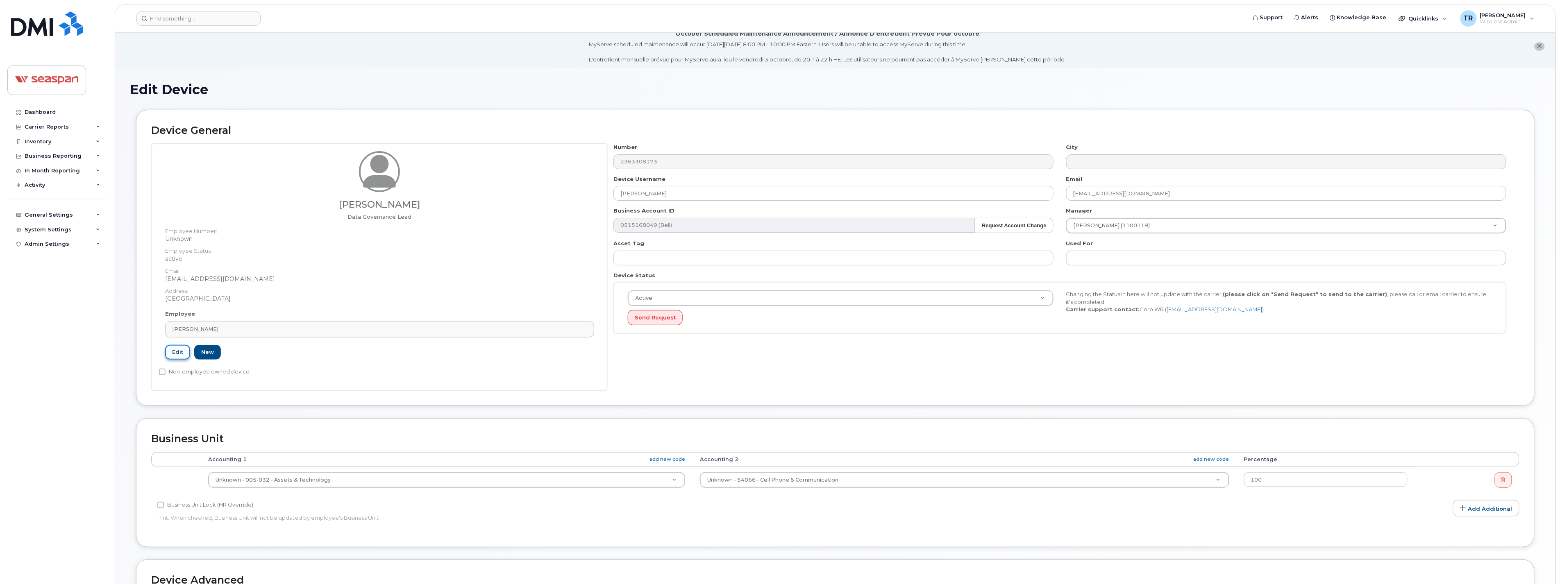
click at [179, 354] on link "Edit" at bounding box center [177, 352] width 25 height 15
